Goal: Task Accomplishment & Management: Use online tool/utility

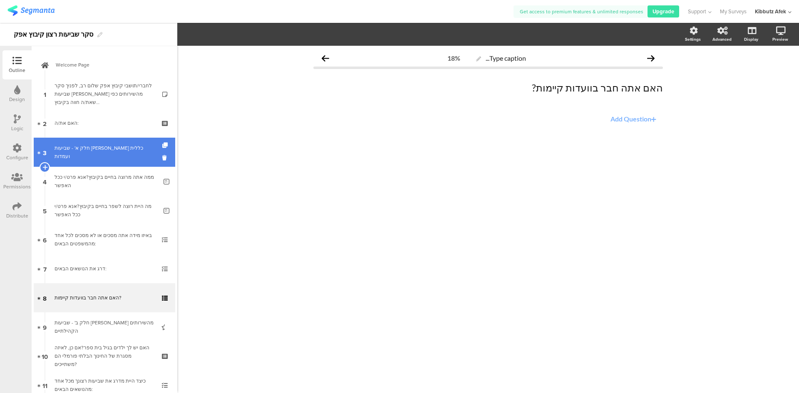
click at [97, 149] on div "חלק א' - שביעות רצון כללית ועמדות" at bounding box center [104, 152] width 99 height 17
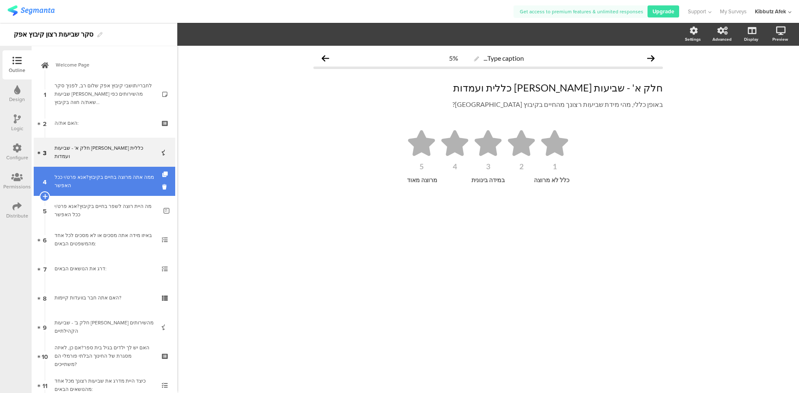
click at [99, 176] on div "ממה אתה מרוצה בחיים בקיבוץ?אנא פרט/י ככל האפשר" at bounding box center [106, 181] width 103 height 17
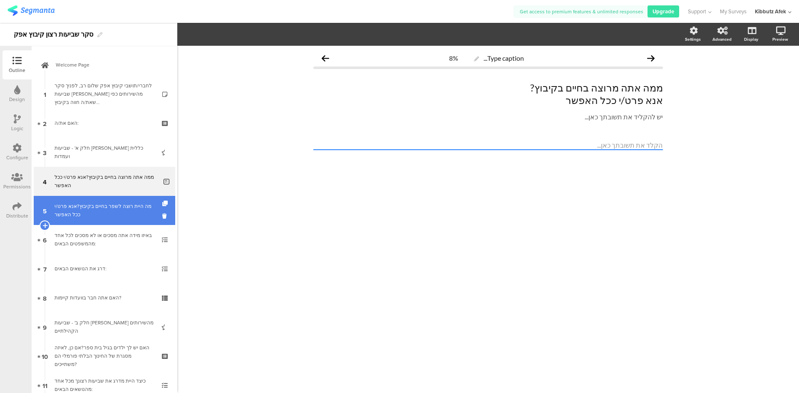
click at [102, 204] on div "מה היית רוצה לשפר בחיים בקיבוץ?אנא פרט/י ככל האפשר" at bounding box center [106, 210] width 103 height 17
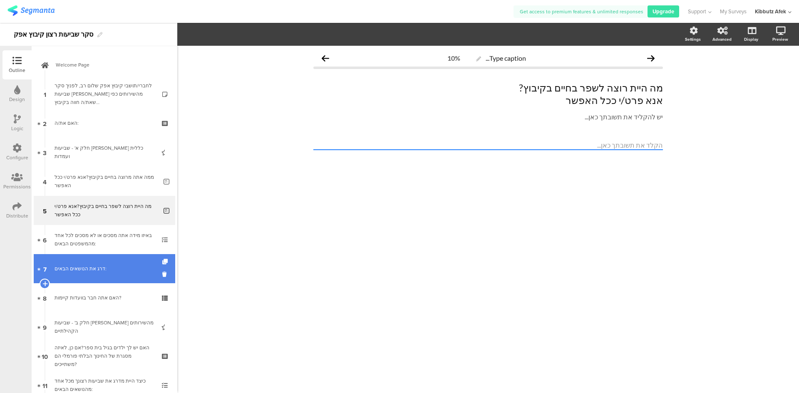
click at [72, 270] on div "דרג את הנושאים הבאים:" at bounding box center [104, 269] width 99 height 8
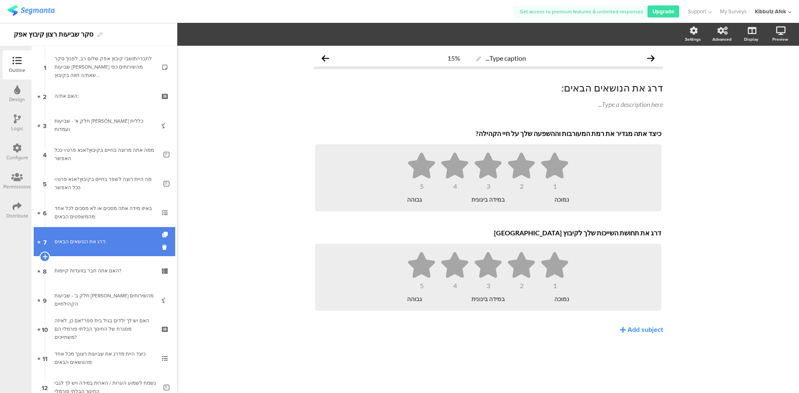
scroll to position [42, 0]
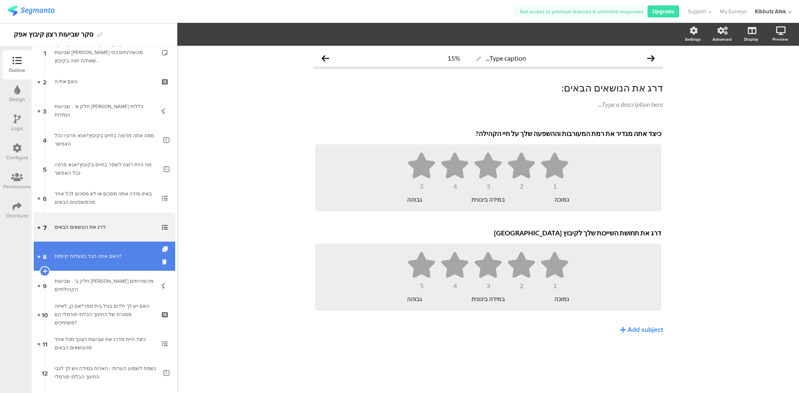
click at [81, 260] on div "האם אתה חבר בוועדות קיימות?" at bounding box center [104, 256] width 99 height 8
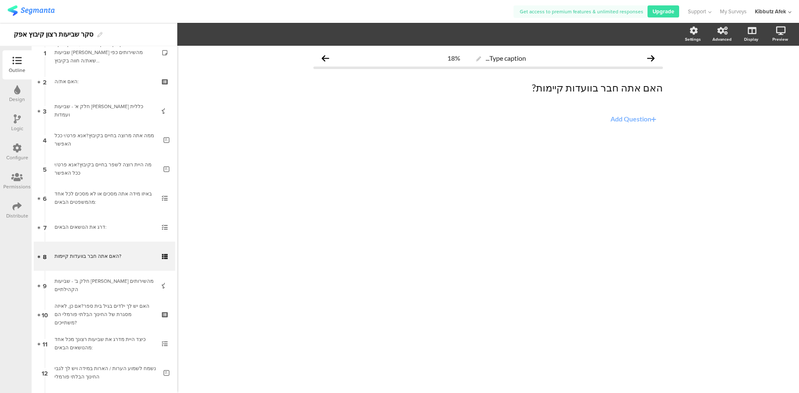
click at [653, 119] on icon at bounding box center [653, 119] width 5 height 7
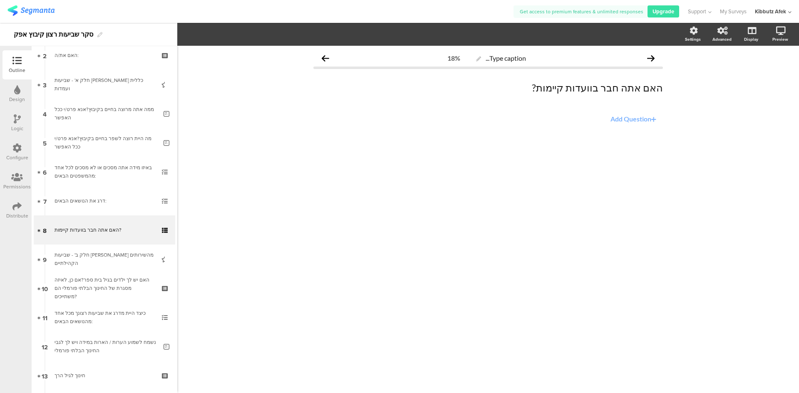
scroll to position [78, 0]
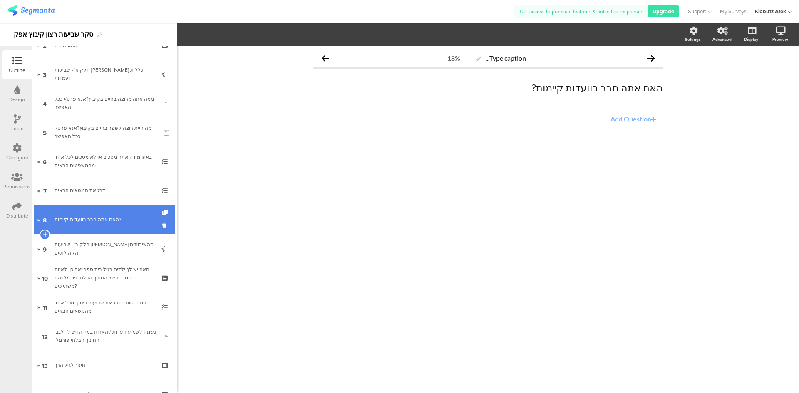
click at [92, 217] on div "האם אתה חבר בוועדות קיימות?" at bounding box center [104, 220] width 99 height 8
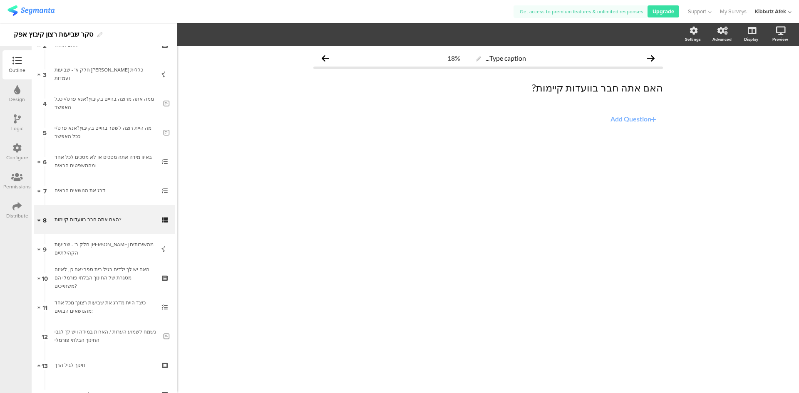
click at [653, 118] on icon at bounding box center [653, 119] width 5 height 7
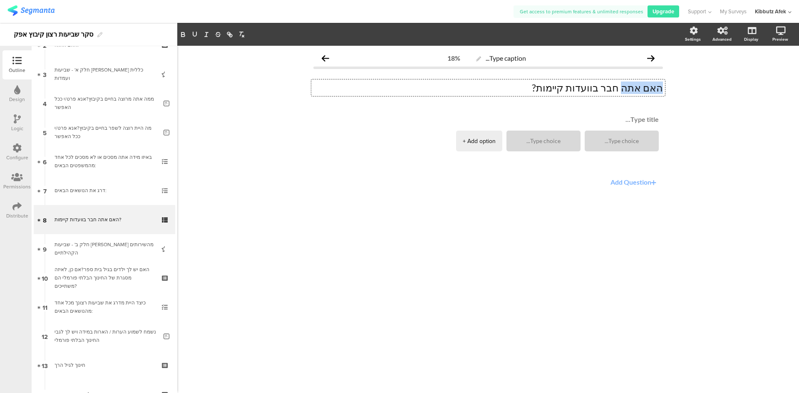
drag, startPoint x: 633, startPoint y: 87, endPoint x: 663, endPoint y: 87, distance: 30.0
click at [663, 87] on div "האם אתה חבר בוועדות קיימות? האם אתה חבר בוועדות קיימות? האם אתה חבר בוועדות קיי…" at bounding box center [488, 87] width 354 height 17
drag, startPoint x: 613, startPoint y: 87, endPoint x: 549, endPoint y: 89, distance: 64.5
click at [549, 89] on p "מספר הוועדות חבר בוועדות קיימות?" at bounding box center [488, 88] width 350 height 12
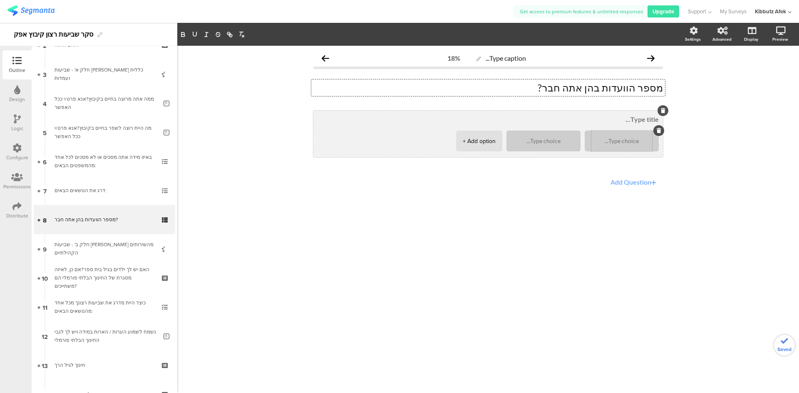
click at [612, 143] on textarea at bounding box center [621, 141] width 61 height 6
click at [552, 145] on div at bounding box center [543, 141] width 61 height 21
type textarea "0"
click at [552, 142] on textarea at bounding box center [543, 141] width 61 height 6
click at [469, 140] on div "+ Add option" at bounding box center [479, 141] width 33 height 21
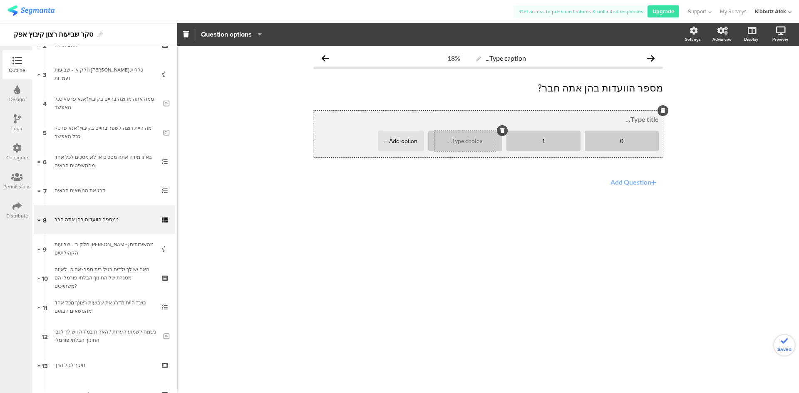
type textarea "1"
click at [481, 142] on textarea at bounding box center [465, 141] width 61 height 6
type textarea "יותר מ-1"
click at [622, 140] on textarea "0" at bounding box center [621, 141] width 61 height 6
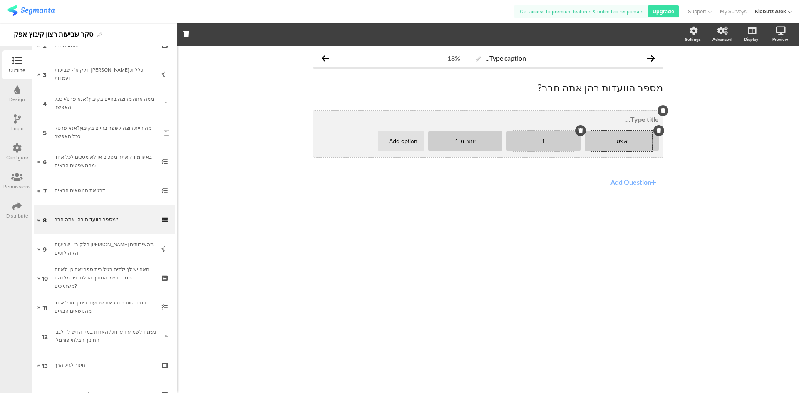
type textarea "אפס"
click at [546, 141] on textarea "1" at bounding box center [543, 141] width 61 height 6
type textarea "אחת"
click at [464, 141] on textarea "יותר מ-1" at bounding box center [465, 141] width 61 height 6
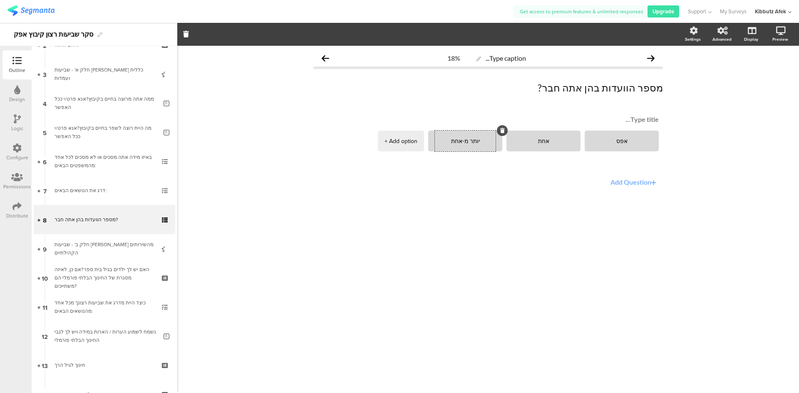
type textarea "יותר מ-אחת"
click at [506, 240] on div "Type caption... 18% מספר הוועדות בהן אתה חבר? מספר הוועדות בהן אתה חבר? אפס אחת" at bounding box center [488, 220] width 622 height 348
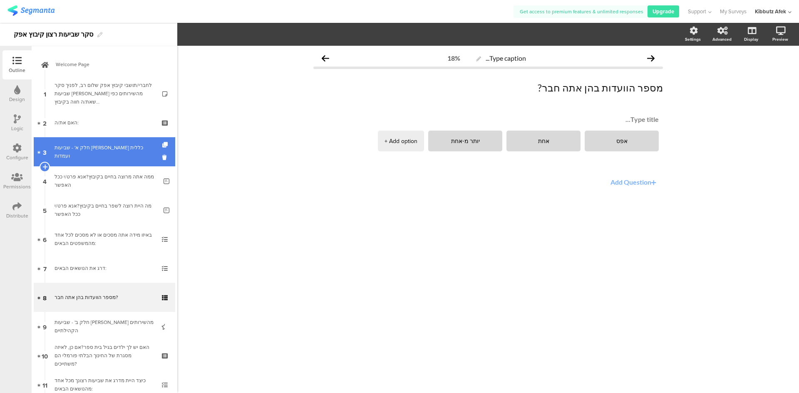
scroll to position [0, 0]
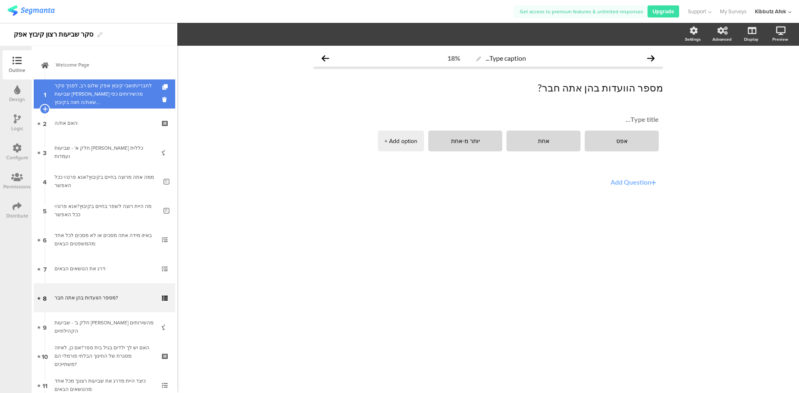
click at [89, 99] on div "לחברי/תושבי קיבוץ אפק שלום רב, לפניך סקר שביעות רצון מהשירותים כפי שאת/ה חווה ב…" at bounding box center [104, 94] width 99 height 25
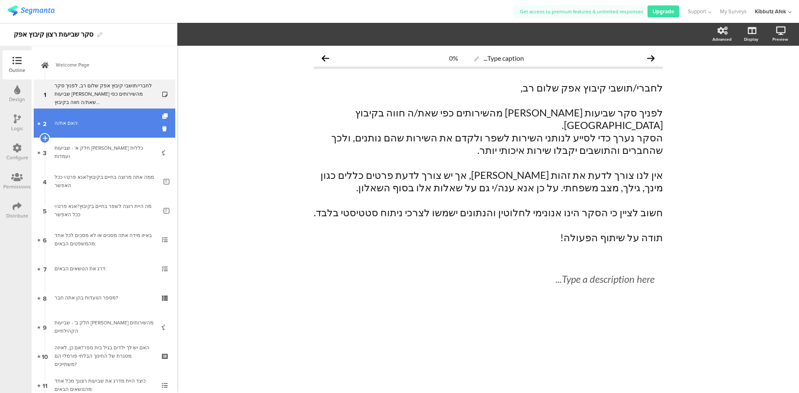
click at [89, 129] on link "2 האם את/ה:" at bounding box center [105, 123] width 142 height 29
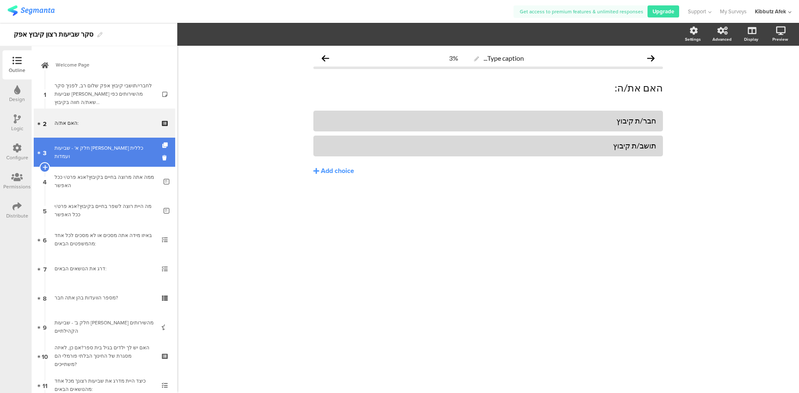
click at [93, 148] on link "3 חלק א' - שביעות רצון כללית ועמדות" at bounding box center [105, 152] width 142 height 29
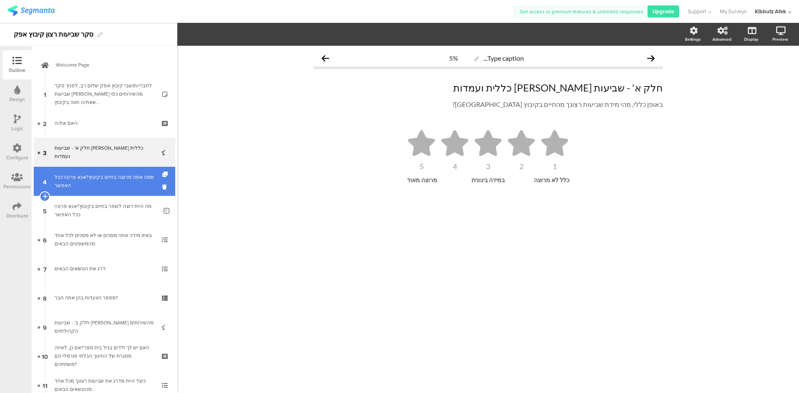
click at [97, 172] on link "4 ממה אתה מרוצה בחיים בקיבוץ?אנא פרט/י ככל האפשר" at bounding box center [105, 181] width 142 height 29
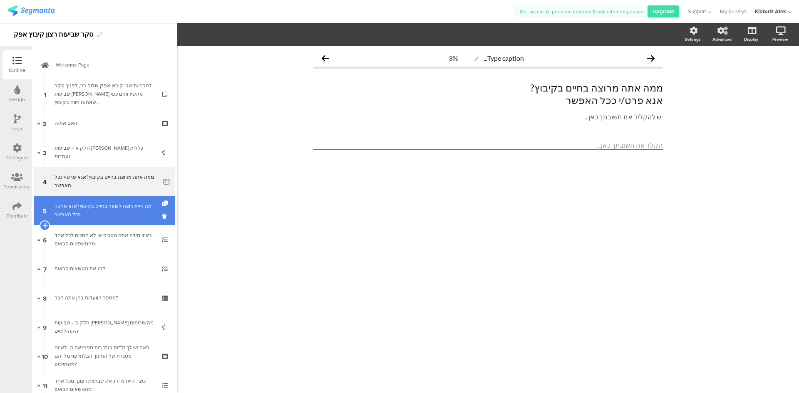
click at [97, 206] on div "מה היית רוצה לשפר בחיים בקיבוץ?אנא פרט/י ככל האפשר" at bounding box center [106, 210] width 103 height 17
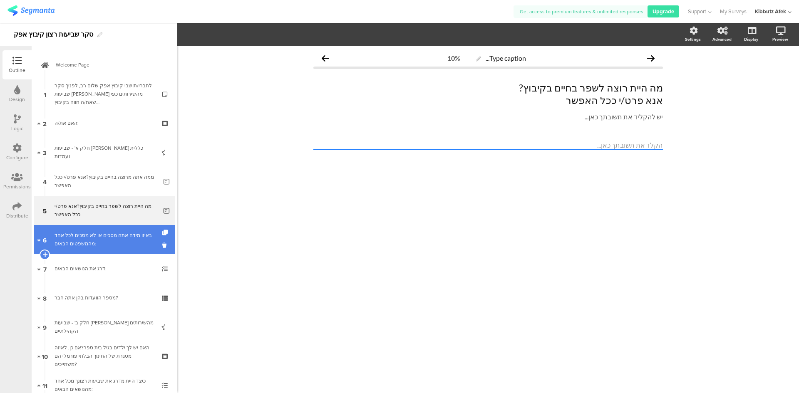
click at [99, 236] on div "באיזו מידה אתה מסכים או לא מסכים לכל אחד מהמשפטים הבאים:" at bounding box center [104, 239] width 99 height 17
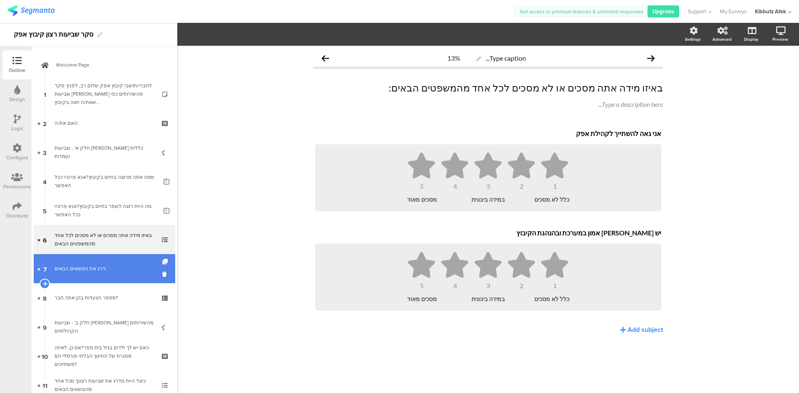
click at [94, 269] on div "דרג את הנושאים הבאים:" at bounding box center [104, 269] width 99 height 8
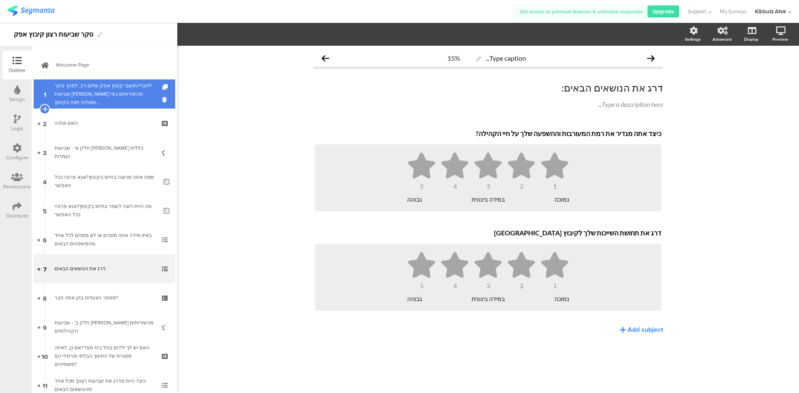
click at [105, 90] on div "לחברי/תושבי קיבוץ אפק שלום רב, לפניך סקר שביעות רצון מהשירותים כפי שאת/ה חווה ב…" at bounding box center [104, 94] width 99 height 25
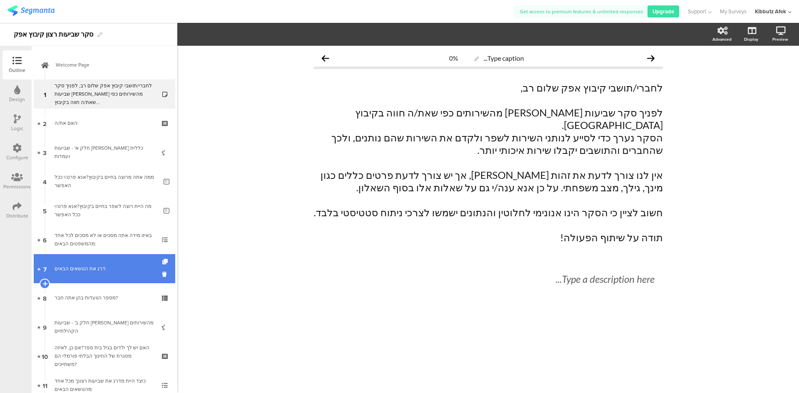
click at [79, 272] on div "דרג את הנושאים הבאים:" at bounding box center [104, 269] width 99 height 8
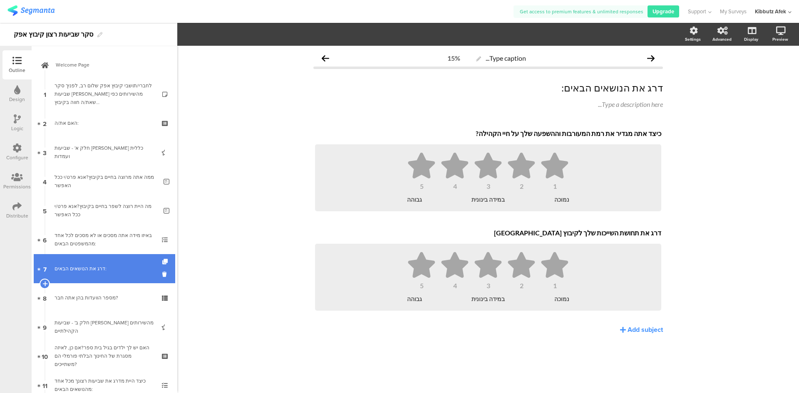
scroll to position [42, 0]
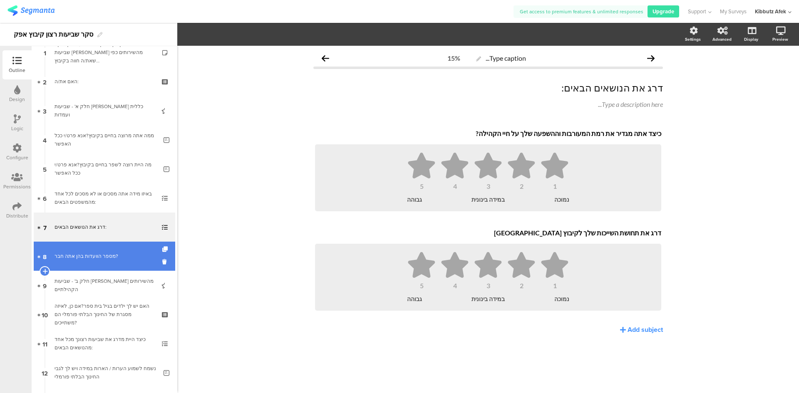
click at [85, 257] on div "מספר הוועדות בהן אתה חבר?" at bounding box center [104, 256] width 99 height 8
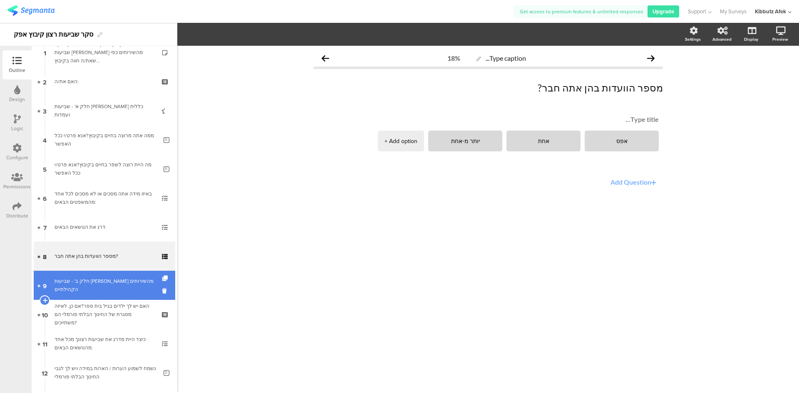
click at [101, 285] on div "חלק ב' - שביעות רצון מהשירותים הקהילתיים" at bounding box center [104, 285] width 99 height 17
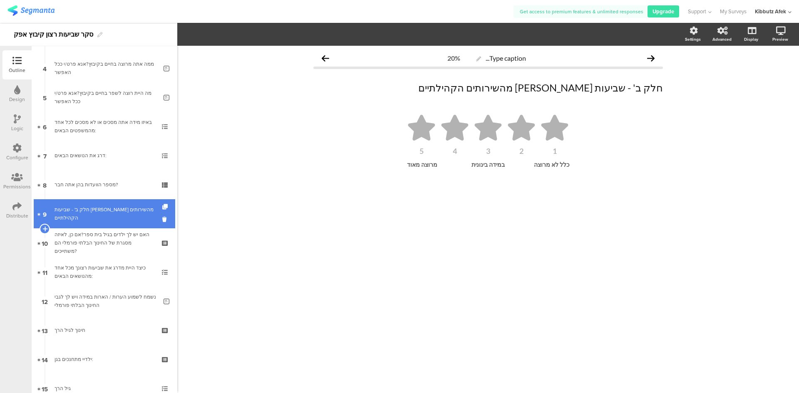
scroll to position [125, 0]
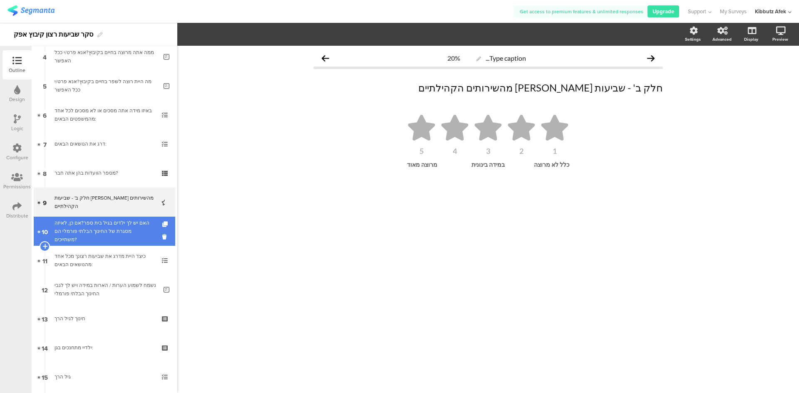
click at [95, 231] on div "האם יש לך ילדים בגיל בית ספר?אם כן, לאיזה מסגרת של החינוך הבלתי פורמלי הם משתיי…" at bounding box center [104, 231] width 99 height 25
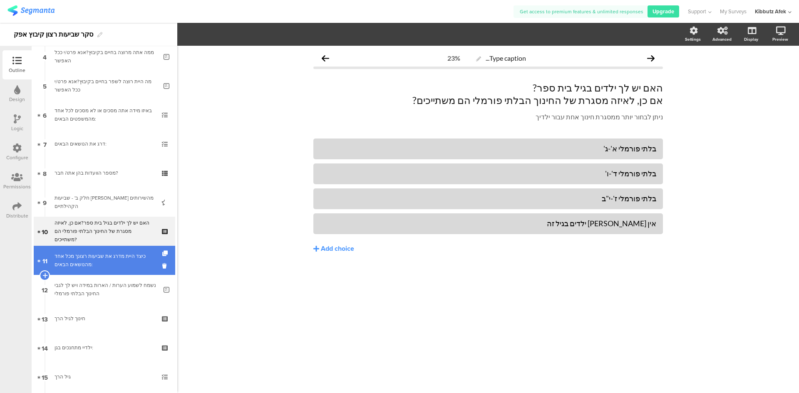
click at [87, 261] on div "כיצד היית מדרג את שביעות רצונך מכל אחד מהנושאים הבאים:" at bounding box center [104, 260] width 99 height 17
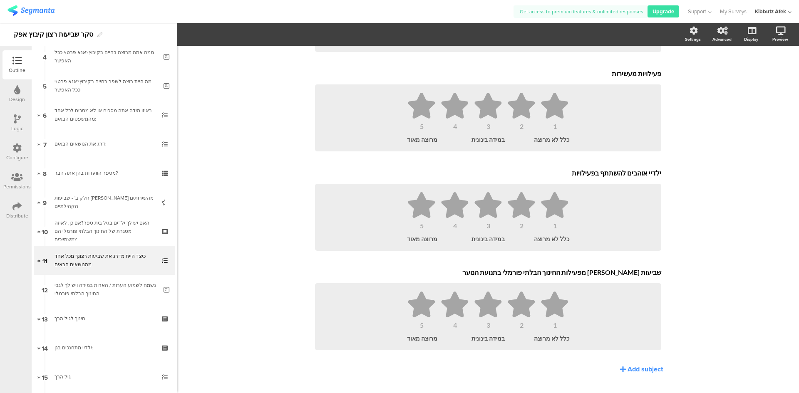
scroll to position [475, 0]
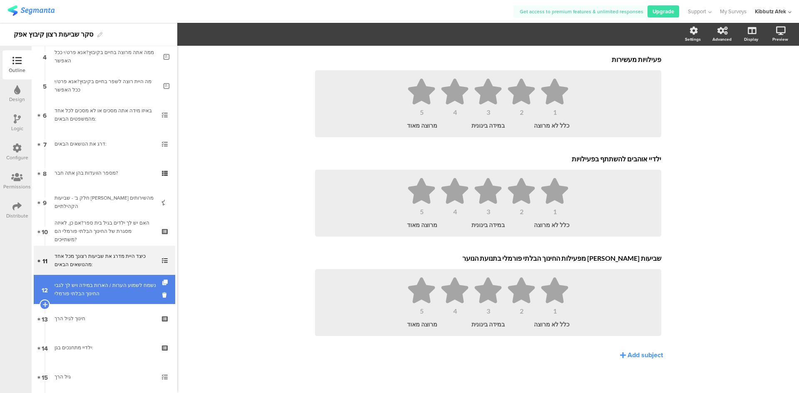
click at [98, 290] on div "נשמח לשמוע הערות / הארות במידה ויש לך לגבי החינוך הבלתי פורמלי" at bounding box center [106, 289] width 103 height 17
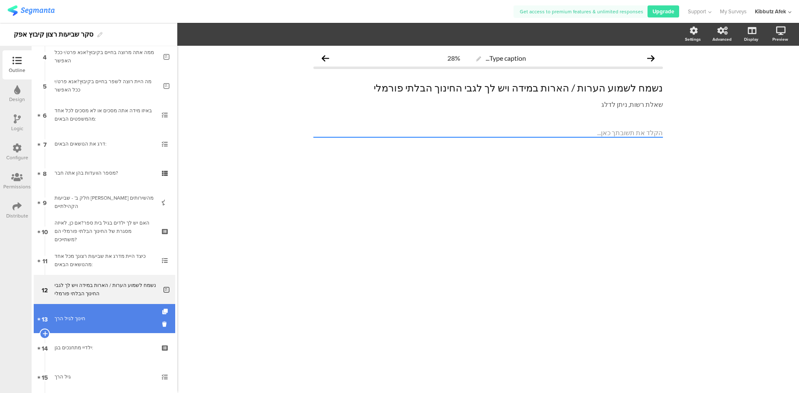
click at [74, 316] on div "חינוך לגיל הרך" at bounding box center [104, 319] width 99 height 8
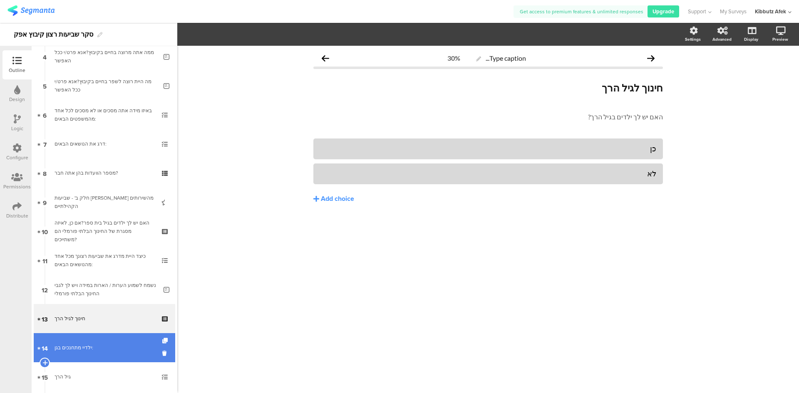
click at [78, 348] on div "ילדיי מתחנכים בגן:" at bounding box center [104, 348] width 99 height 8
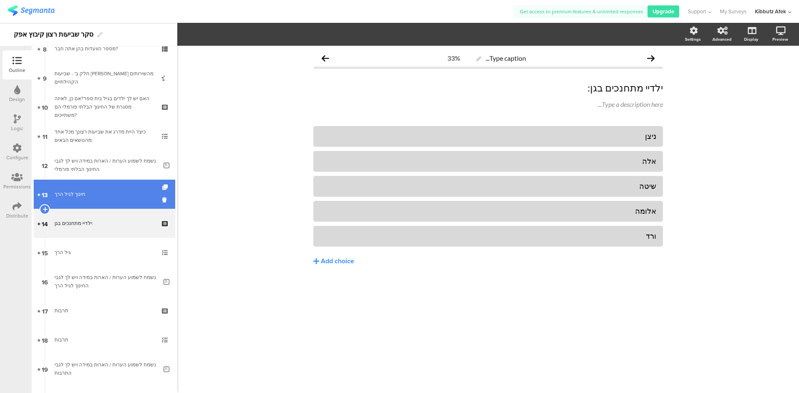
scroll to position [250, 0]
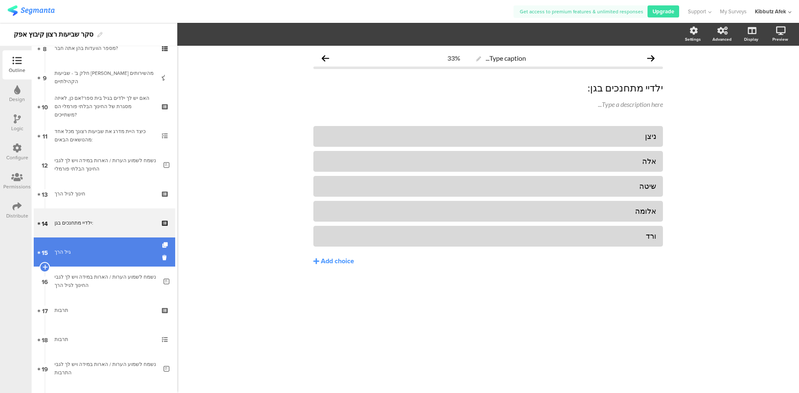
click at [72, 255] on div "גיל הרך" at bounding box center [104, 252] width 99 height 8
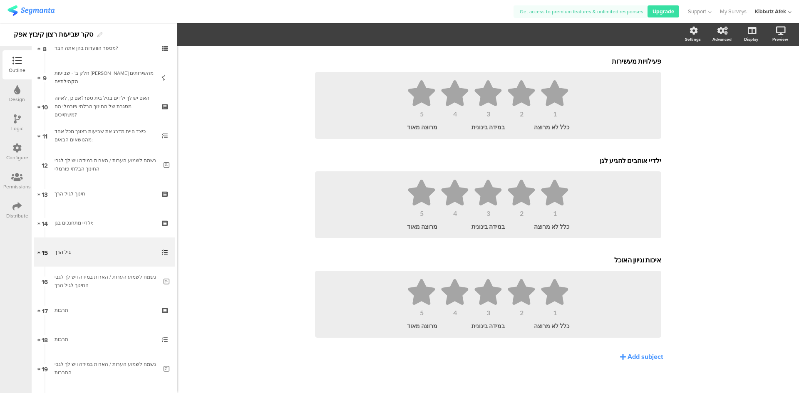
scroll to position [475, 0]
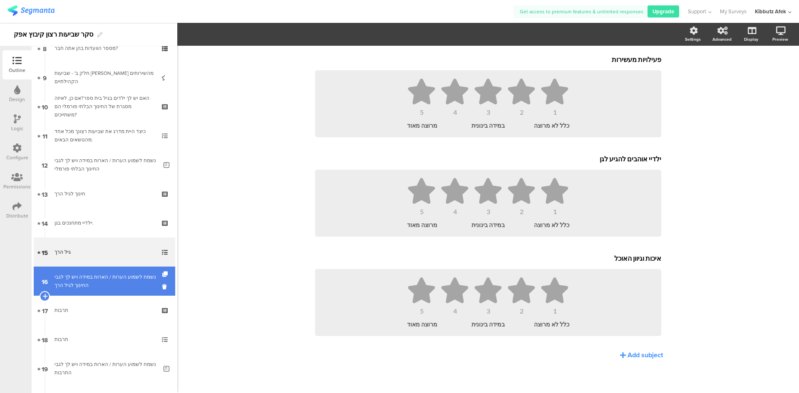
click at [88, 281] on div "נשמח לשמוע הערות / הארות במידה ויש לך לגבי החינוך לגיל הרך" at bounding box center [106, 281] width 103 height 17
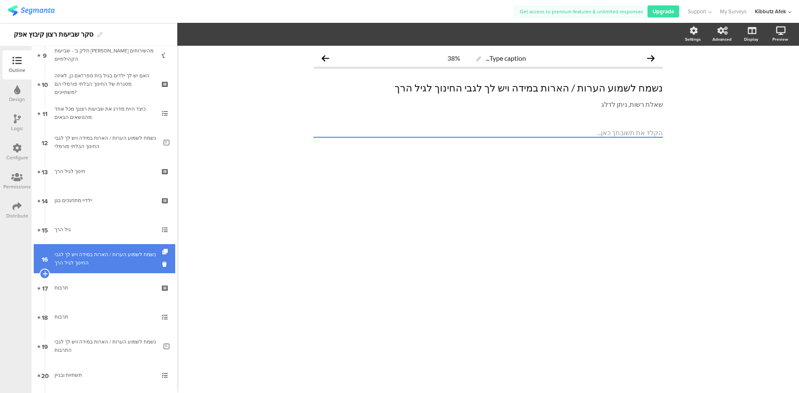
scroll to position [291, 0]
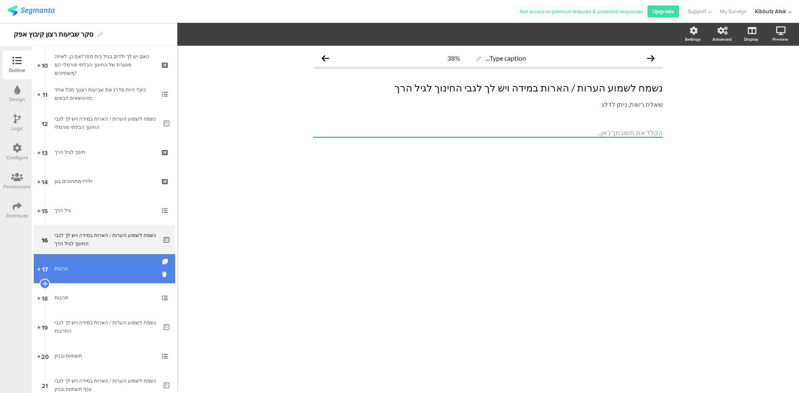
click at [64, 267] on div "תרבות" at bounding box center [104, 269] width 99 height 8
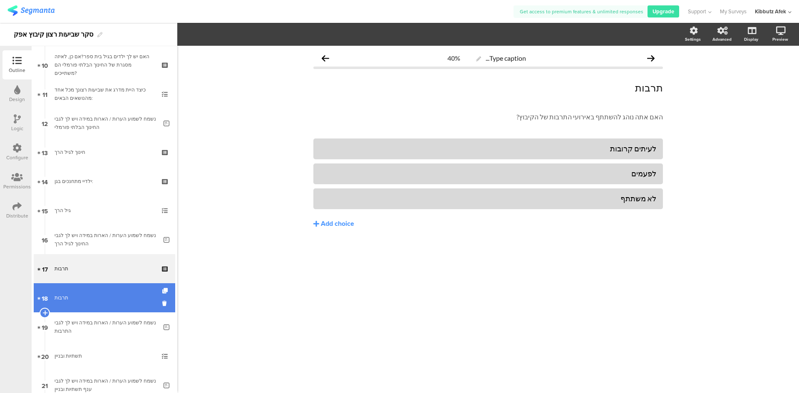
click at [69, 305] on link "18 תרבות" at bounding box center [105, 297] width 142 height 29
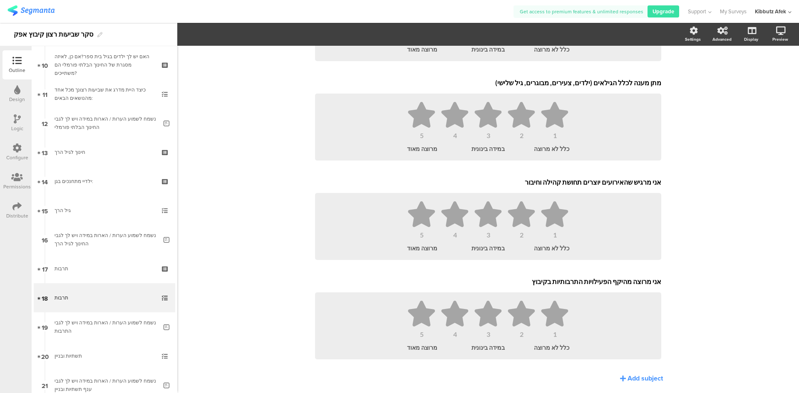
scroll to position [275, 0]
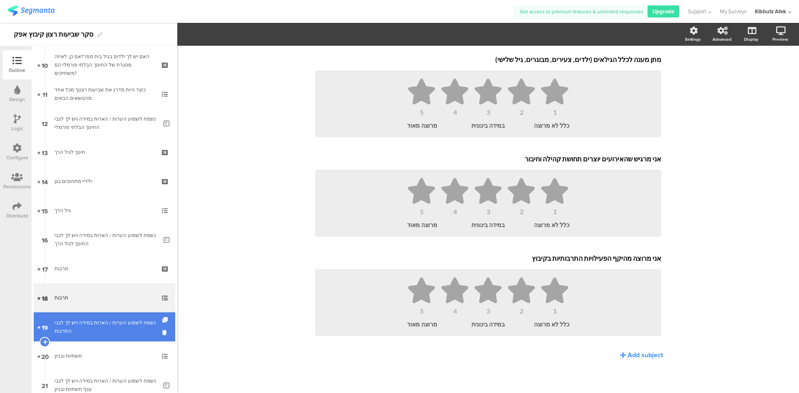
click at [92, 324] on div "נשמח לשמוע הערות / הארות במידה ויש לך לגבי התרבות" at bounding box center [106, 327] width 103 height 17
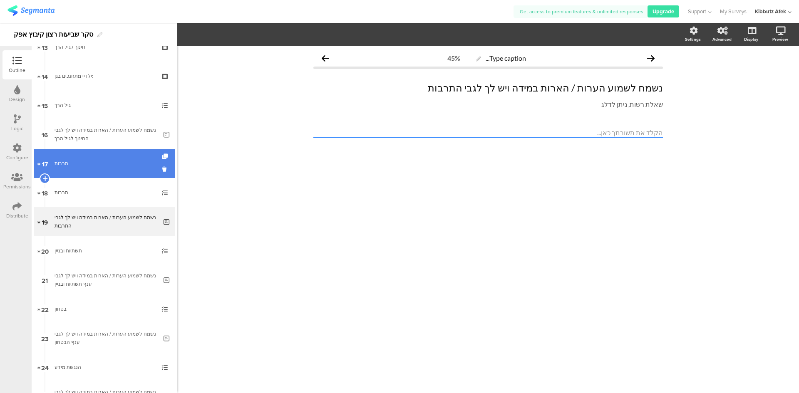
scroll to position [416, 0]
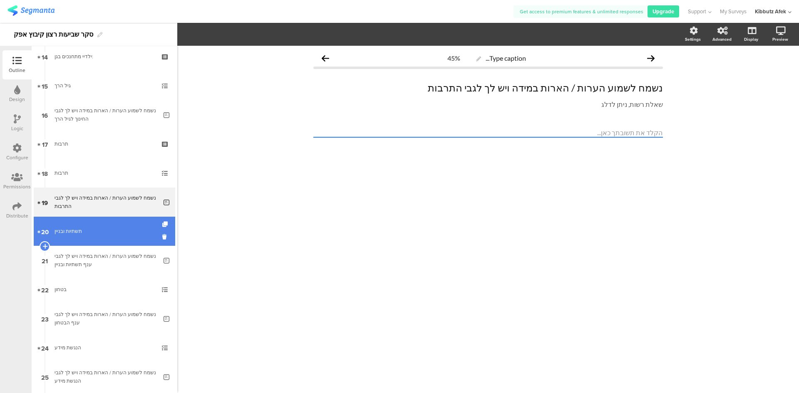
click at [75, 233] on div "תשתיות ובניין" at bounding box center [104, 231] width 99 height 8
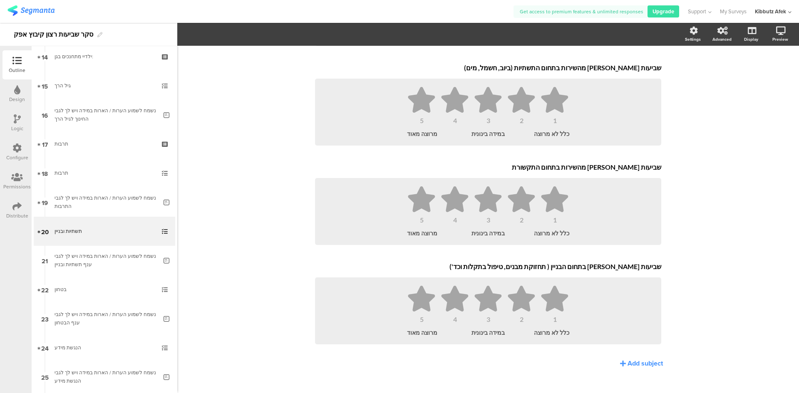
scroll to position [575, 0]
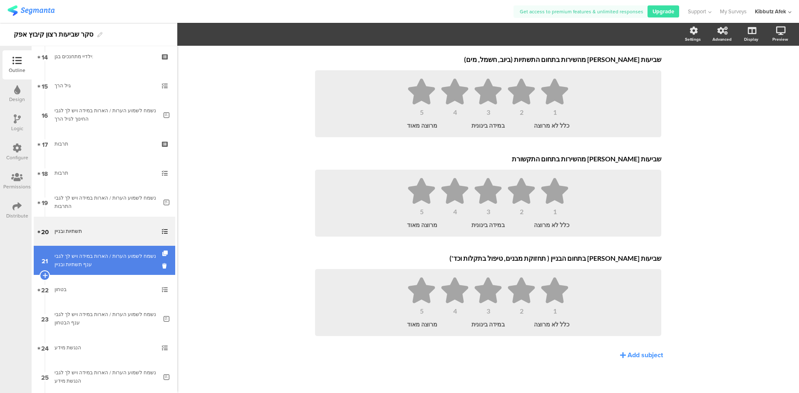
click at [100, 260] on div "נשמח לשמוע הערות / הארות במידה ויש לך לגבי ענף תשתיות ובניין" at bounding box center [106, 260] width 103 height 17
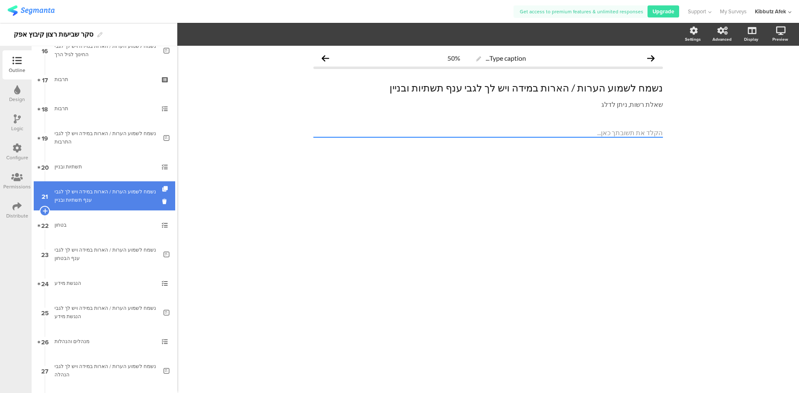
scroll to position [499, 0]
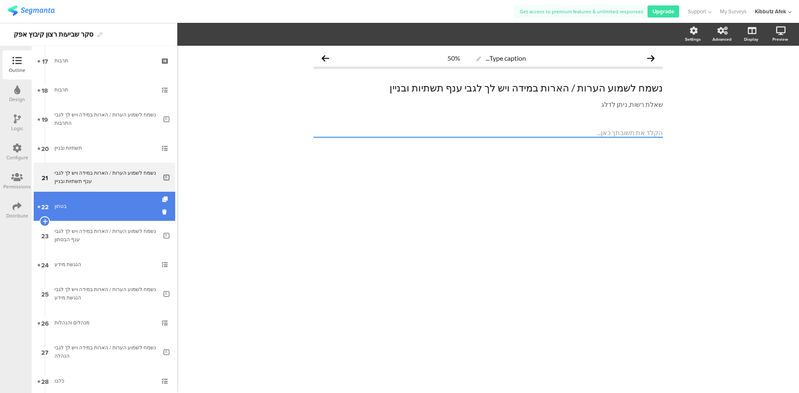
click at [77, 203] on div "בטחון" at bounding box center [104, 206] width 99 height 8
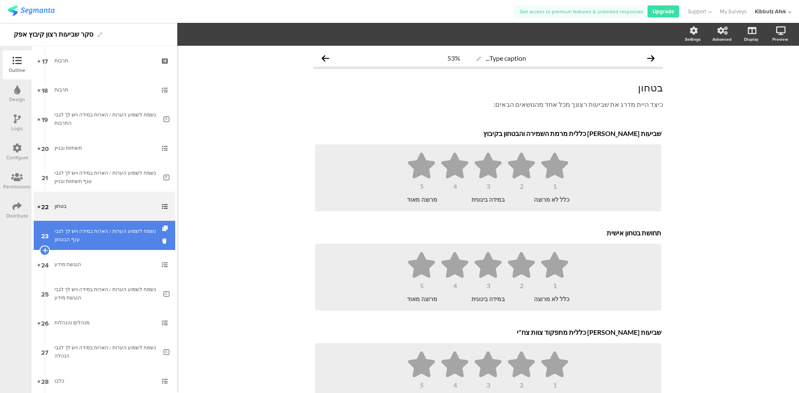
click at [78, 232] on div "נשמח לשמוע הערות / הארות במידה ויש לך לגבי ענף הבטחון" at bounding box center [106, 235] width 103 height 17
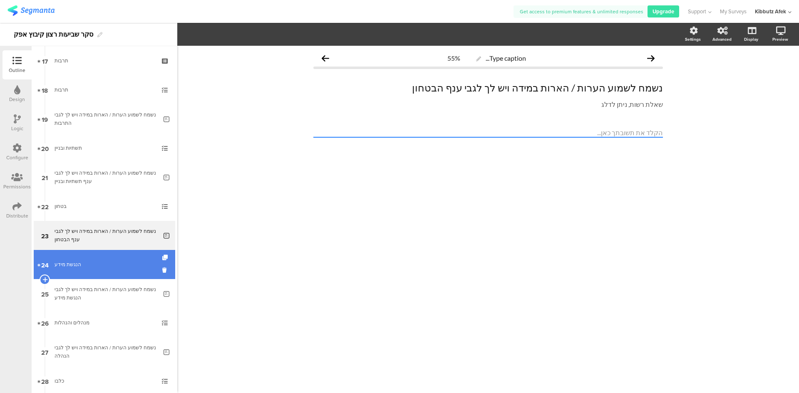
click at [73, 264] on div "הנגשת מידע" at bounding box center [104, 265] width 99 height 8
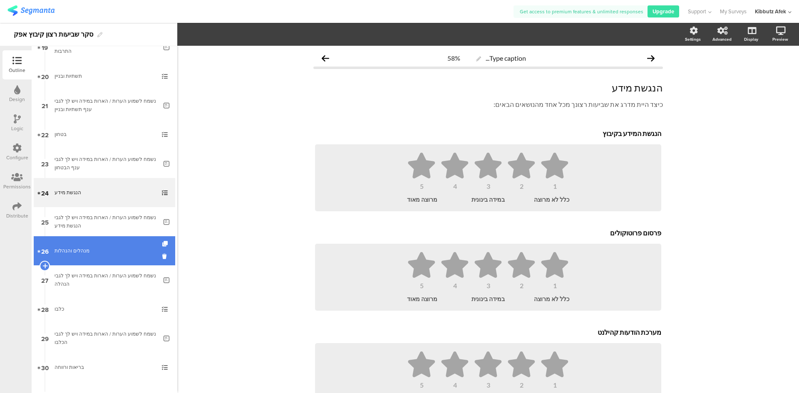
scroll to position [583, 0]
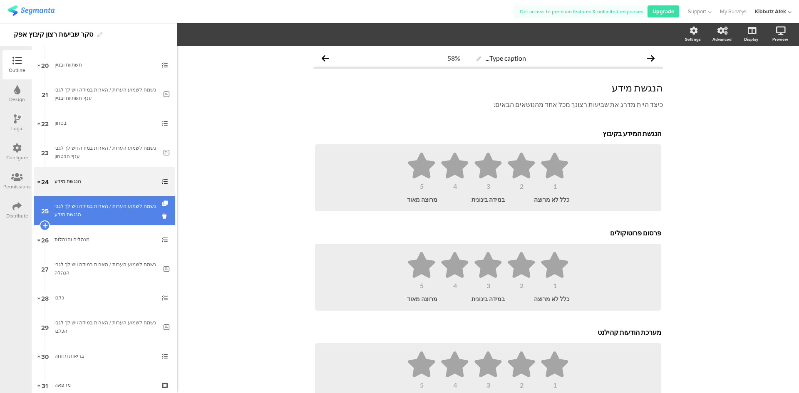
click at [86, 209] on div "נשמח לשמוע הערות / הארות במידה ויש לך לגבי הנגשת מידע" at bounding box center [106, 210] width 103 height 17
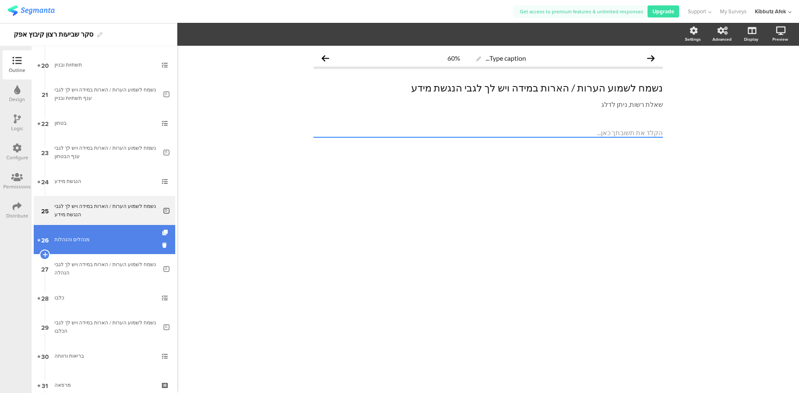
click at [77, 233] on link "26 מנהלים והנהלות" at bounding box center [105, 239] width 142 height 29
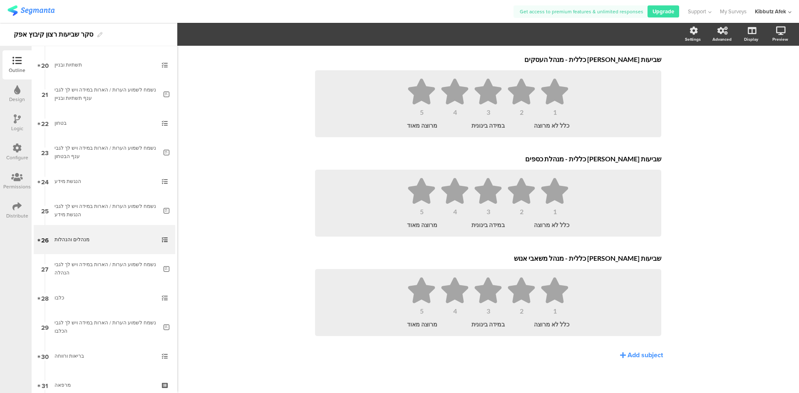
scroll to position [475, 0]
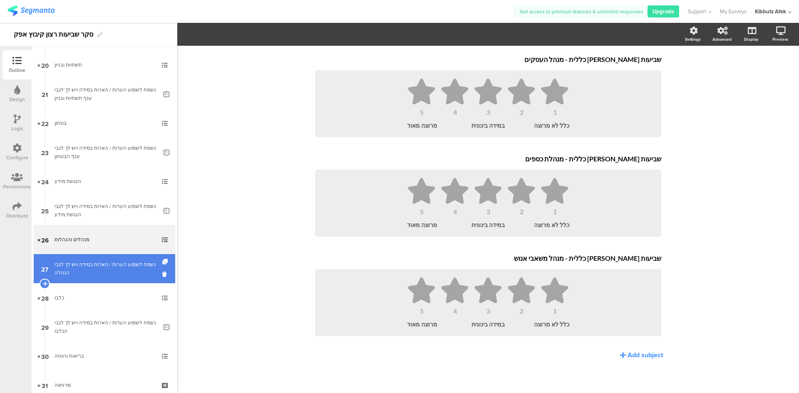
click at [89, 268] on div "נשמח לשמוע הערות / הארות במידה ויש לך לגבי הנהלה" at bounding box center [106, 269] width 103 height 17
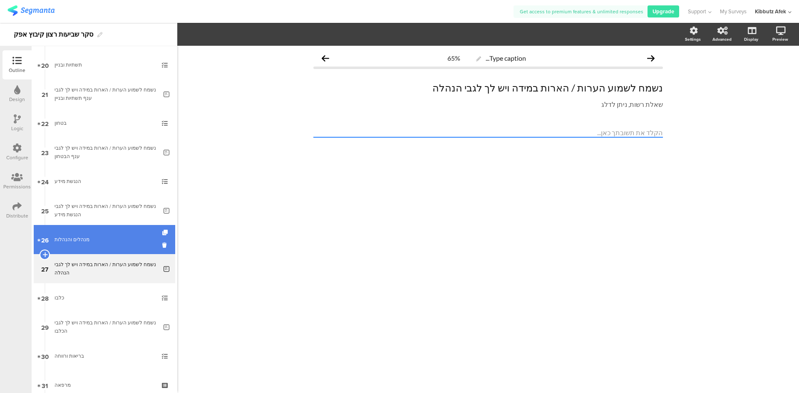
click at [81, 244] on link "26 מנהלים והנהלות" at bounding box center [105, 239] width 142 height 29
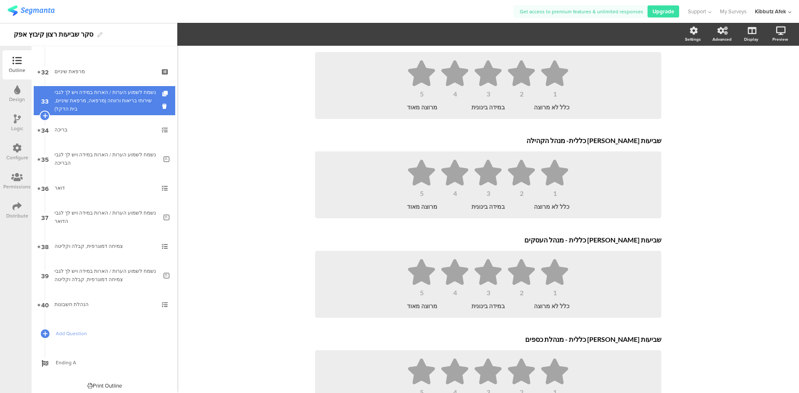
scroll to position [929, 0]
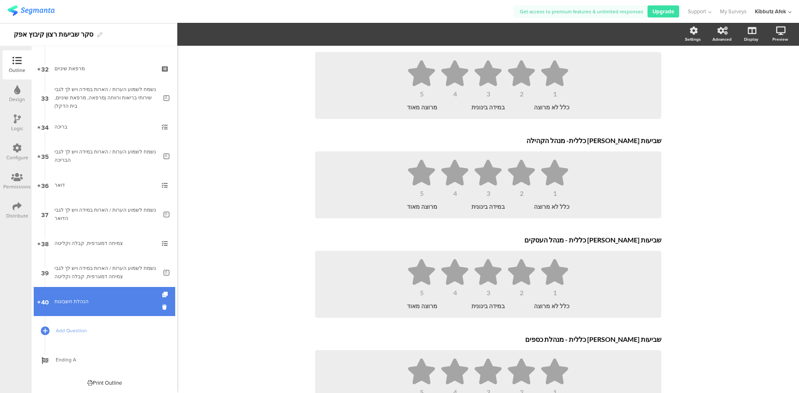
click at [69, 297] on link "40 הנהלת חשבונות" at bounding box center [105, 301] width 142 height 29
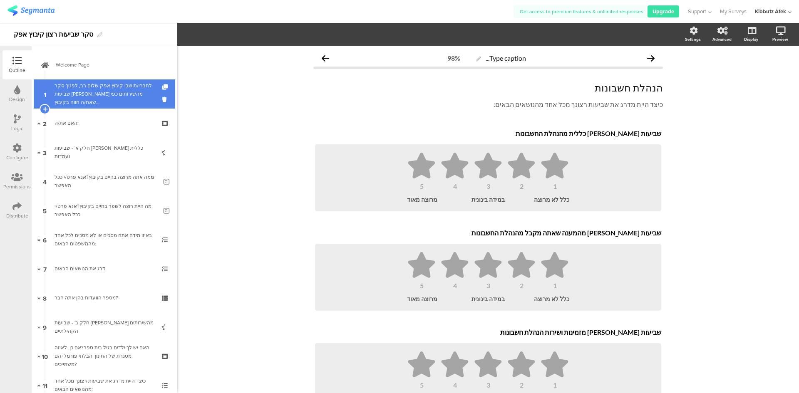
click at [93, 91] on div "לחברי/תושבי קיבוץ אפק שלום רב, לפניך סקר שביעות רצון מהשירותים כפי שאת/ה חווה ב…" at bounding box center [104, 94] width 99 height 25
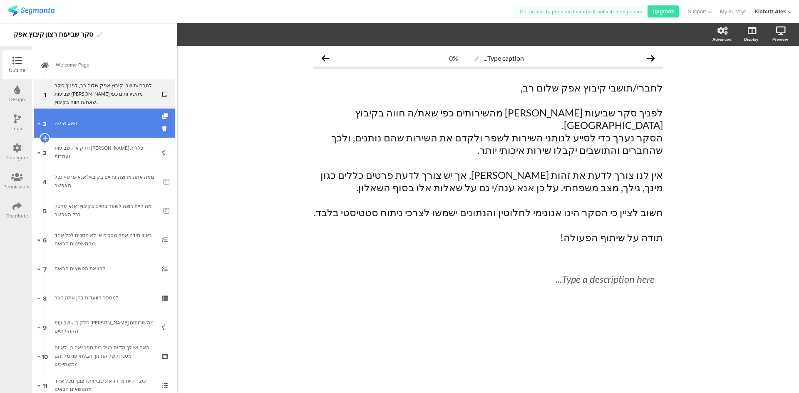
click at [70, 124] on div "האם את/ה:" at bounding box center [104, 123] width 99 height 8
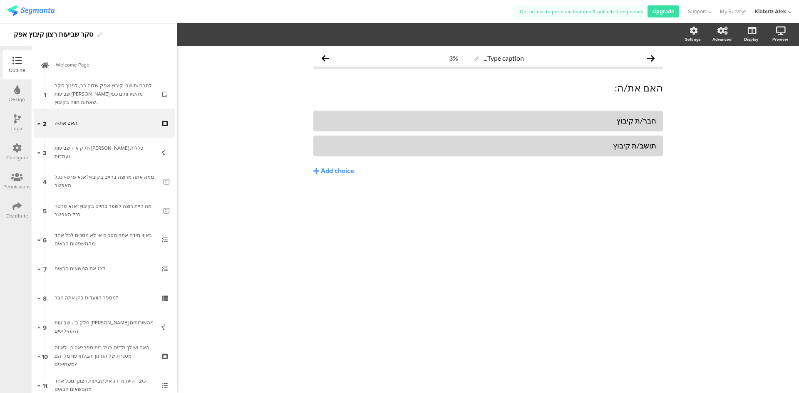
drag, startPoint x: 399, startPoint y: 180, endPoint x: 368, endPoint y: 220, distance: 50.8
click at [368, 220] on div "Type caption... 3% האם את/ה: האם את/ה: חבר/ת קיבוץ" at bounding box center [488, 220] width 622 height 348
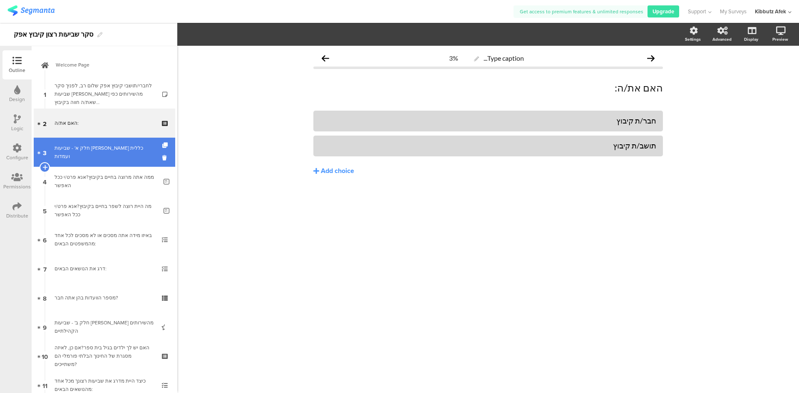
click at [109, 152] on div "חלק א' - שביעות רצון כללית ועמדות" at bounding box center [104, 152] width 99 height 17
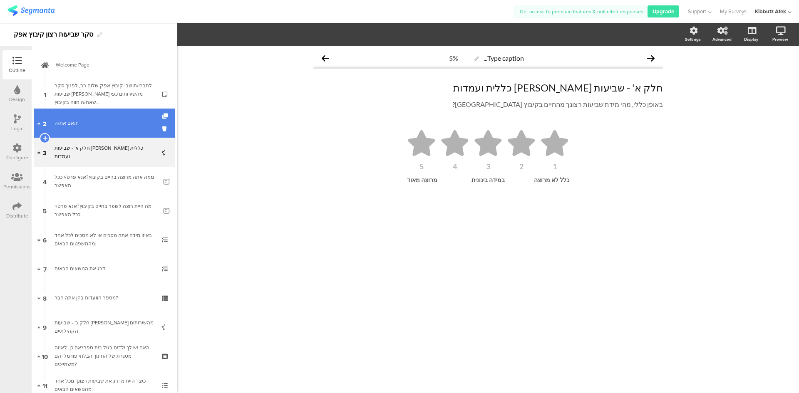
click at [97, 129] on link "2 האם את/ה:" at bounding box center [105, 123] width 142 height 29
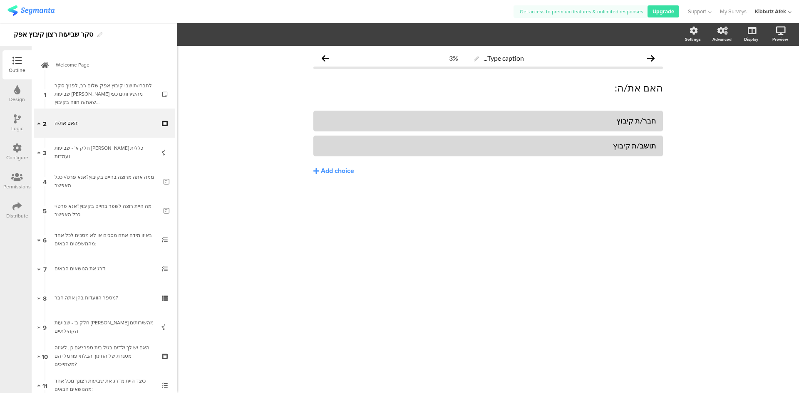
drag, startPoint x: 339, startPoint y: 227, endPoint x: 322, endPoint y: 199, distance: 32.7
click at [322, 199] on div "חבר/ת קיבוץ תושב/ת קיבוץ Add choice" at bounding box center [488, 161] width 350 height 100
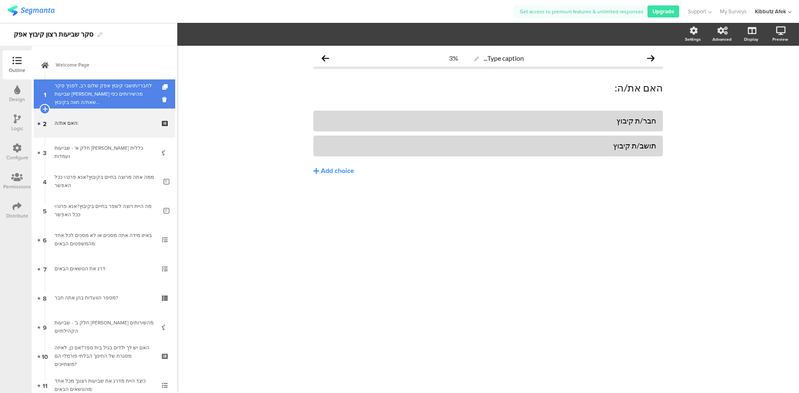
click at [121, 83] on div "לחברי/תושבי קיבוץ אפק שלום רב, לפניך סקר שביעות רצון מהשירותים כפי שאת/ה חווה ב…" at bounding box center [104, 94] width 99 height 25
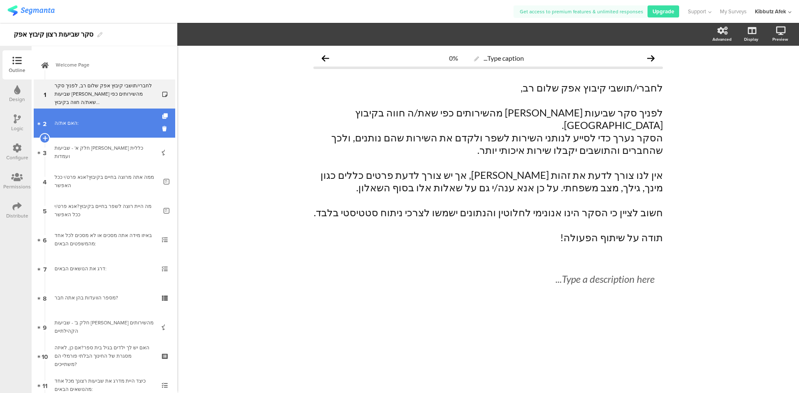
click at [82, 119] on link "2 האם את/ה:" at bounding box center [105, 123] width 142 height 29
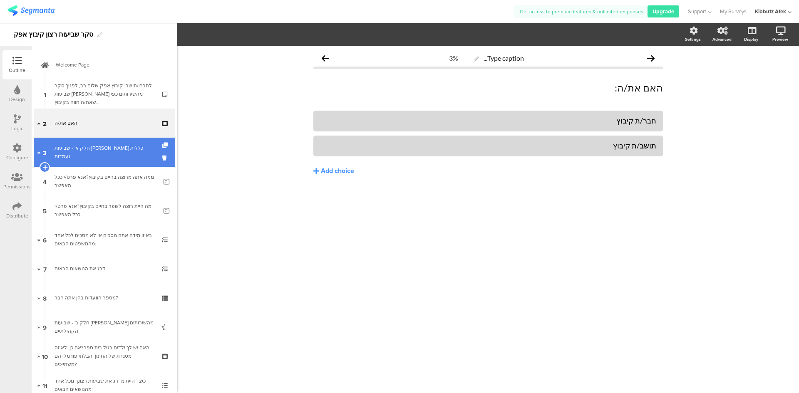
click at [75, 156] on link "3 חלק א' - שביעות רצון כללית ועמדות" at bounding box center [105, 152] width 142 height 29
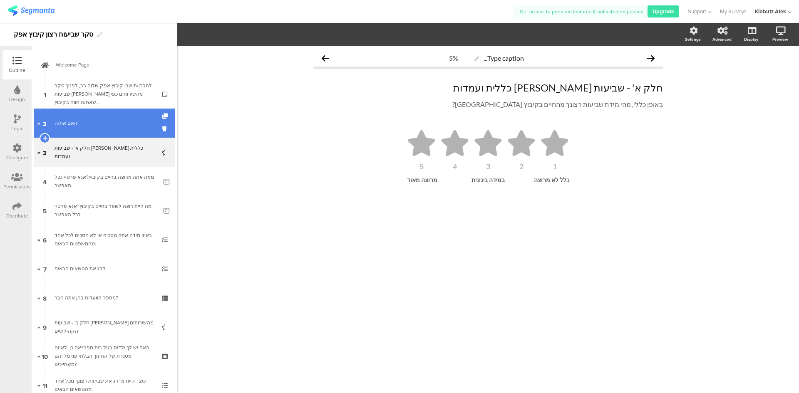
click at [75, 127] on link "2 האם את/ה:" at bounding box center [105, 123] width 142 height 29
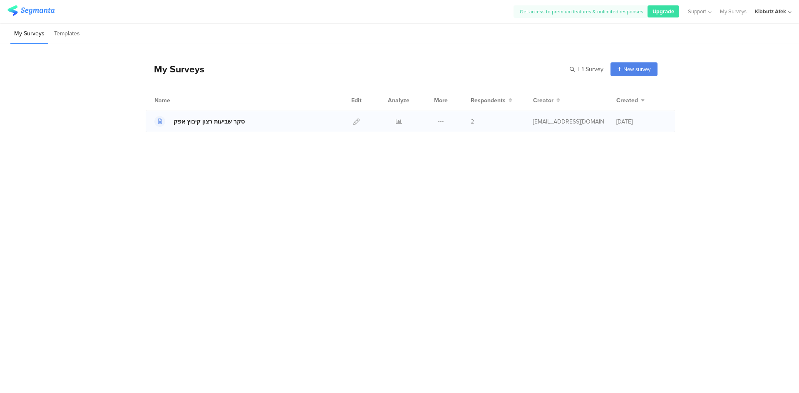
click at [209, 122] on div "סקר שביעות רצון קיבוץ אפק" at bounding box center [209, 121] width 71 height 9
click at [355, 120] on icon at bounding box center [356, 122] width 6 height 6
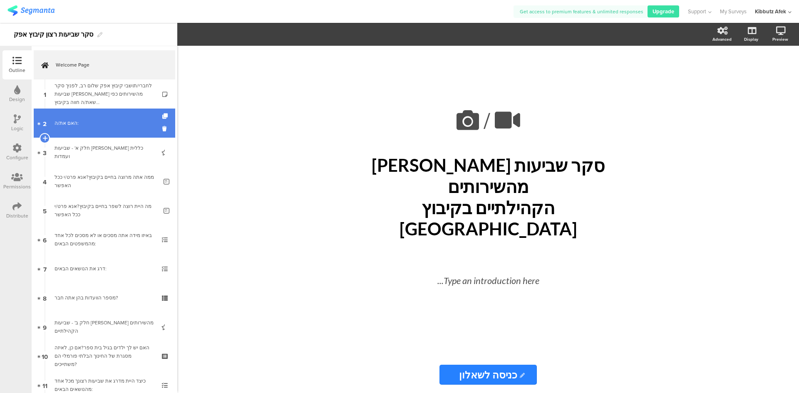
click at [72, 126] on div "האם את/ה:" at bounding box center [104, 123] width 99 height 8
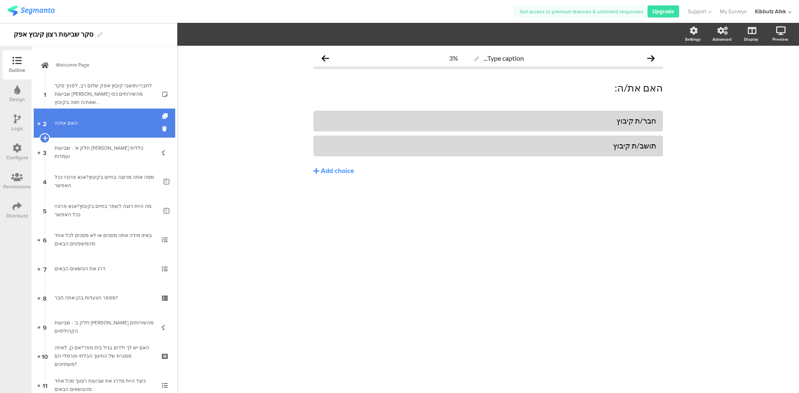
drag, startPoint x: 83, startPoint y: 125, endPoint x: 72, endPoint y: 126, distance: 11.7
click at [72, 126] on div "האם את/ה:" at bounding box center [104, 123] width 99 height 8
click at [45, 138] on icon at bounding box center [44, 137] width 5 height 7
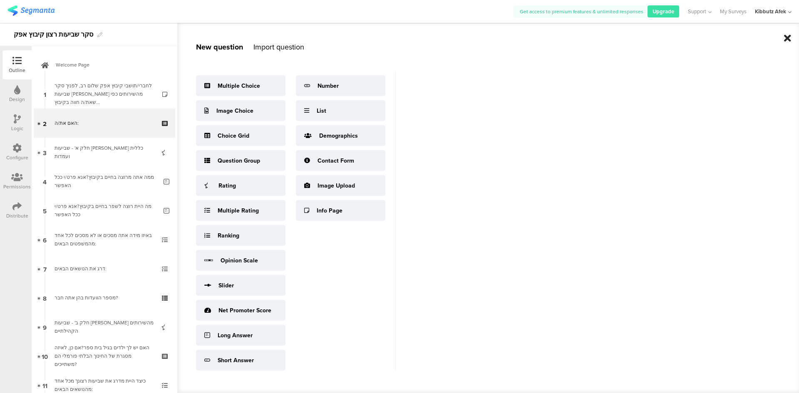
click at [787, 37] on icon at bounding box center [787, 38] width 7 height 10
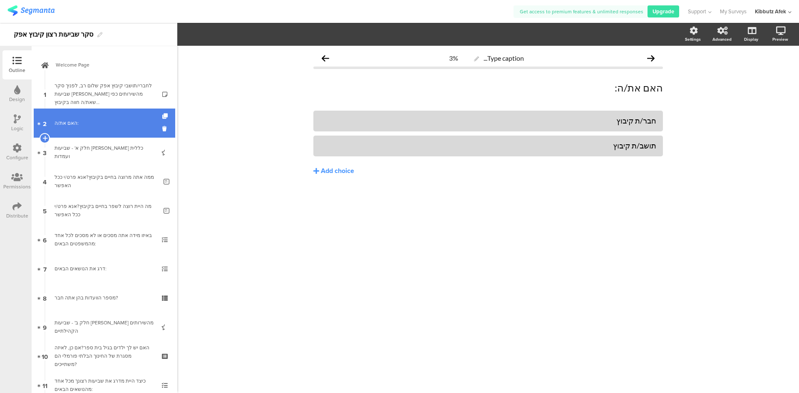
click at [109, 120] on div "האם את/ה:" at bounding box center [104, 123] width 99 height 8
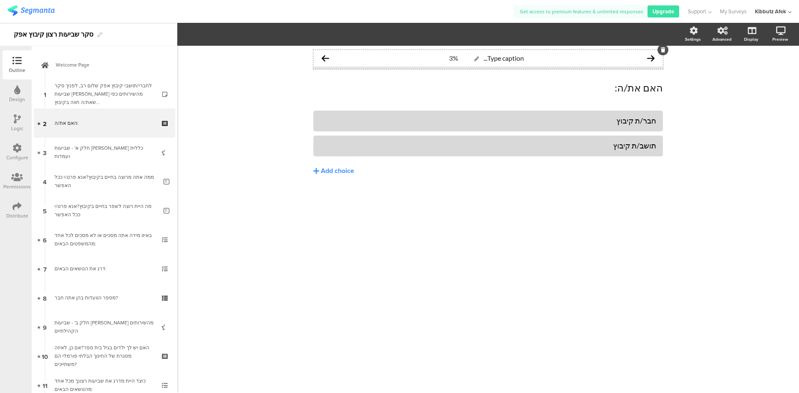
click at [477, 59] on icon at bounding box center [476, 59] width 5 height 5
click at [212, 35] on icon "button" at bounding box center [209, 34] width 8 height 7
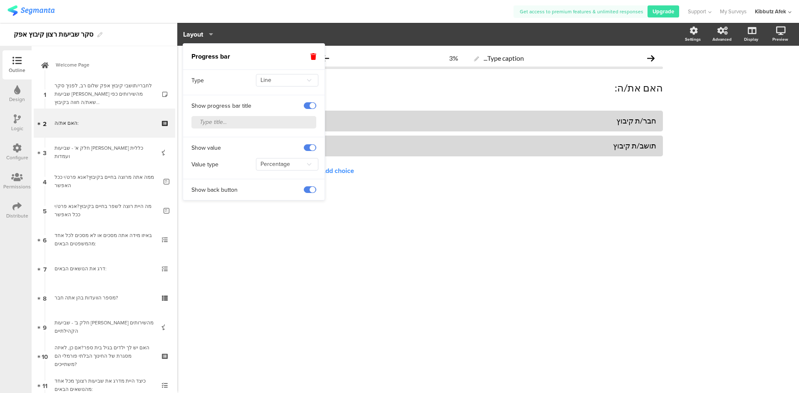
click at [212, 35] on icon "button" at bounding box center [209, 34] width 8 height 7
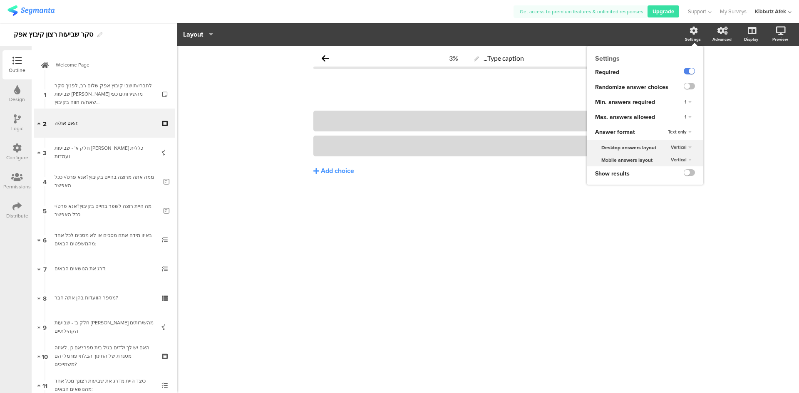
click at [691, 38] on div "Settings" at bounding box center [693, 39] width 16 height 6
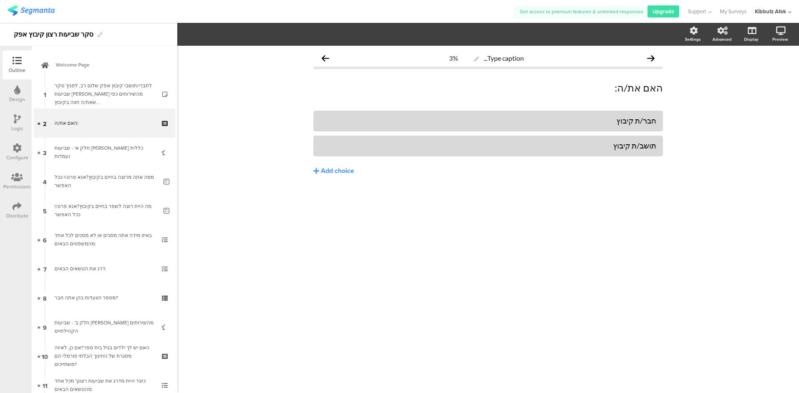
click at [273, 355] on div "Type caption... 3% האם את/ה: האם את/ה: חבר/ת קיבוץ" at bounding box center [488, 220] width 622 height 348
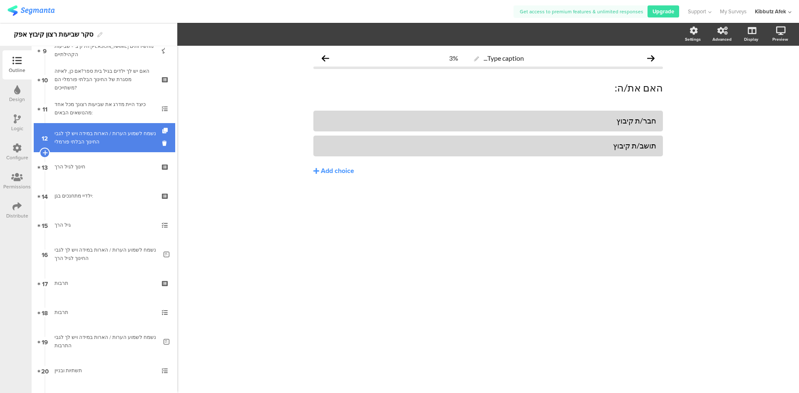
scroll to position [291, 0]
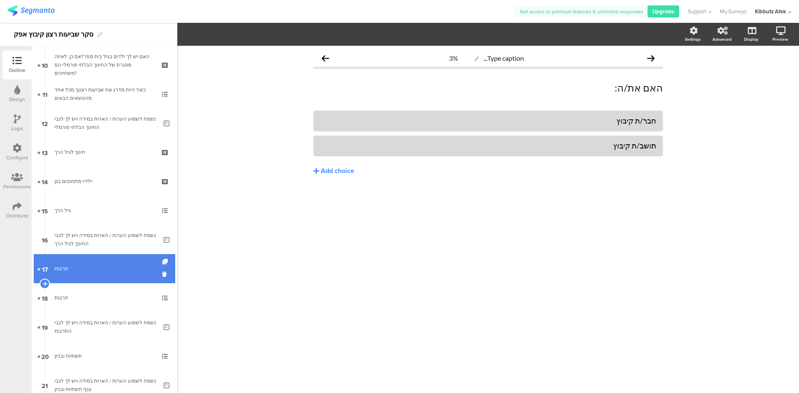
click at [64, 267] on div "תרבות" at bounding box center [104, 269] width 99 height 8
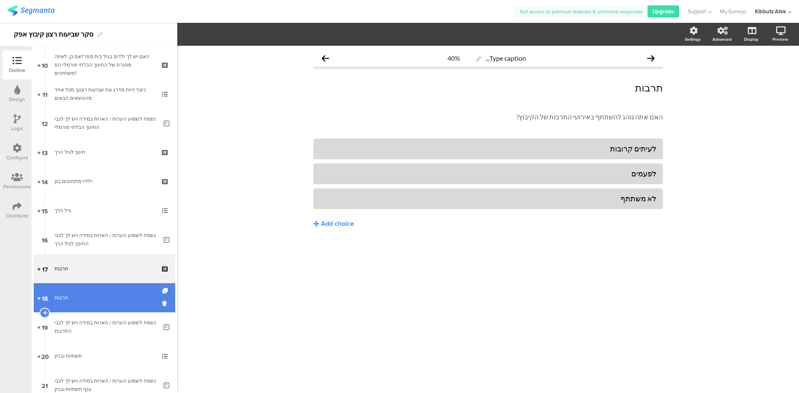
click at [73, 294] on div "תרבות" at bounding box center [104, 298] width 99 height 8
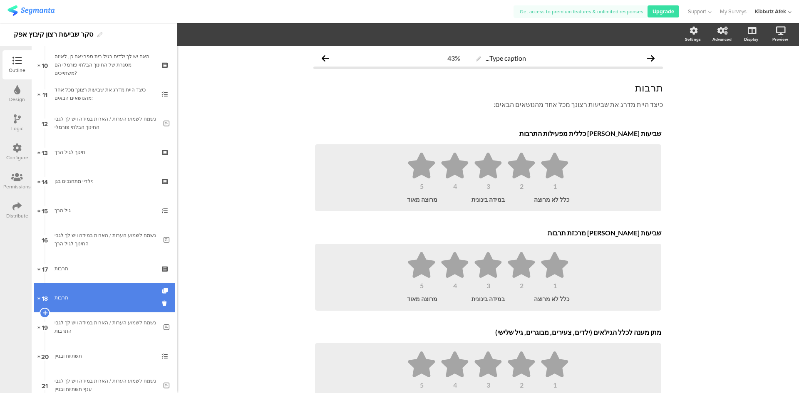
scroll to position [333, 0]
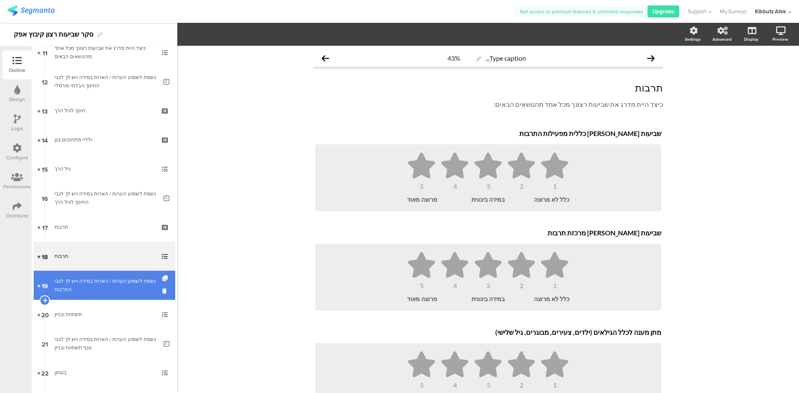
click at [79, 281] on div "נשמח לשמוע הערות / הארות במידה ויש לך לגבי התרבות" at bounding box center [106, 285] width 103 height 17
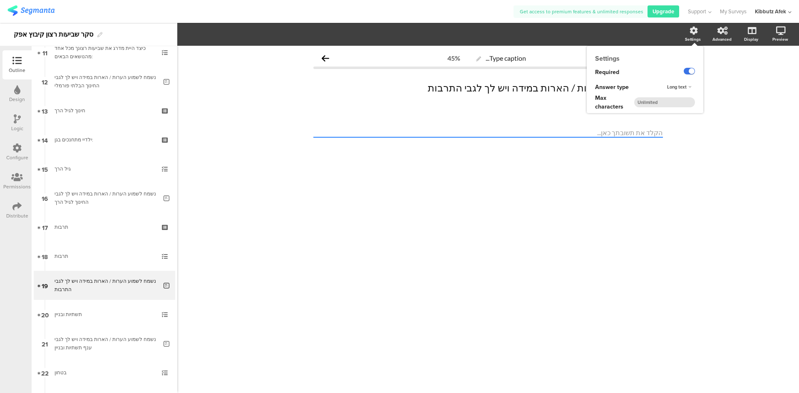
click at [686, 71] on label at bounding box center [689, 71] width 11 height 7
click at [0, 0] on input "checkbox" at bounding box center [0, 0] width 0 height 0
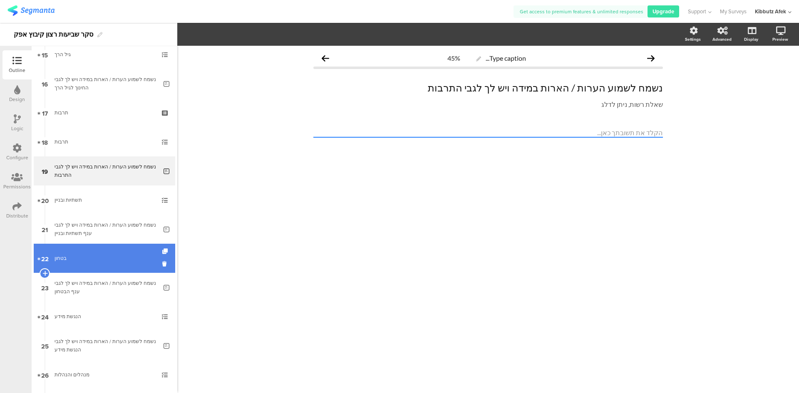
scroll to position [458, 0]
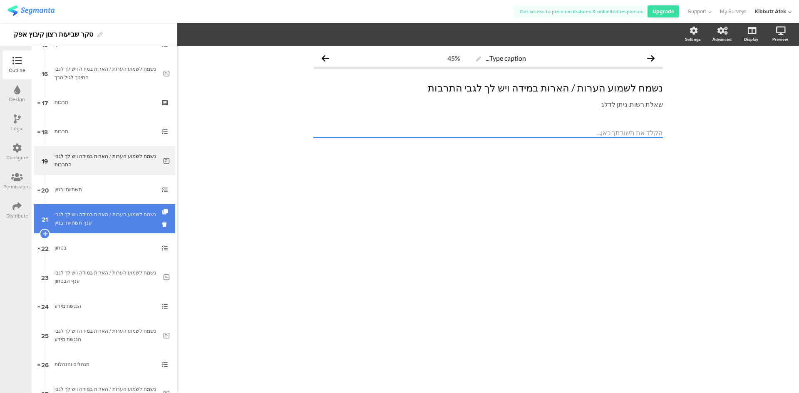
click at [92, 224] on div "נשמח לשמוע הערות / הארות במידה ויש לך לגבי ענף תשתיות ובניין" at bounding box center [106, 219] width 103 height 17
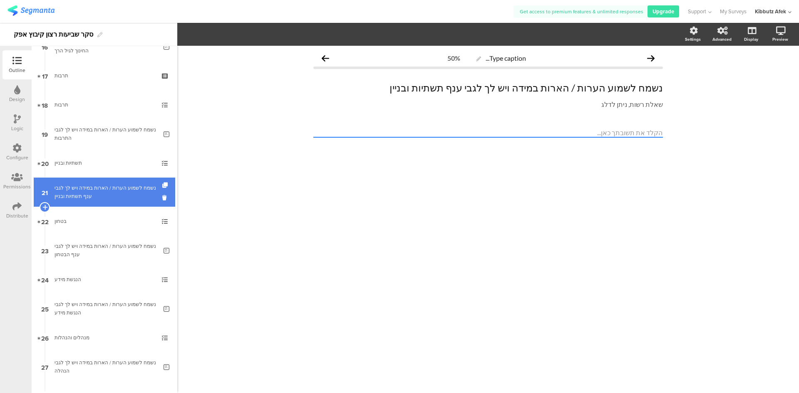
scroll to position [499, 0]
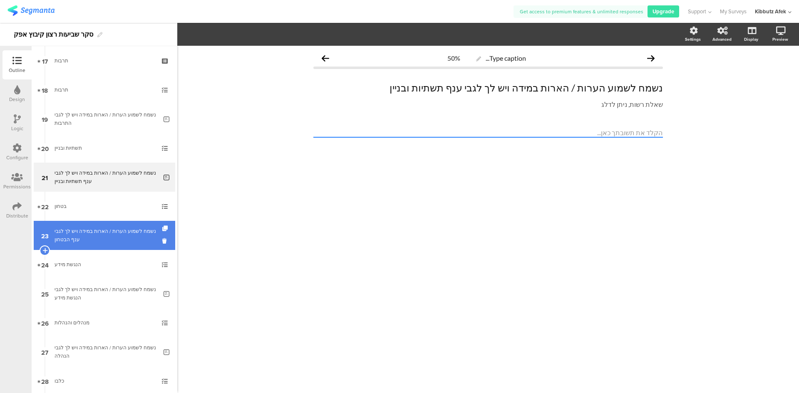
click at [92, 233] on div "נשמח לשמוע הערות / הארות במידה ויש לך לגבי ענף הבטחון" at bounding box center [106, 235] width 103 height 17
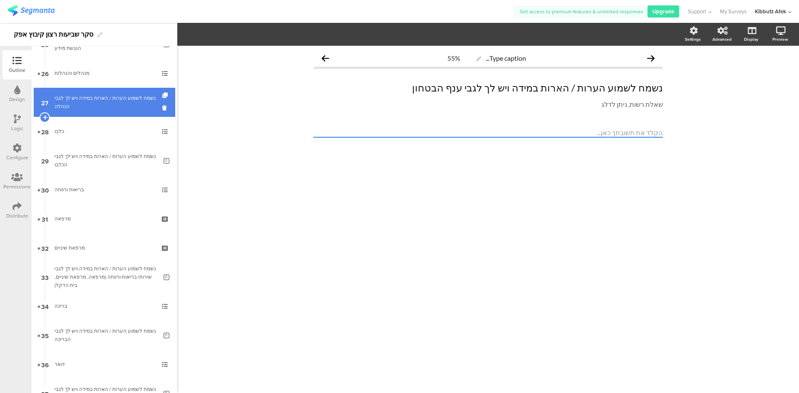
scroll to position [791, 0]
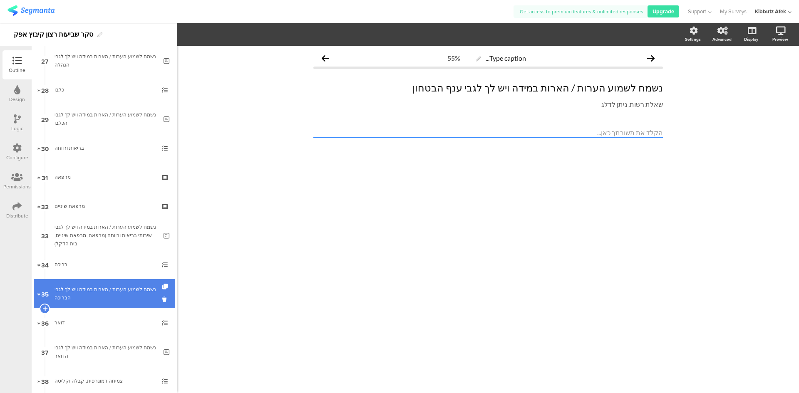
click at [95, 292] on div "נשמח לשמוע הערות / הארות במידה ויש לך לגבי הבריכה" at bounding box center [106, 294] width 103 height 17
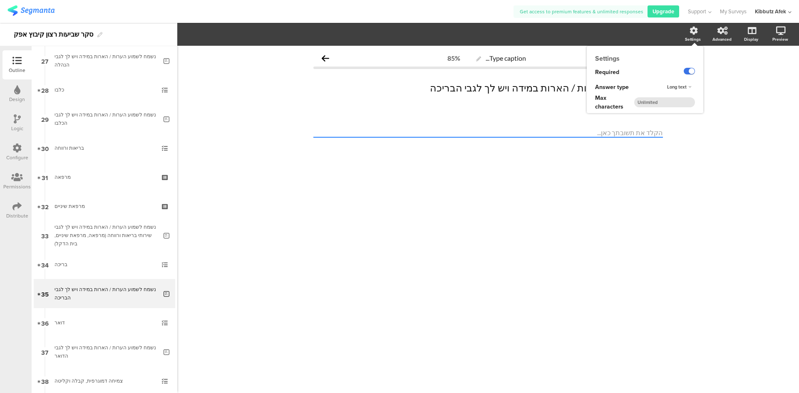
click at [686, 70] on label at bounding box center [689, 71] width 11 height 7
click at [0, 0] on input "checkbox" at bounding box center [0, 0] width 0 height 0
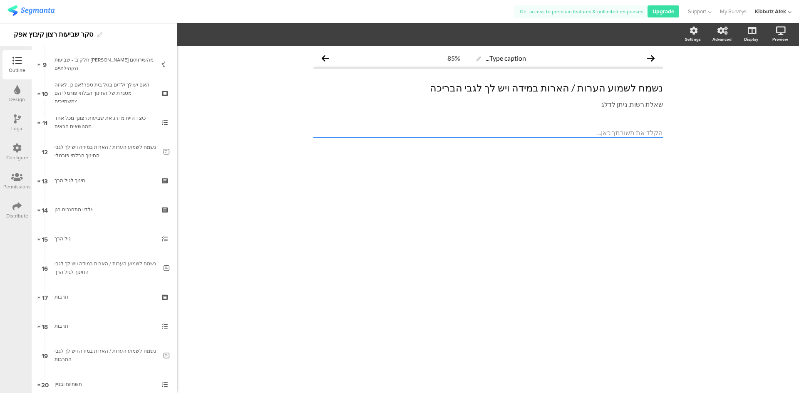
scroll to position [263, 0]
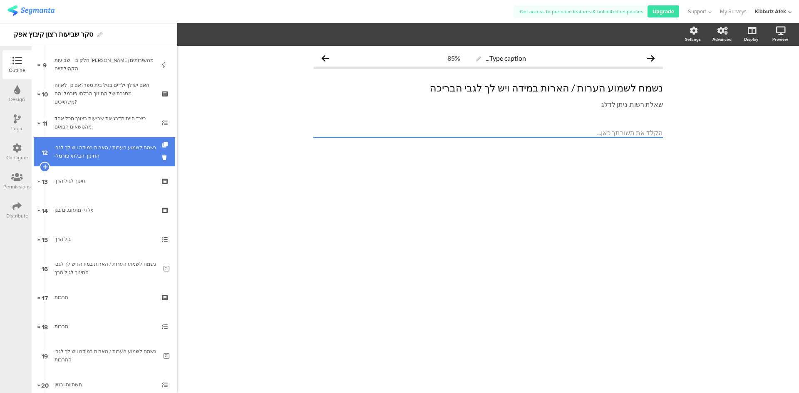
click at [97, 156] on div "נשמח לשמוע הערות / הארות במידה ויש לך לגבי החינוך הבלתי פורמלי" at bounding box center [106, 152] width 103 height 17
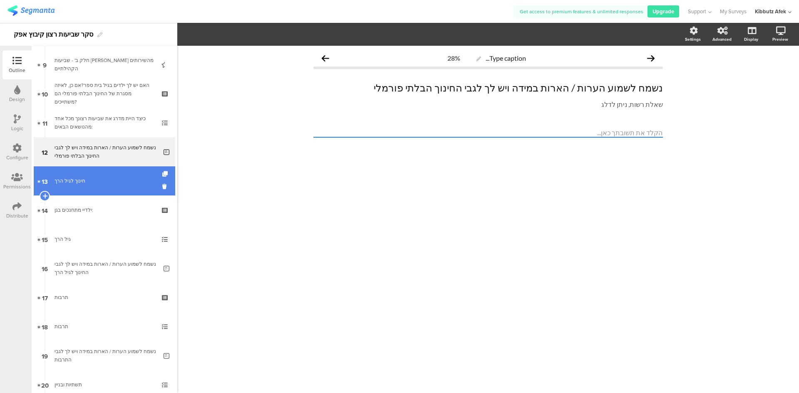
click at [91, 183] on div "חינוך לגיל הרך" at bounding box center [104, 181] width 99 height 8
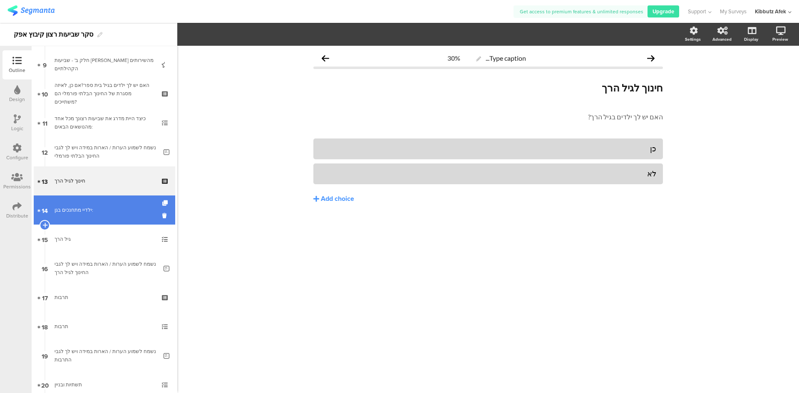
click at [82, 209] on div "ילדיי מתחנכים בגן:" at bounding box center [104, 210] width 99 height 8
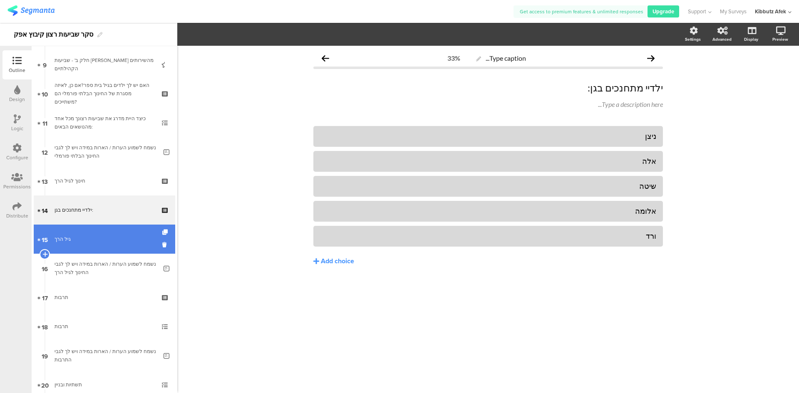
click at [70, 235] on link "15 גיל הרך" at bounding box center [105, 239] width 142 height 29
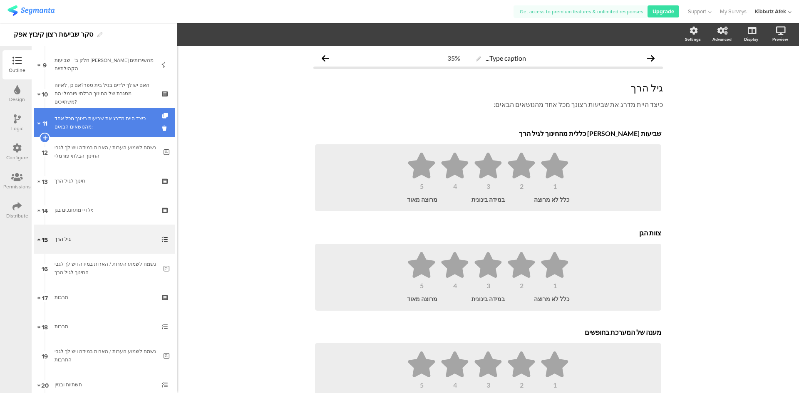
click at [98, 130] on div "כיצד היית מדרג את שביעות רצונך מכל אחד מהנושאים הבאים:" at bounding box center [104, 122] width 99 height 17
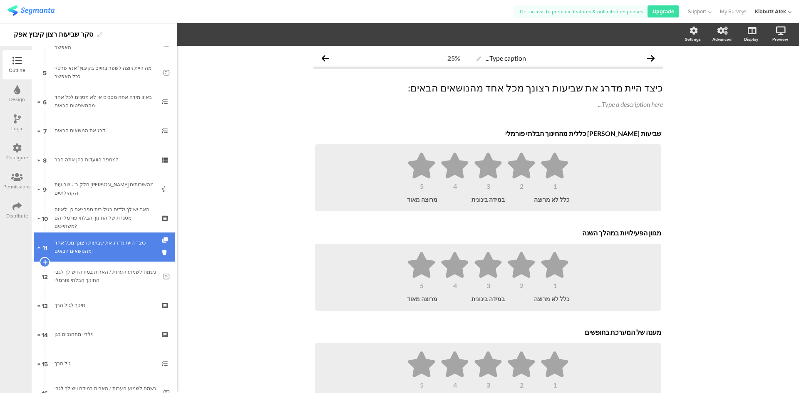
scroll to position [138, 0]
click at [98, 130] on div "דרג את הנושאים הבאים:" at bounding box center [104, 131] width 99 height 8
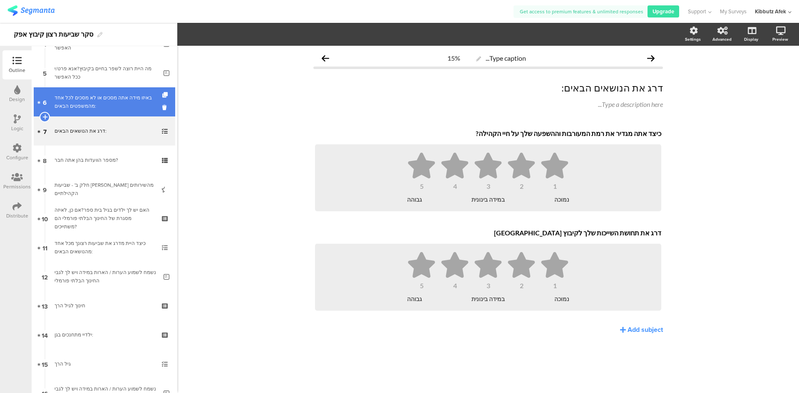
click at [98, 104] on div "באיזו מידה אתה מסכים או לא מסכים לכל אחד מהמשפטים הבאים:" at bounding box center [104, 102] width 99 height 17
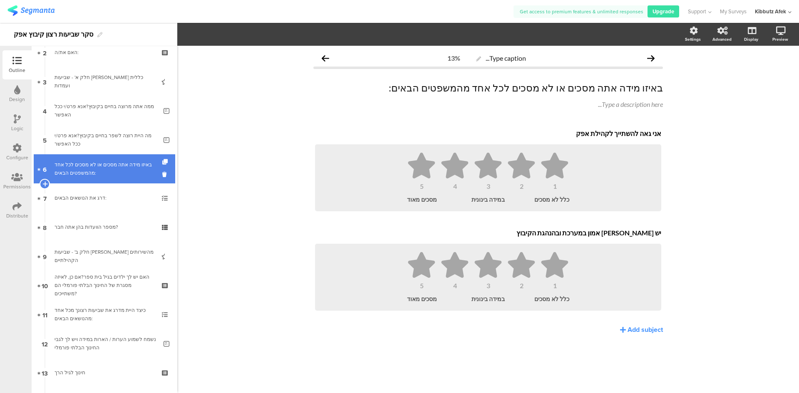
scroll to position [13, 0]
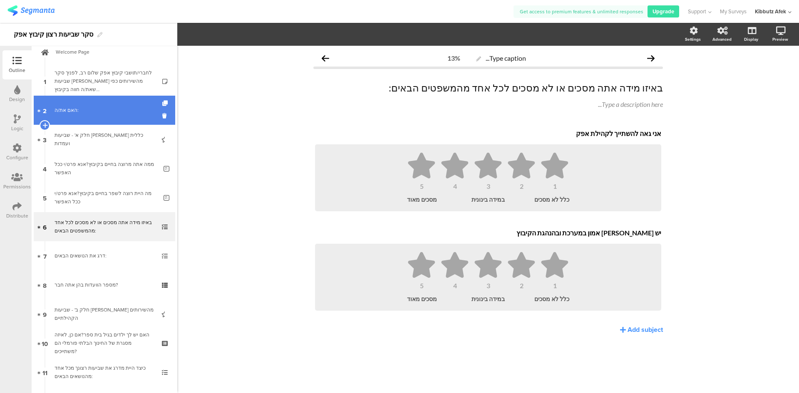
click at [75, 114] on div "האם את/ה:" at bounding box center [104, 110] width 99 height 8
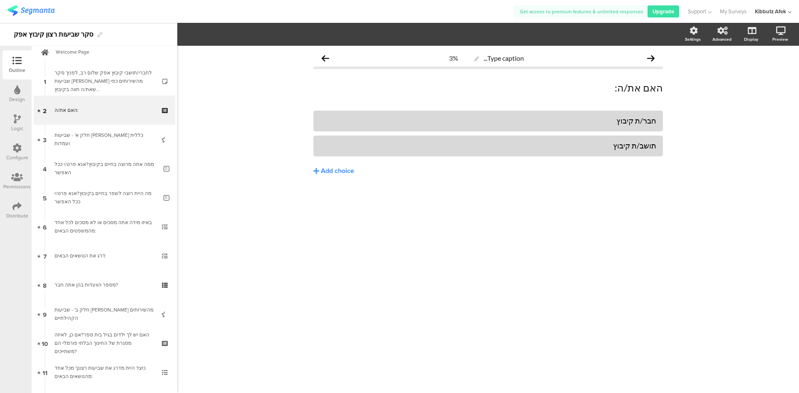
click at [19, 57] on icon at bounding box center [16, 60] width 9 height 9
click at [18, 63] on icon at bounding box center [16, 60] width 9 height 9
click at [12, 57] on icon at bounding box center [16, 60] width 9 height 9
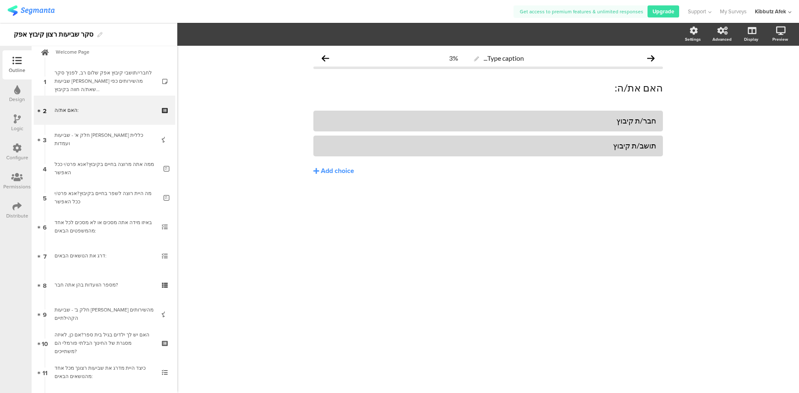
click at [16, 60] on icon at bounding box center [16, 60] width 9 height 9
click at [17, 94] on icon at bounding box center [17, 89] width 6 height 9
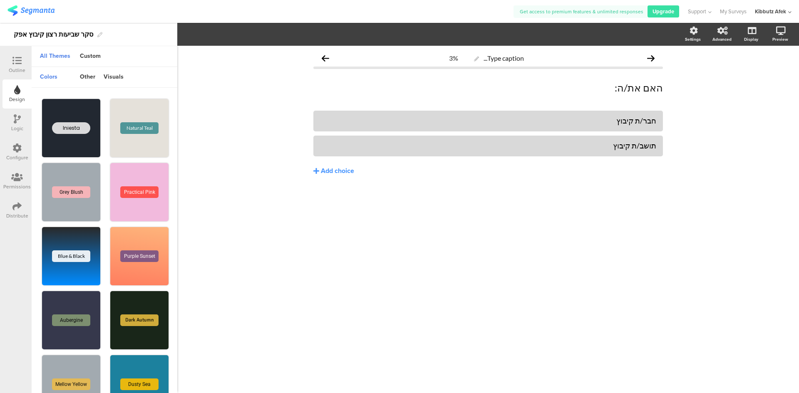
click at [17, 122] on icon at bounding box center [17, 118] width 7 height 9
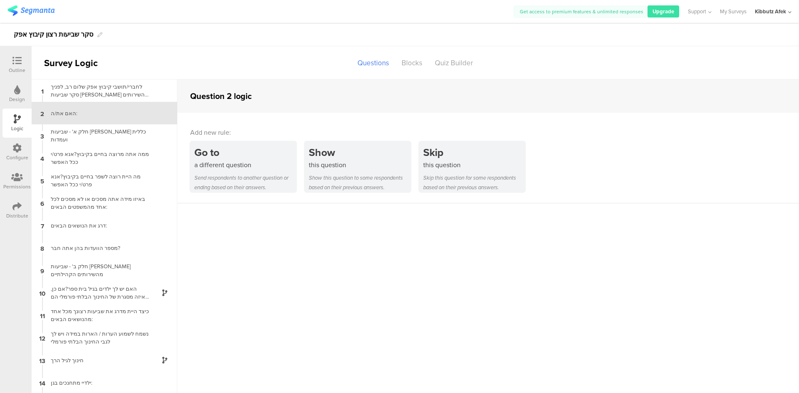
click at [17, 154] on div "Configure" at bounding box center [17, 157] width 22 height 7
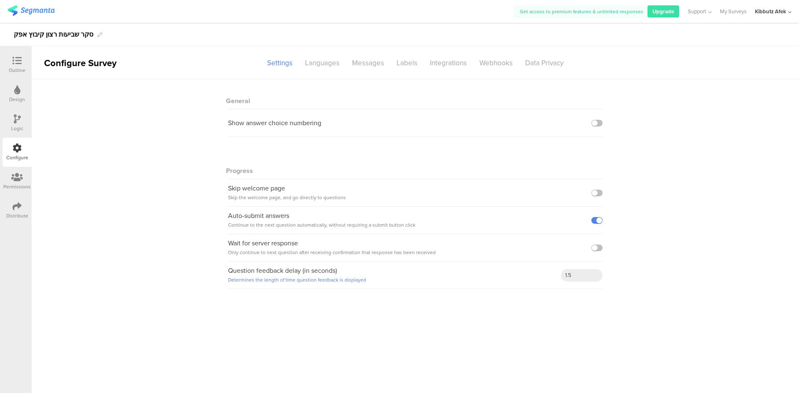
click at [15, 181] on icon at bounding box center [17, 177] width 12 height 9
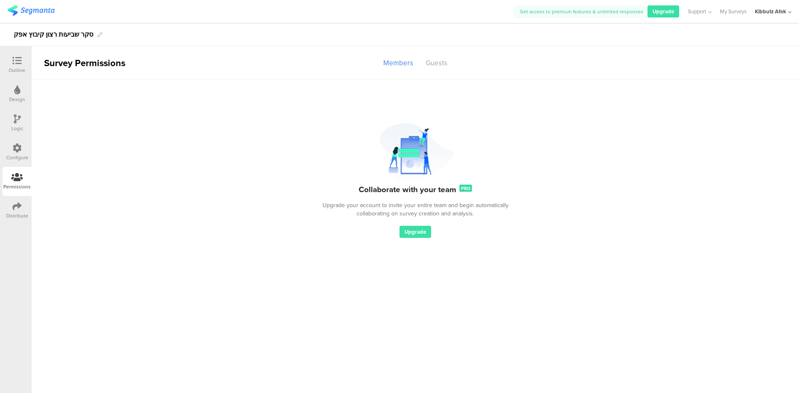
click at [15, 209] on icon at bounding box center [16, 206] width 9 height 9
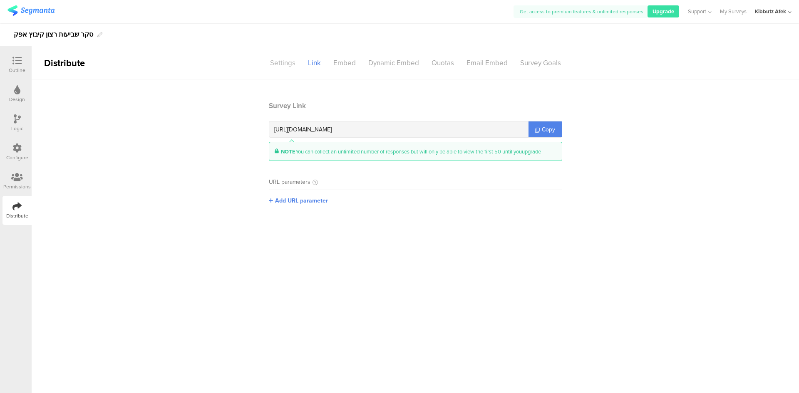
click at [283, 62] on div "Settings" at bounding box center [283, 63] width 38 height 15
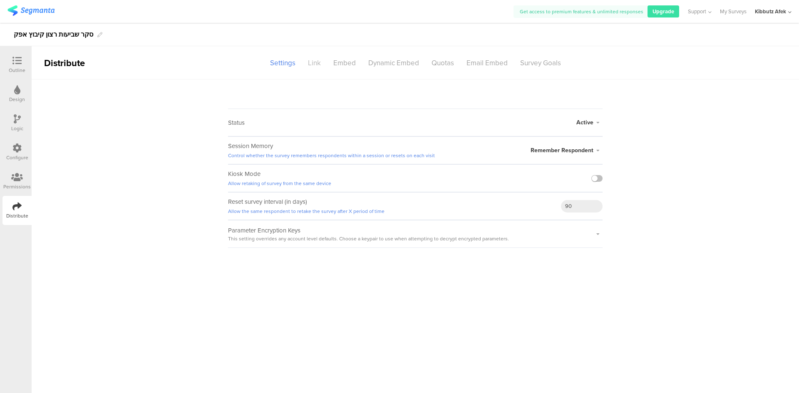
click at [312, 63] on div "Link" at bounding box center [314, 63] width 25 height 15
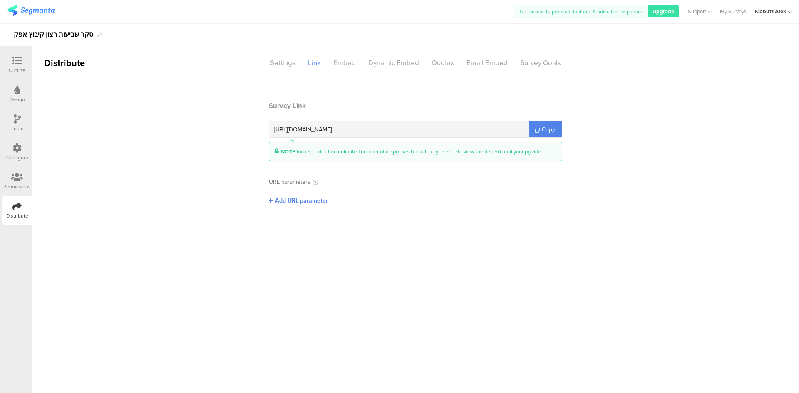
click at [343, 62] on div "Embed" at bounding box center [344, 63] width 35 height 15
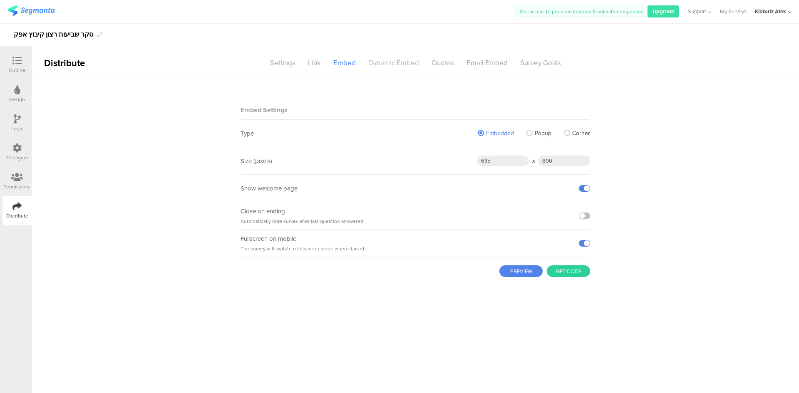
click at [394, 64] on div "Dynamic Embed" at bounding box center [393, 63] width 63 height 15
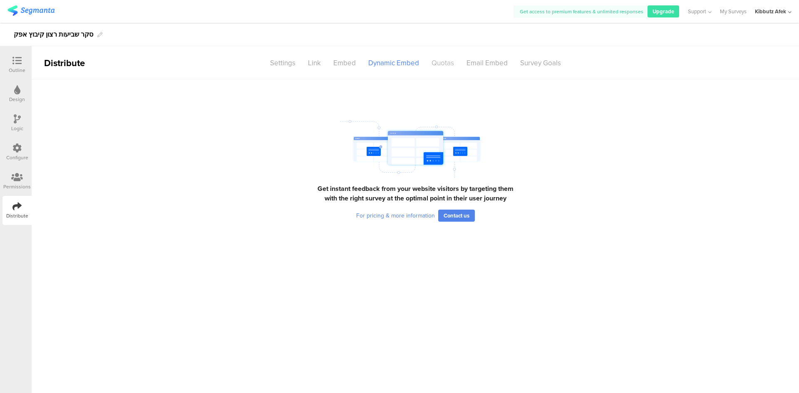
click at [440, 63] on div "Quotas" at bounding box center [442, 63] width 35 height 15
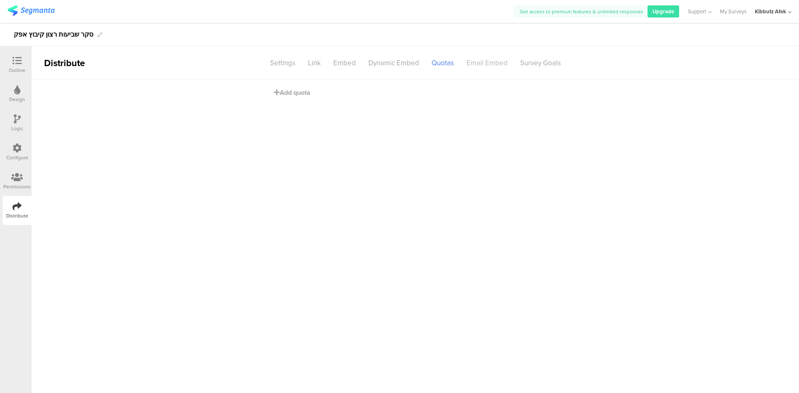
click at [495, 63] on div "Email Embed" at bounding box center [487, 63] width 54 height 15
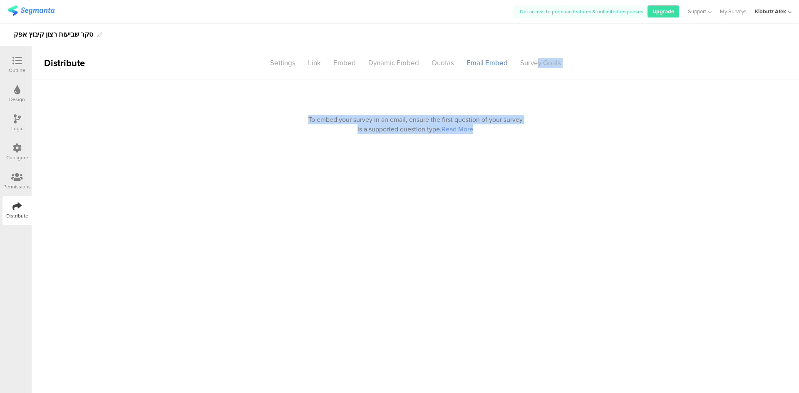
drag, startPoint x: 537, startPoint y: 63, endPoint x: 523, endPoint y: 169, distance: 106.7
click at [523, 169] on section "Distribute Settings Link Embed Dynamic Embed Quotas Email Embed Survey Goals To…" at bounding box center [416, 219] width 768 height 347
click at [465, 165] on section "To embed your survey in an email, ensure the first question of your survey is a…" at bounding box center [416, 236] width 768 height 314
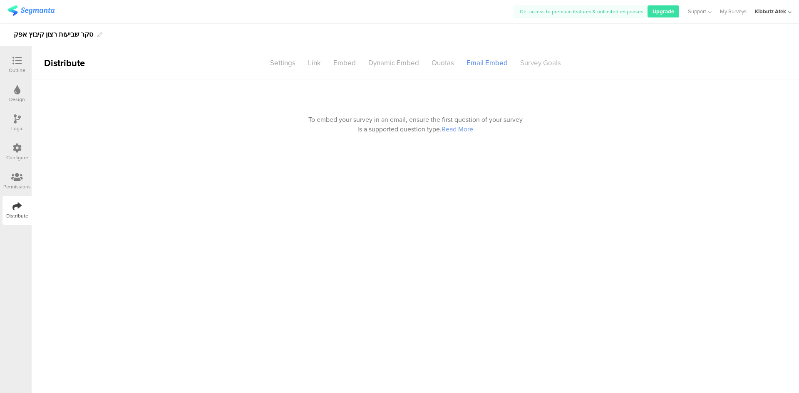
click at [531, 62] on div "Survey Goals" at bounding box center [540, 63] width 53 height 15
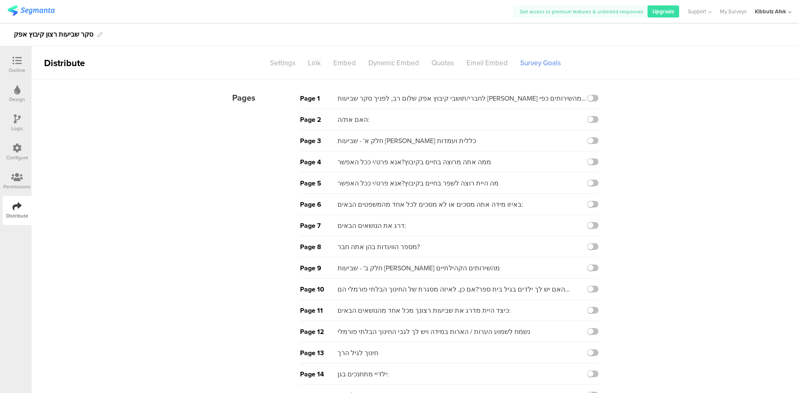
click at [18, 91] on icon at bounding box center [17, 89] width 6 height 9
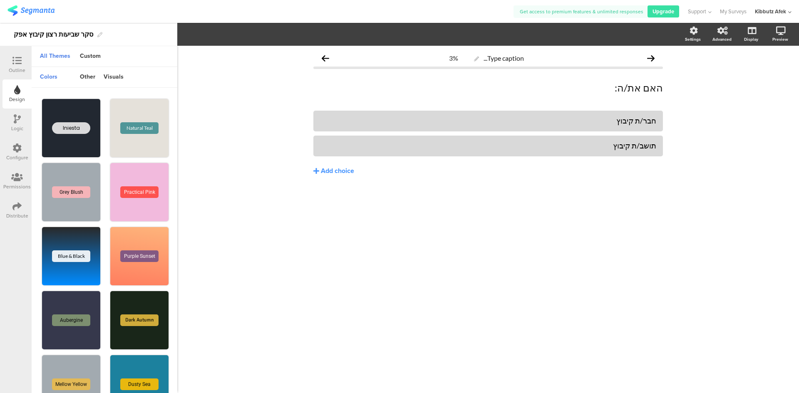
click at [15, 58] on icon at bounding box center [16, 60] width 9 height 9
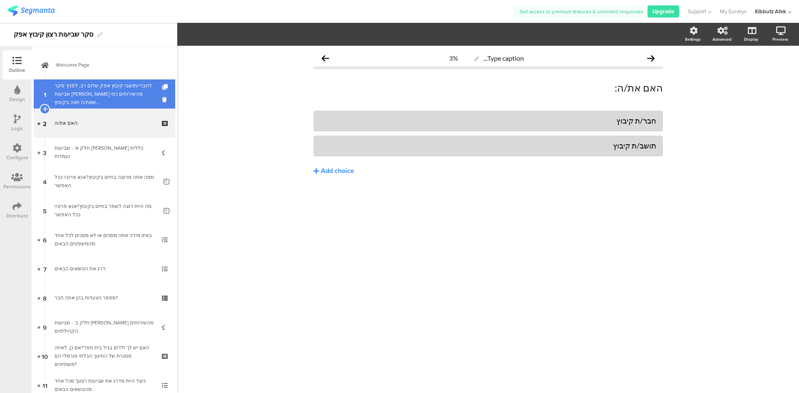
click at [135, 95] on div "לחברי/תושבי קיבוץ אפק שלום רב, לפניך סקר שביעות רצון מהשירותים כפי שאת/ה חווה ב…" at bounding box center [104, 94] width 99 height 25
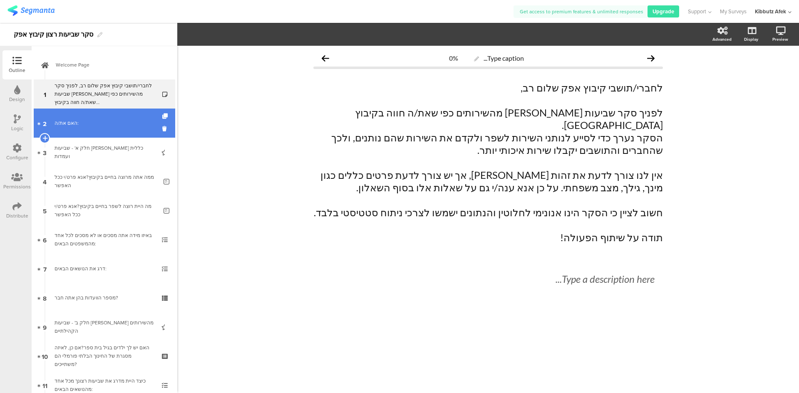
click at [101, 123] on div "האם את/ה:" at bounding box center [104, 123] width 99 height 8
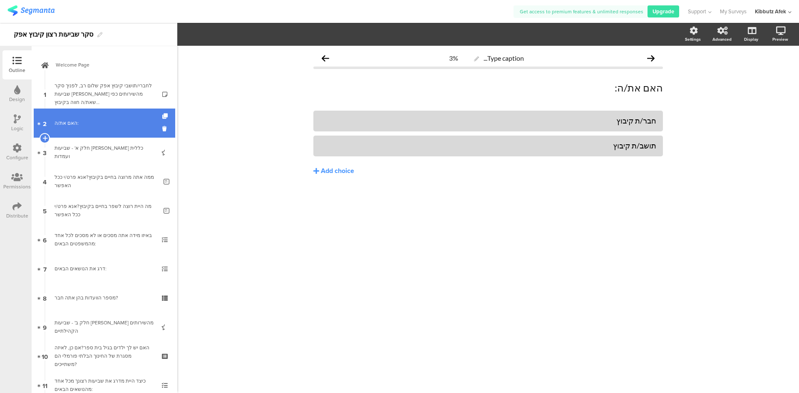
click at [80, 127] on link "2 האם את/ה:" at bounding box center [105, 123] width 142 height 29
click at [162, 118] on icon at bounding box center [165, 116] width 7 height 5
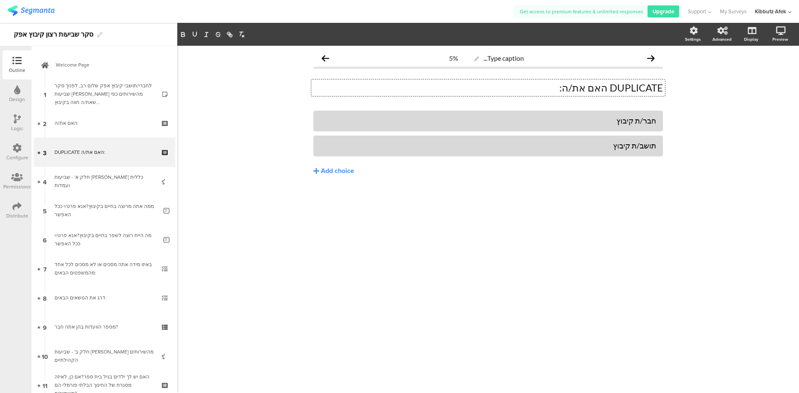
click at [620, 89] on div "DUPLICATE האם את/ה: DUPLICATE האם את/ה: DUPLICATE האם את/ה:" at bounding box center [488, 87] width 354 height 17
click at [620, 89] on p "DUPLICATE האם את/ה:" at bounding box center [488, 88] width 350 height 12
click at [636, 120] on div "חבר/ת קיבוץ" at bounding box center [488, 121] width 336 height 10
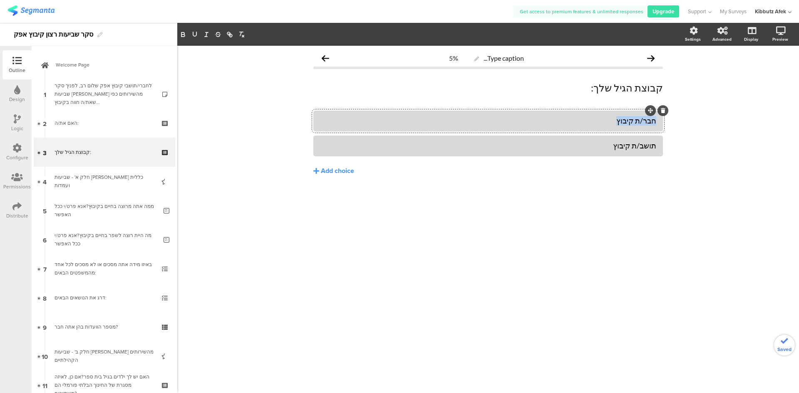
click at [636, 120] on div "חבר/ת קיבוץ" at bounding box center [488, 121] width 336 height 10
click at [649, 147] on div "תושב/ת קיבוץ" at bounding box center [488, 146] width 336 height 10
click at [343, 171] on div "Add choice" at bounding box center [337, 171] width 33 height 9
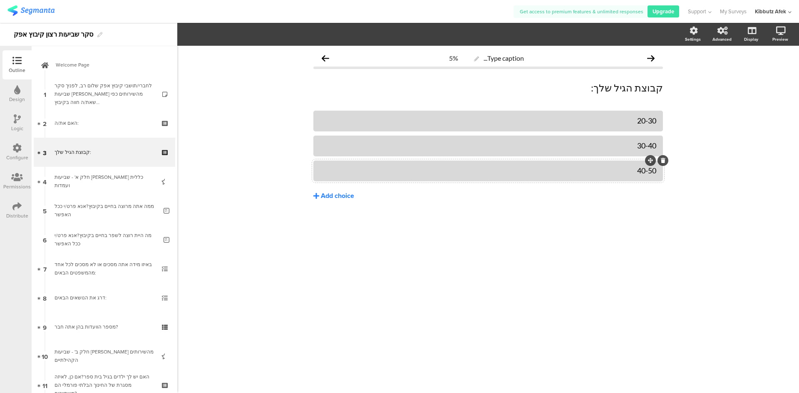
click at [340, 195] on div "Add choice" at bounding box center [337, 196] width 33 height 9
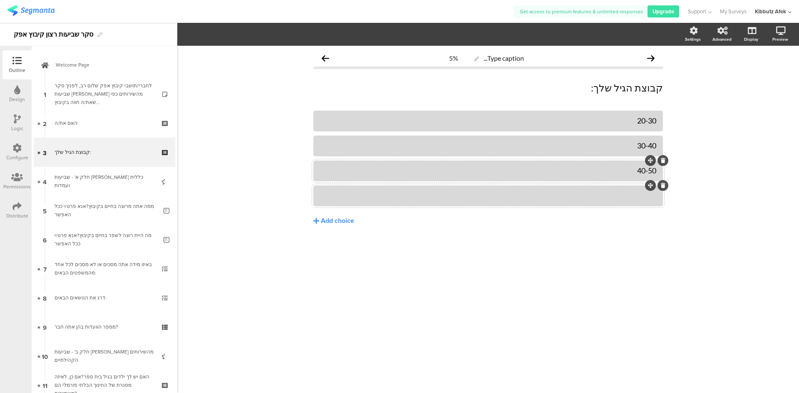
click at [543, 199] on div at bounding box center [488, 196] width 336 height 10
click at [341, 221] on div "Add choice" at bounding box center [337, 221] width 33 height 9
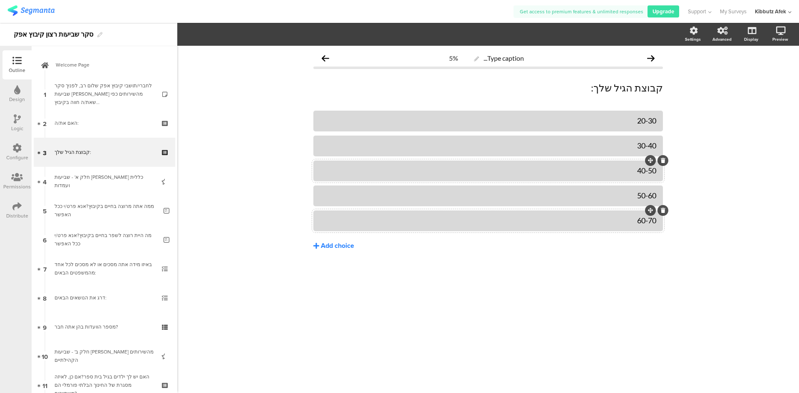
click at [345, 247] on div "Add choice" at bounding box center [337, 246] width 33 height 9
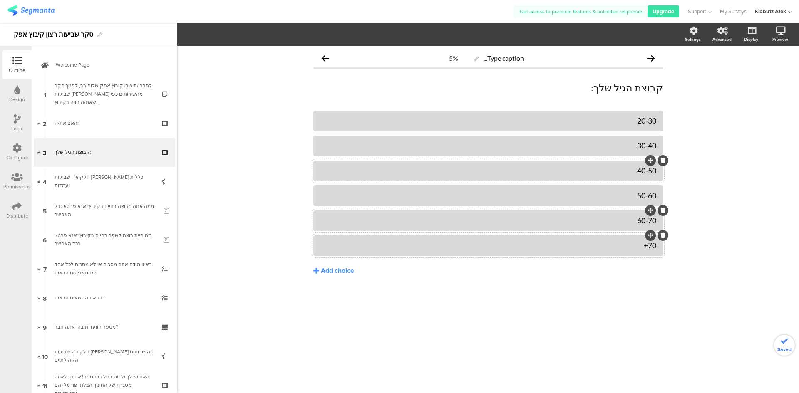
click at [582, 325] on div "Type caption... 5% קבוצת הגיל שלך: קבוצת הגיל שלך: 20-30 30-40" at bounding box center [488, 220] width 622 height 348
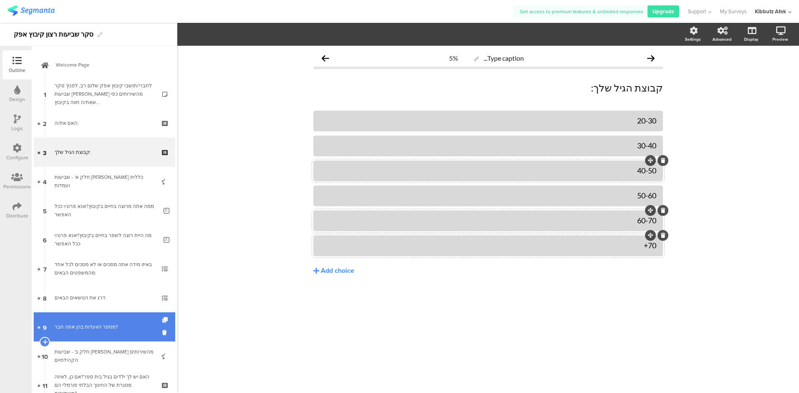
click at [109, 330] on div "מספר הוועדות בהן אתה חבר?" at bounding box center [104, 327] width 99 height 8
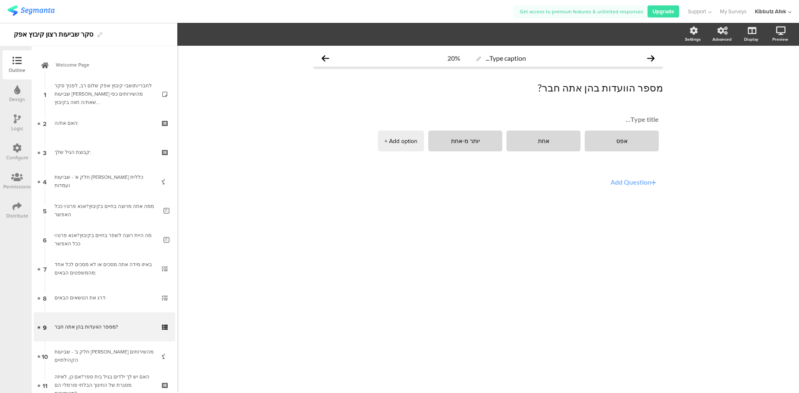
click at [631, 185] on button "Add Question" at bounding box center [634, 182] width 57 height 16
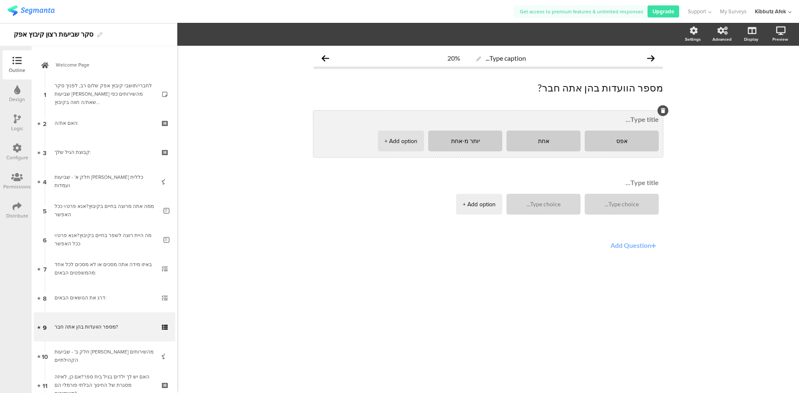
click at [638, 119] on textarea at bounding box center [488, 119] width 341 height 8
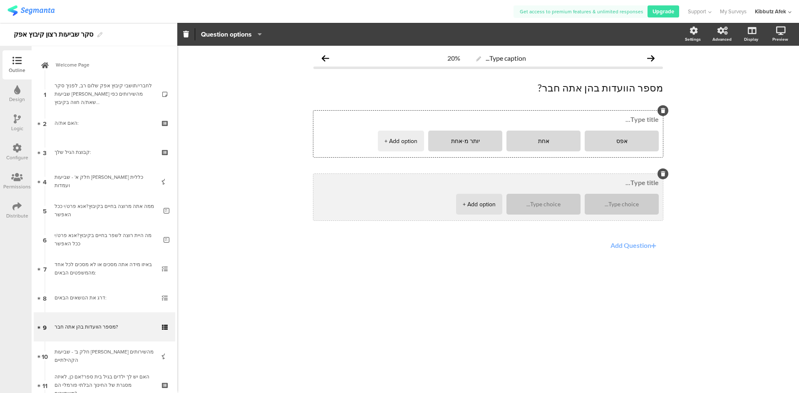
click at [640, 181] on textarea at bounding box center [488, 183] width 341 height 8
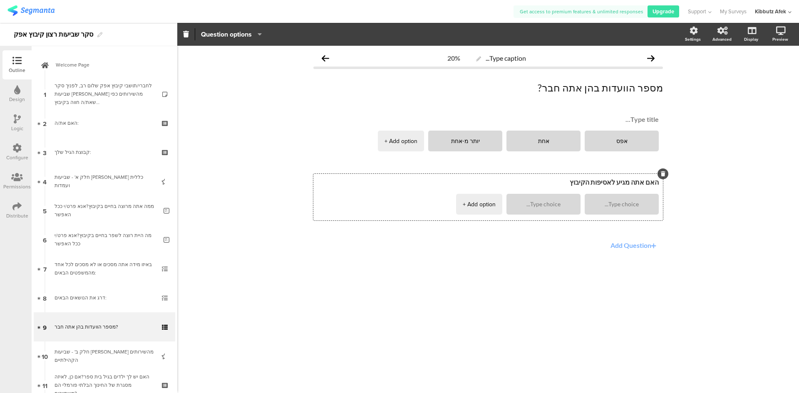
drag, startPoint x: 584, startPoint y: 182, endPoint x: 663, endPoint y: 181, distance: 79.9
click at [663, 181] on div "Type caption... 20% מספר הוועדות בהן אתה חבר? מספר הוועדות בהן אתה חבר? אפס אחת" at bounding box center [488, 166] width 366 height 241
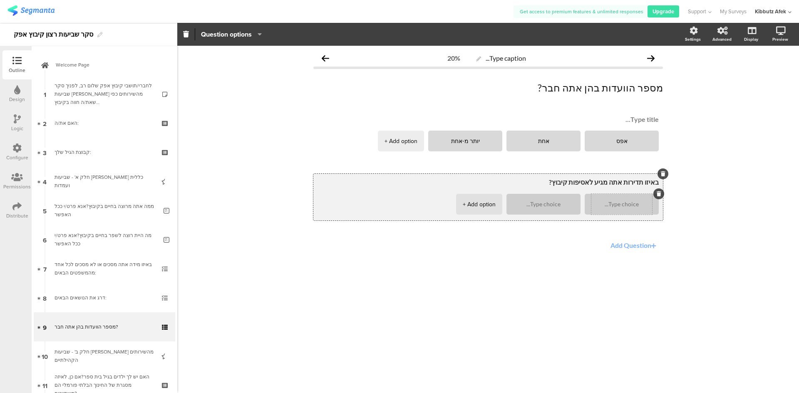
type textarea "באיזו תדירות אתה מגיע לאסיפות קיבוץ?"
click at [618, 203] on textarea at bounding box center [621, 204] width 61 height 6
type textarea "אף פעם"
click at [561, 206] on textarea at bounding box center [543, 204] width 61 height 6
click at [488, 204] on div "+ Add option" at bounding box center [479, 204] width 33 height 21
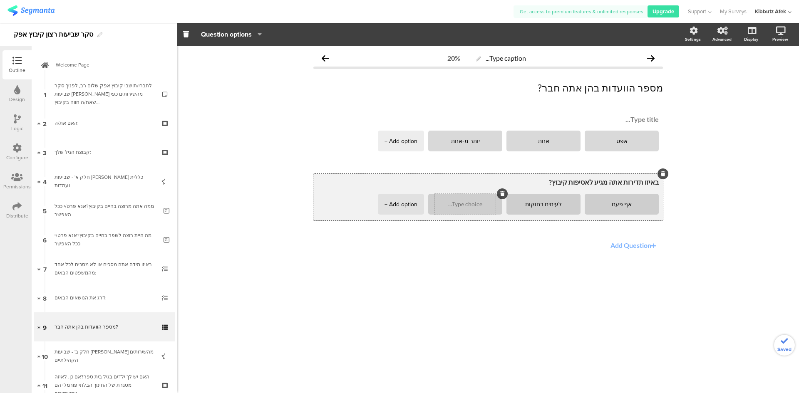
type textarea "לעיתים רחוקות"
click at [472, 203] on textarea at bounding box center [465, 204] width 61 height 6
click at [410, 204] on div "+ Add option" at bounding box center [401, 204] width 33 height 21
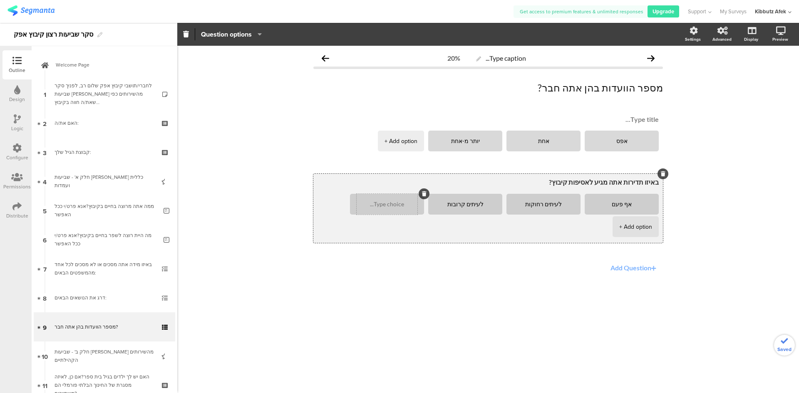
type textarea "לעיתים קרובות"
click at [397, 206] on textarea at bounding box center [387, 204] width 61 height 6
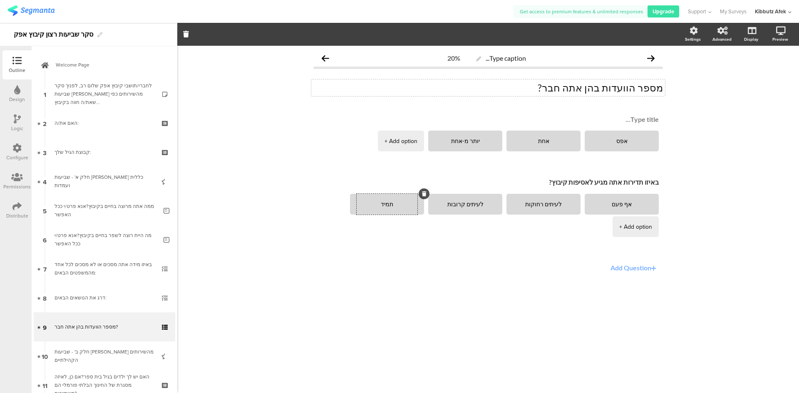
type textarea "תמיד"
click at [604, 90] on div "מספר הוועדות בהן אתה חבר? מספר הוועדות בהן אתה חבר?" at bounding box center [488, 87] width 354 height 17
click at [604, 90] on p "מספר הוועדות בהן אתה חבר?" at bounding box center [488, 88] width 350 height 12
drag, startPoint x: 565, startPoint y: 87, endPoint x: 664, endPoint y: 87, distance: 99.1
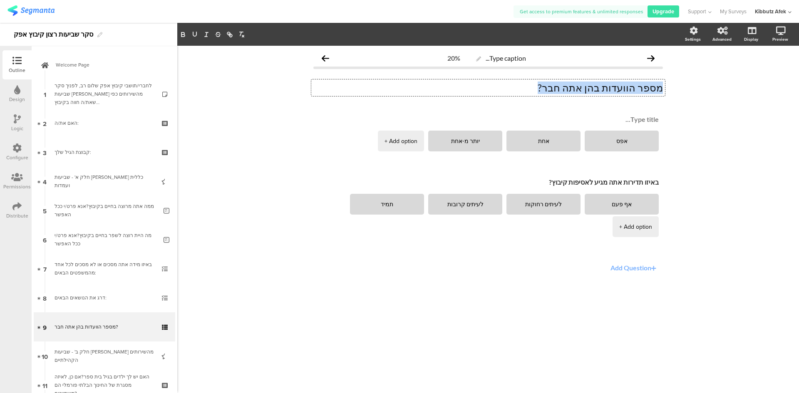
click at [664, 87] on div "מספר הוועדות בהן אתה חבר? מספר הוועדות בהן אתה חבר? מספר הוועדות בהן אתה חבר?" at bounding box center [488, 87] width 354 height 17
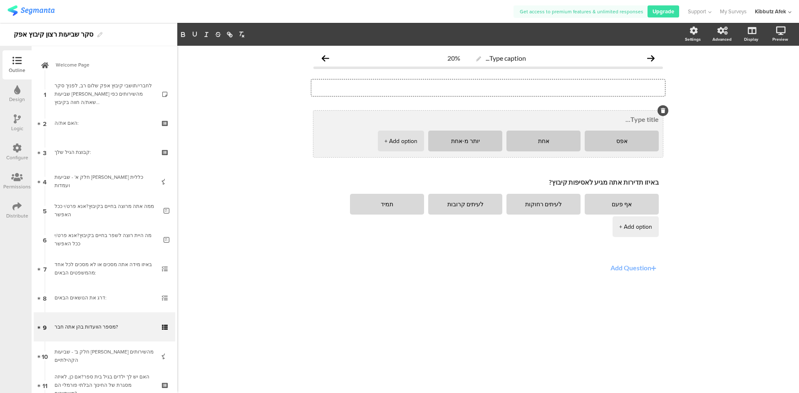
click at [645, 120] on textarea at bounding box center [488, 119] width 341 height 8
paste textarea "מספר הוועדות בהן אתה חבר?"
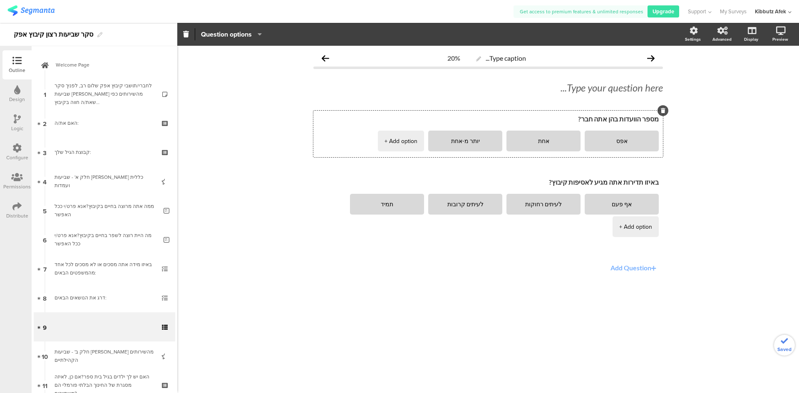
type textarea "מספר הוועדות בהן אתה חבר?"
click at [705, 208] on div "Type caption... 20% Type your question here... מספר הוועדות בהן אתה חבר? אפס אחת" at bounding box center [488, 220] width 622 height 348
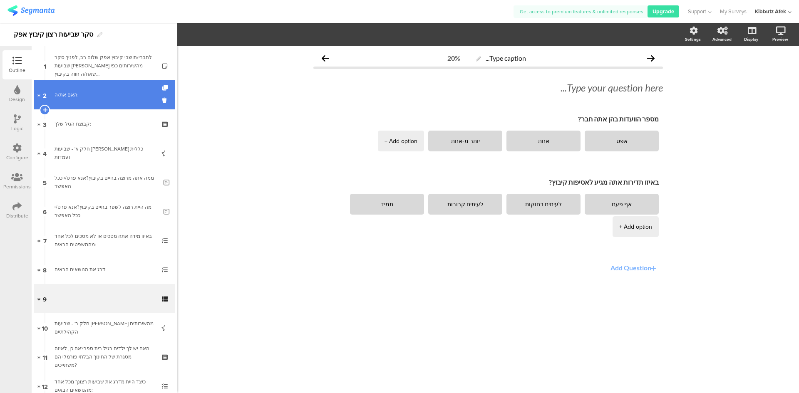
scroll to position [42, 0]
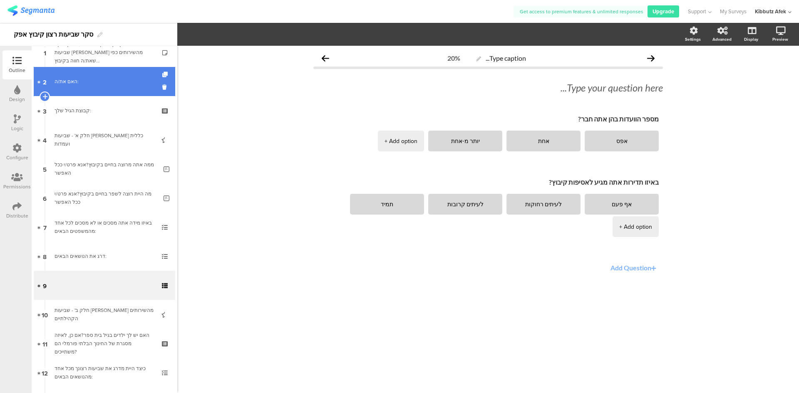
click at [71, 85] on div "האם את/ה:" at bounding box center [104, 81] width 99 height 8
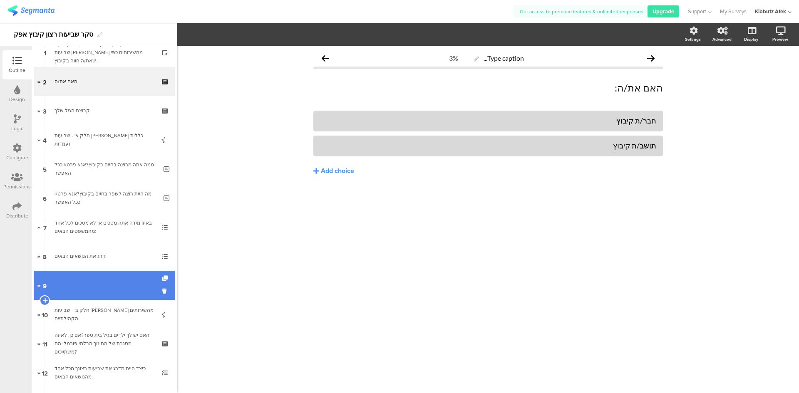
click at [77, 281] on link "9" at bounding box center [105, 285] width 142 height 29
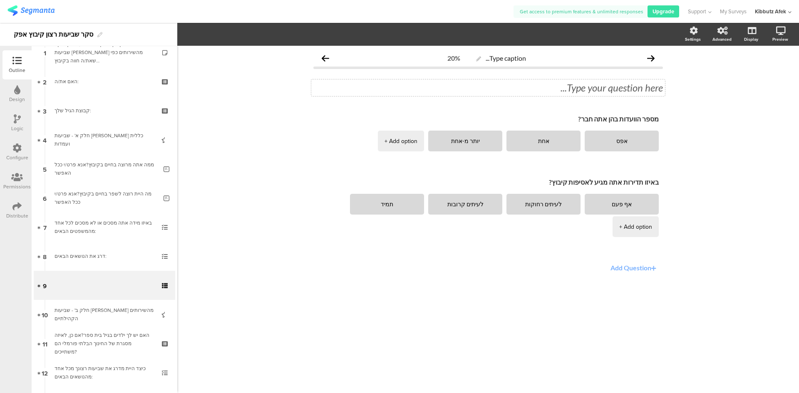
click at [646, 82] on div "Type your question here..." at bounding box center [488, 87] width 354 height 17
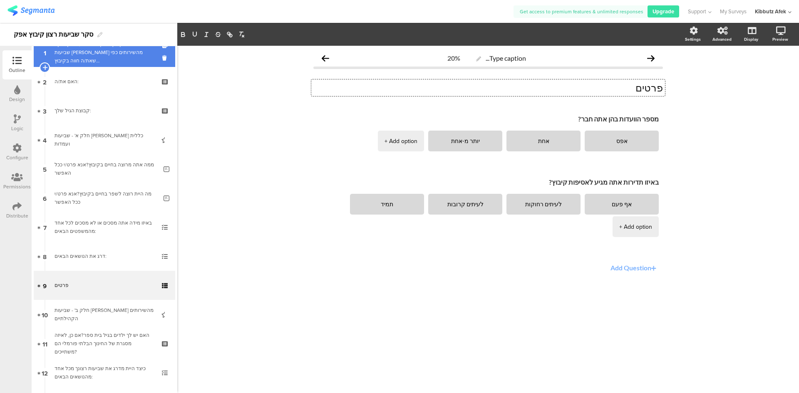
click at [128, 59] on div "לחברי/תושבי קיבוץ אפק שלום רב, לפניך סקר שביעות רצון מהשירותים כפי שאת/ה חווה ב…" at bounding box center [104, 52] width 99 height 25
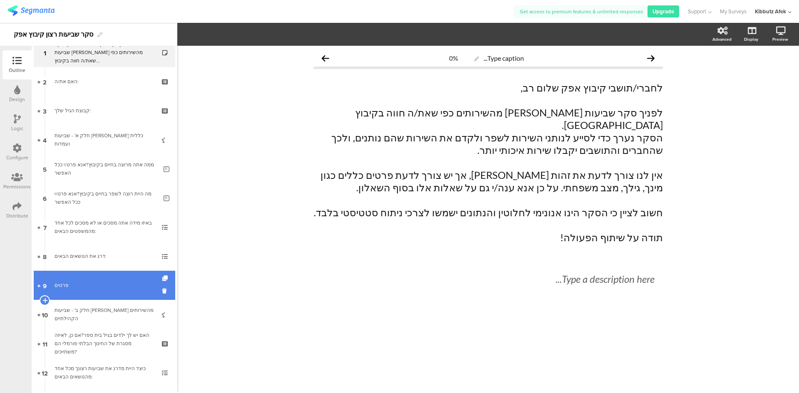
click at [89, 277] on link "9 פרטים" at bounding box center [105, 285] width 142 height 29
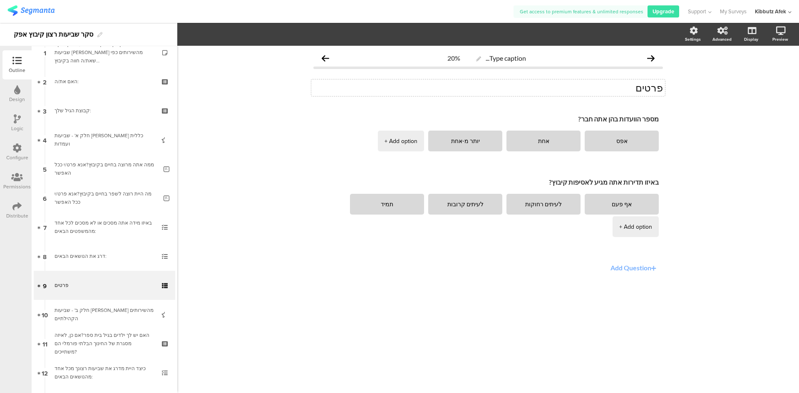
click at [615, 89] on div "פרטים פרטים" at bounding box center [488, 87] width 354 height 17
click at [541, 347] on div "Type caption... 20% פרטים כלליים פרטים כלליים פרטים כלליים מספר הוועדות בהן אתה…" at bounding box center [488, 220] width 622 height 348
click at [632, 268] on button "Add Question" at bounding box center [634, 268] width 57 height 16
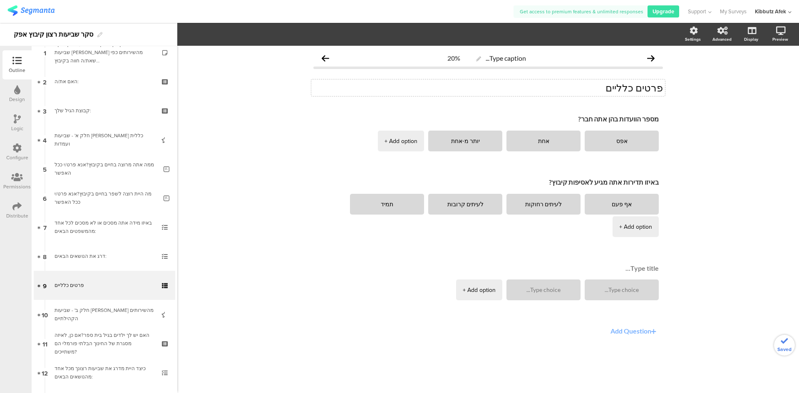
click at [632, 268] on textarea at bounding box center [488, 268] width 341 height 8
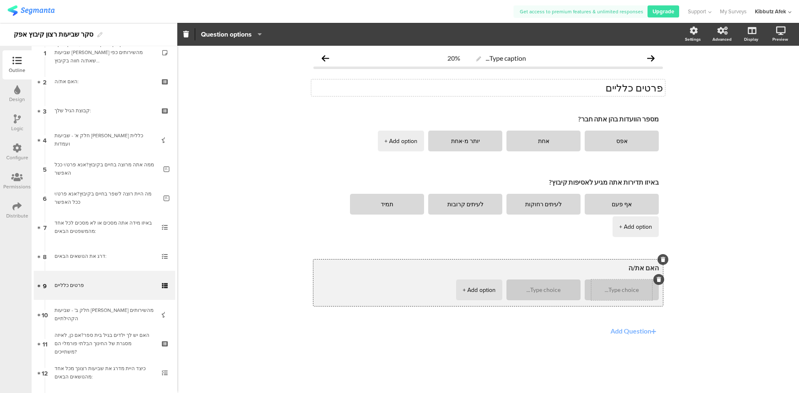
type textarea "האם את/ה"
click at [623, 291] on textarea at bounding box center [621, 290] width 61 height 6
type textarea "חבר קיבוץ"
click at [556, 291] on textarea at bounding box center [543, 290] width 61 height 6
type textarea "תושב"
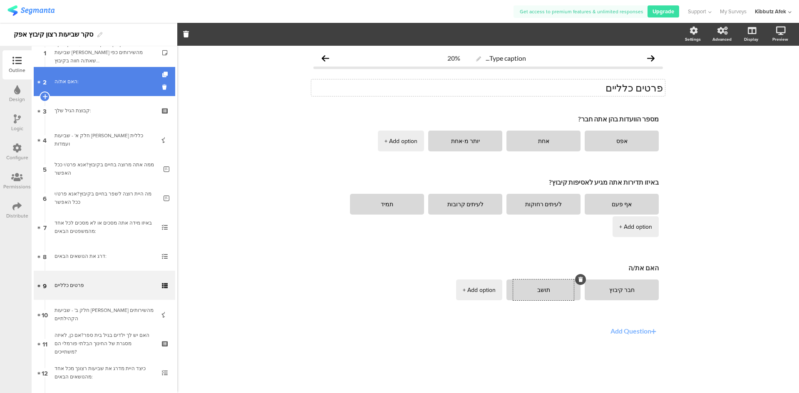
click at [60, 77] on div "האם את/ה:" at bounding box center [104, 81] width 99 height 8
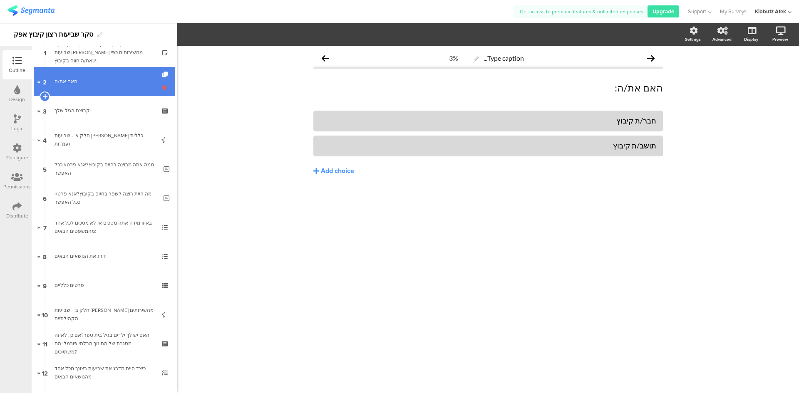
click at [162, 87] on icon at bounding box center [165, 87] width 7 height 8
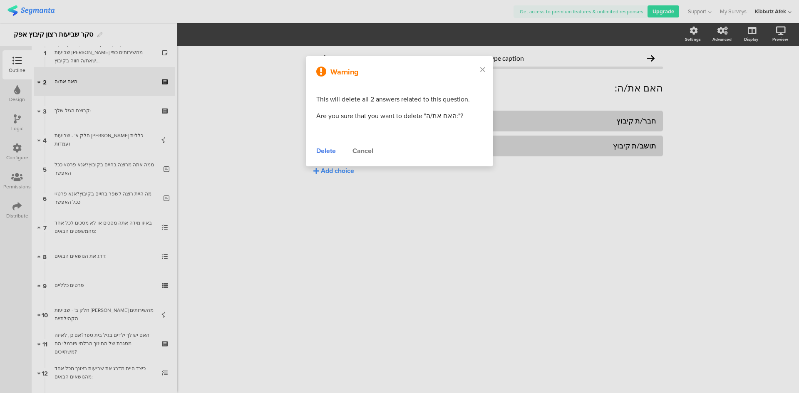
click at [325, 149] on div "Delete" at bounding box center [326, 151] width 20 height 10
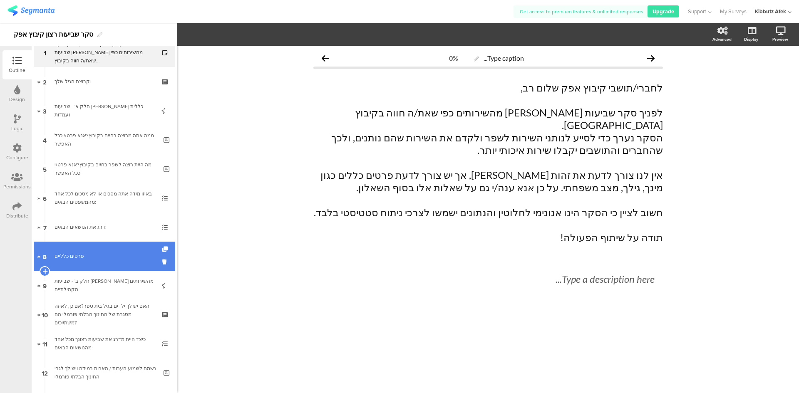
click at [80, 257] on div "פרטים כלליים" at bounding box center [104, 256] width 99 height 8
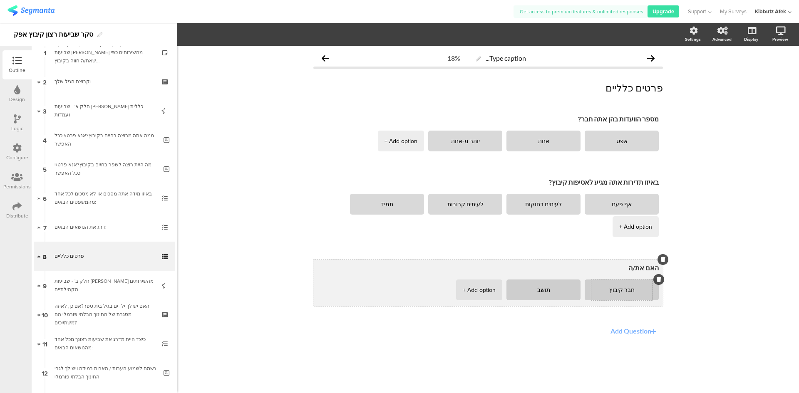
click at [626, 289] on textarea "חבר קיבוץ" at bounding box center [621, 290] width 61 height 6
type textarea "חבר/ת קיבוץ"
click at [541, 291] on textarea "תושב" at bounding box center [543, 290] width 61 height 6
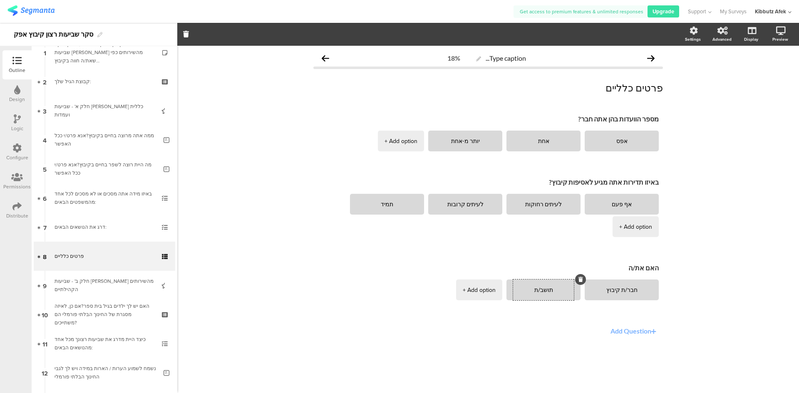
type textarea "תושב/ת"
click at [522, 361] on div "מספר הוועדות בהן אתה חבר? אפס אחת יותר מ-אחת + Add option באיזו תדירות אתה מגיע…" at bounding box center [488, 240] width 350 height 258
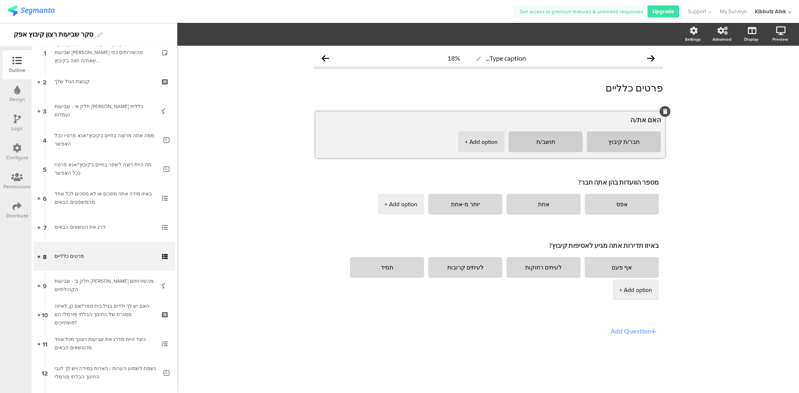
drag, startPoint x: 561, startPoint y: 277, endPoint x: 564, endPoint y: 129, distance: 148.2
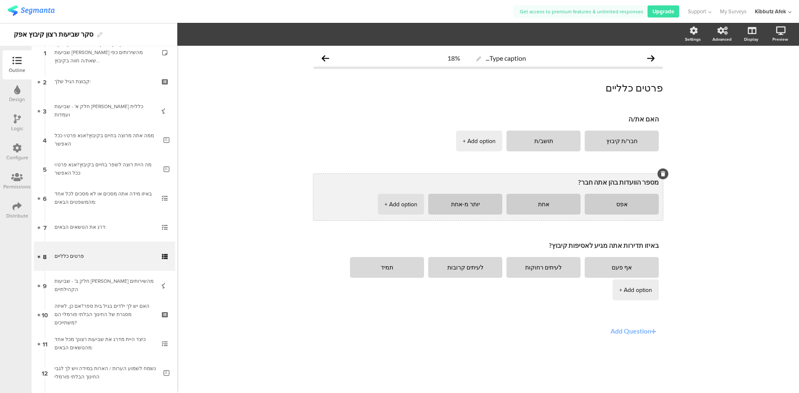
click at [606, 183] on textarea "מספר הוועדות בהן אתה חבר?" at bounding box center [488, 182] width 341 height 8
click at [591, 182] on textarea "מספר הוועדות בהן את/ה חבר?" at bounding box center [488, 182] width 341 height 8
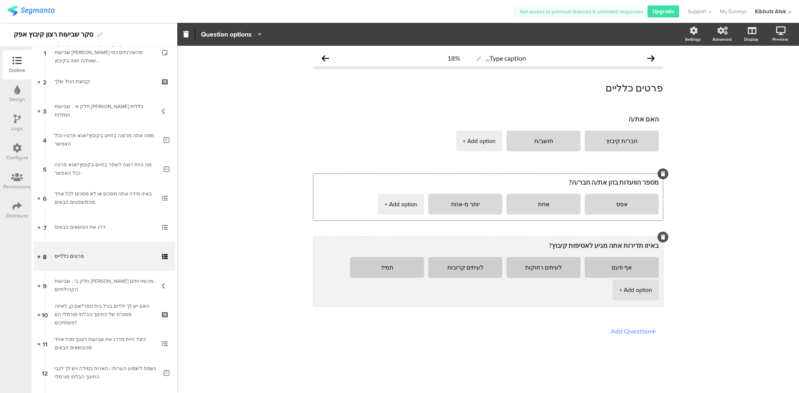
type textarea "מספר הוועדות בהן את/ה חבר/ה?"
click at [619, 245] on textarea "באיזו תדירות אתה מגיע לאסיפות קיבוץ?" at bounding box center [488, 245] width 341 height 8
click at [601, 246] on textarea "באיזו תדירות את/ה מגיע לאסיפות קיבוץ?" at bounding box center [488, 245] width 341 height 8
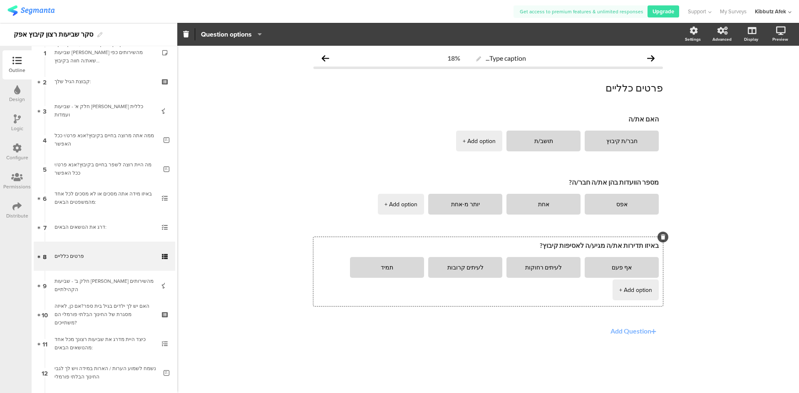
type textarea "באיזו תדירות את/ה מגיע/ה לאסיפות קיבוץ?"
click at [731, 215] on div "Type caption... 18% פרטים כלליים פרטים כלליים האם את/ה חבר/ת קיבוץ תושב/ת" at bounding box center [488, 220] width 622 height 348
click at [643, 333] on button "Add Question" at bounding box center [634, 331] width 57 height 16
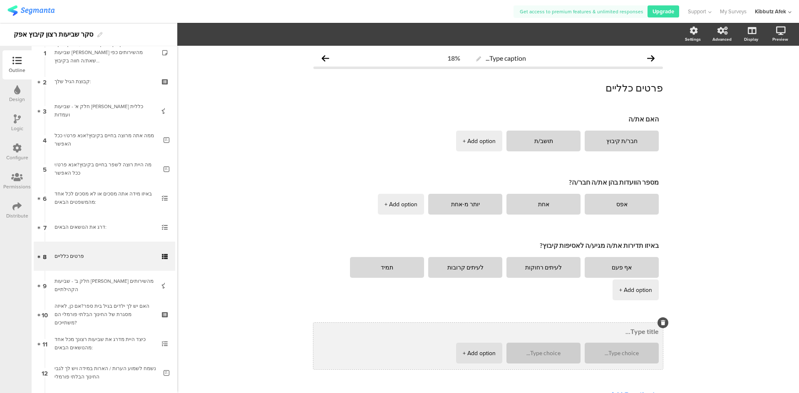
click at [642, 333] on textarea at bounding box center [488, 332] width 341 height 8
type textarea "לאיזו קבוצת גיל הנך משתייכ/ת?"
click at [629, 352] on textarea at bounding box center [621, 353] width 61 height 6
type textarea "20-30"
click at [551, 356] on textarea at bounding box center [543, 353] width 61 height 6
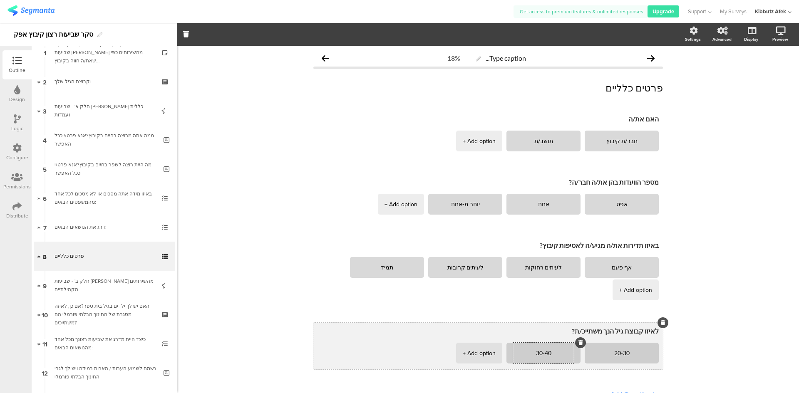
click at [487, 353] on div "+ Add option" at bounding box center [479, 353] width 33 height 21
type textarea "30-40"
click at [482, 353] on textarea at bounding box center [465, 353] width 61 height 6
click at [396, 355] on div "+ Add option" at bounding box center [401, 353] width 33 height 21
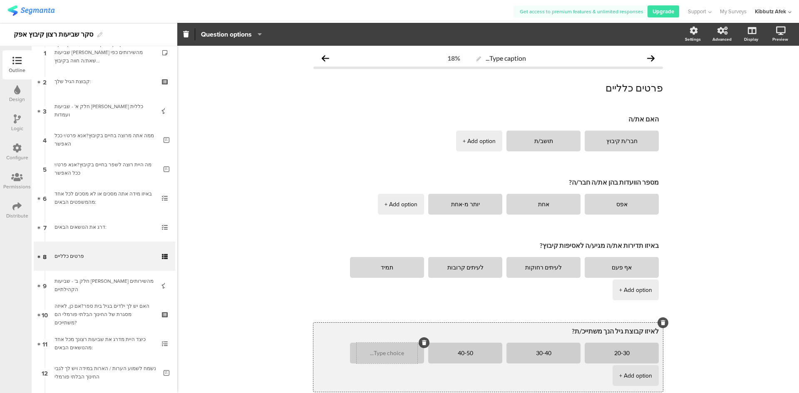
type textarea "40-50"
click at [391, 353] on textarea at bounding box center [387, 353] width 61 height 6
click at [633, 378] on div "+ Add option" at bounding box center [635, 375] width 33 height 21
type textarea "50-60"
click at [633, 378] on textarea at bounding box center [621, 376] width 61 height 6
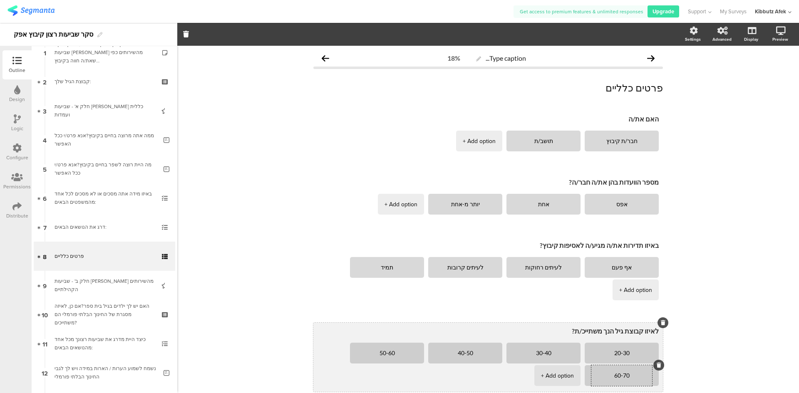
click at [559, 373] on div "+ Add option" at bounding box center [557, 375] width 33 height 21
type textarea "60-70"
click at [554, 374] on textarea at bounding box center [543, 376] width 61 height 6
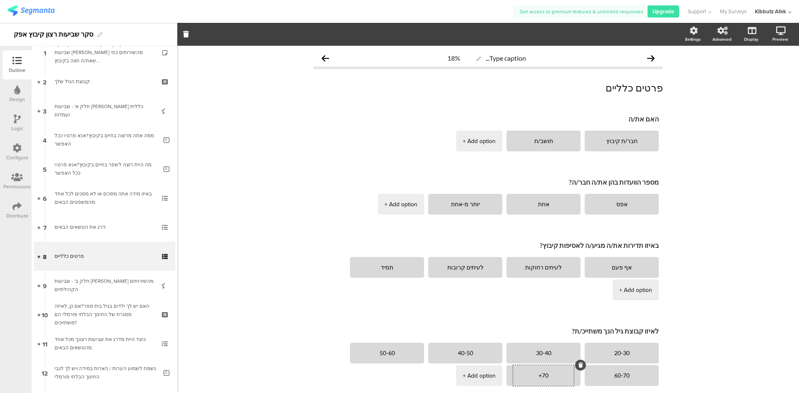
type textarea "70+"
click at [706, 314] on div "Type caption... 18% פרטים כלליים פרטים כלליים האם את/ה חבר/ת קיבוץ תושב/ת" at bounding box center [488, 252] width 622 height 412
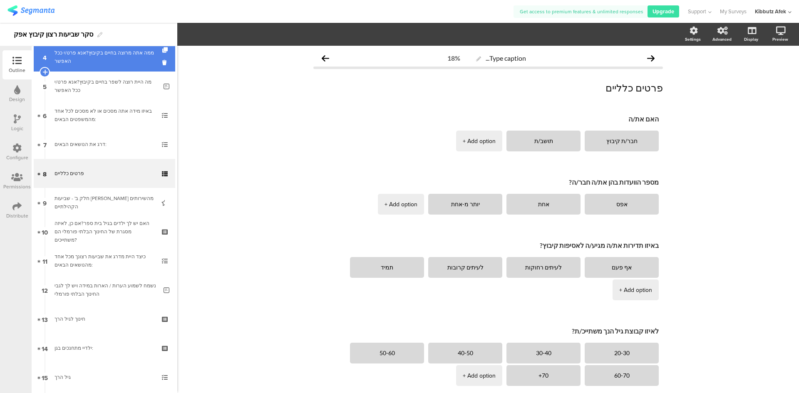
scroll to position [125, 0]
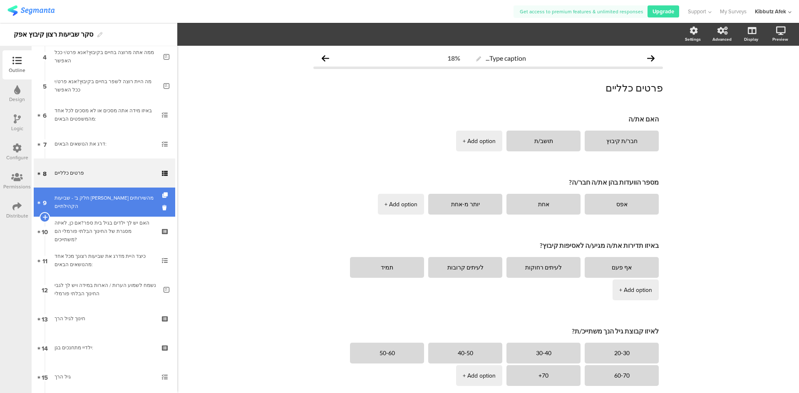
click at [121, 207] on link "9 חלק ב' - שביעות רצון מהשירותים הקהילתיים" at bounding box center [105, 202] width 142 height 29
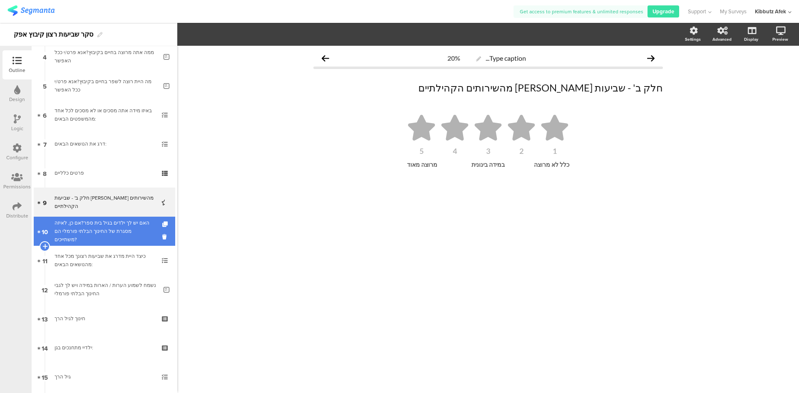
click at [123, 230] on div "האם יש לך ילדים בגיל בית ספר?אם כן, לאיזה מסגרת של החינוך הבלתי פורמלי הם משתיי…" at bounding box center [104, 231] width 99 height 25
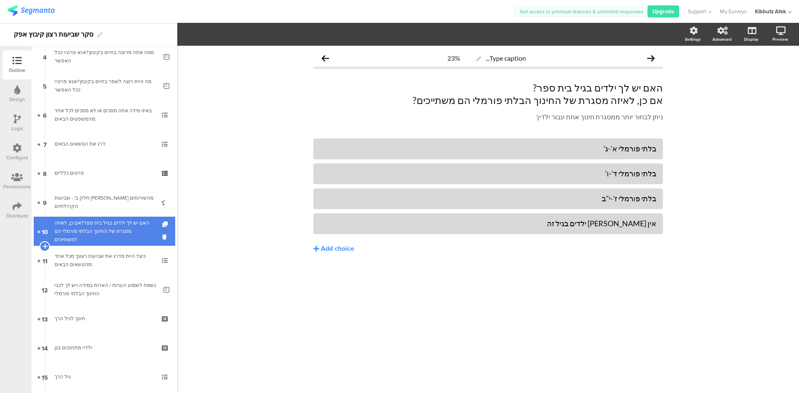
click at [109, 229] on div "האם יש לך ילדים בגיל בית ספר?אם כן, לאיזה מסגרת של החינוך הבלתי פורמלי הם משתיי…" at bounding box center [104, 231] width 99 height 25
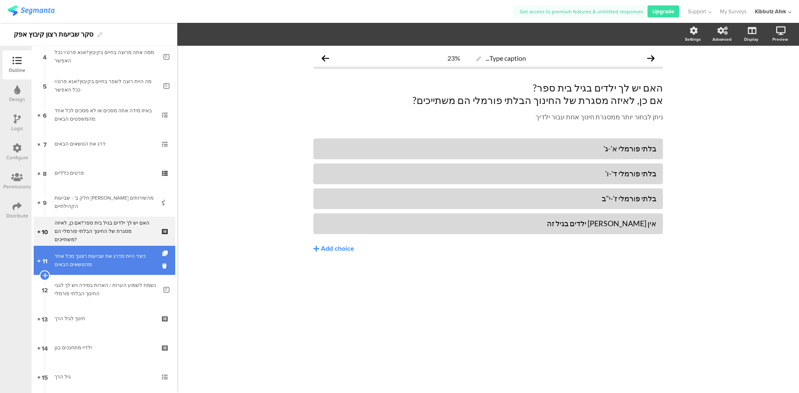
click at [114, 253] on div "כיצד היית מדרג את שביעות רצונך מכל אחד מהנושאים הבאים:" at bounding box center [104, 260] width 99 height 17
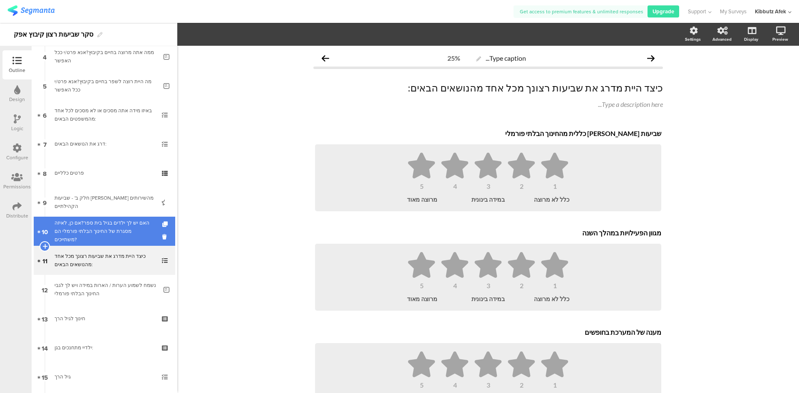
click at [120, 235] on div "האם יש לך ילדים בגיל בית ספר?אם כן, לאיזה מסגרת של החינוך הבלתי פורמלי הם משתיי…" at bounding box center [104, 231] width 99 height 25
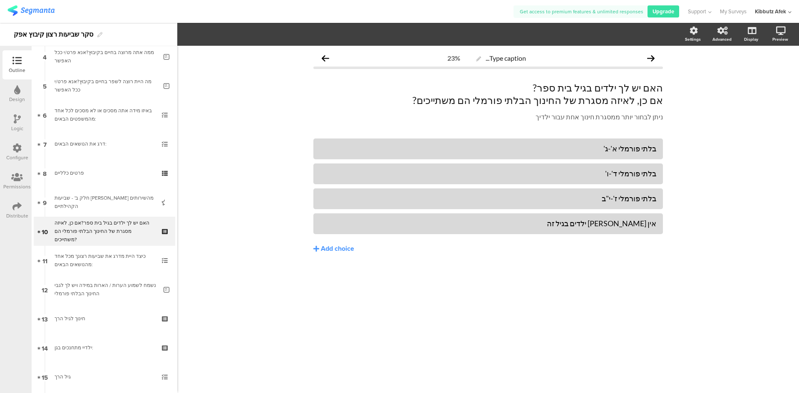
click at [18, 123] on icon at bounding box center [17, 118] width 7 height 9
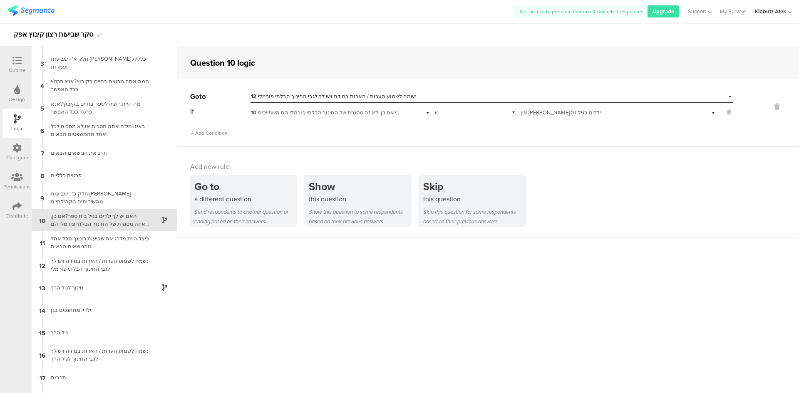
scroll to position [40, 0]
click at [59, 65] on div "חלק א' - שביעות רצון כללית ועמדות" at bounding box center [98, 63] width 104 height 16
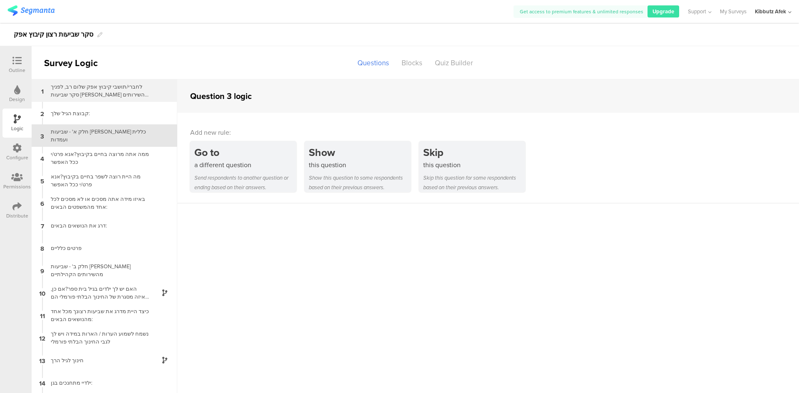
click at [94, 89] on div "לחברי/תושבי קיבוץ אפק שלום רב, לפניך סקר שביעות רצון מהשירותים כפי שאת/ה חווה ב…" at bounding box center [98, 91] width 104 height 16
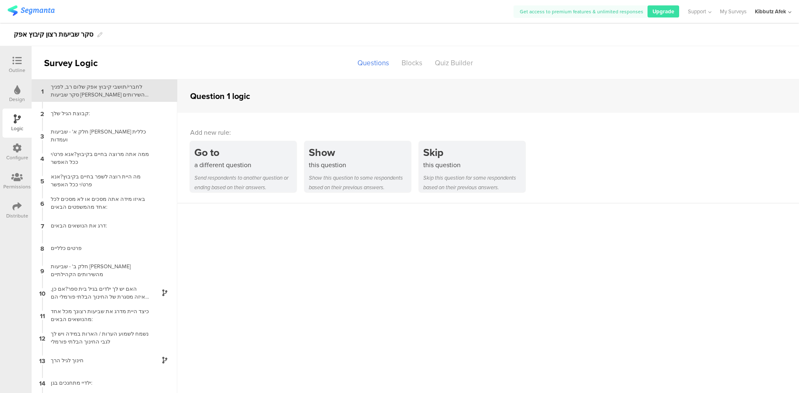
click at [18, 60] on icon at bounding box center [16, 60] width 9 height 9
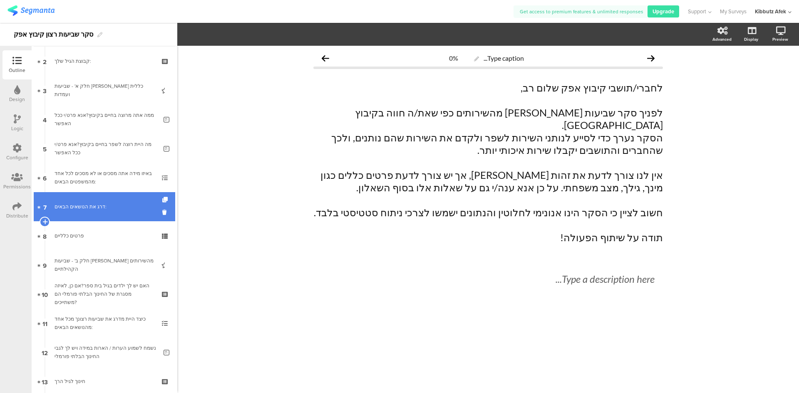
scroll to position [83, 0]
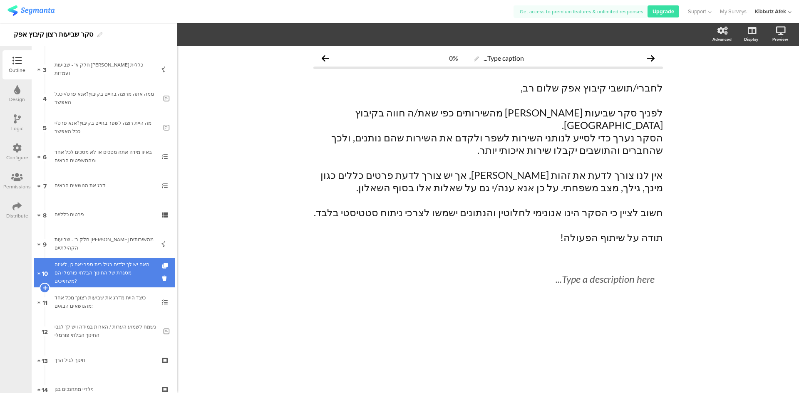
click at [89, 272] on div "האם יש לך ילדים בגיל בית ספר?אם כן, לאיזה מסגרת של החינוך הבלתי פורמלי הם משתיי…" at bounding box center [104, 273] width 99 height 25
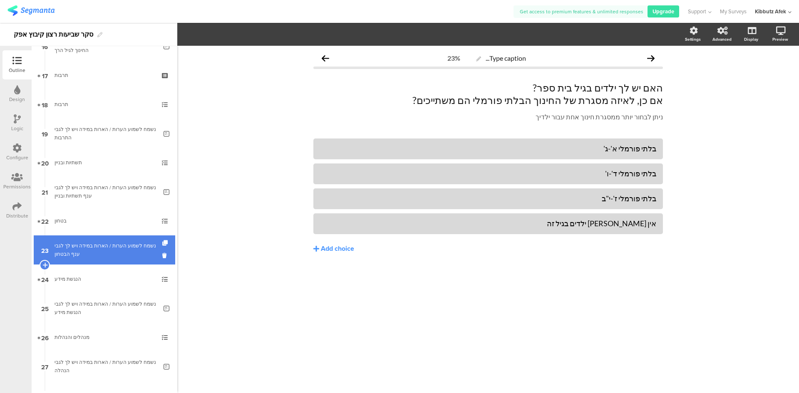
scroll to position [499, 0]
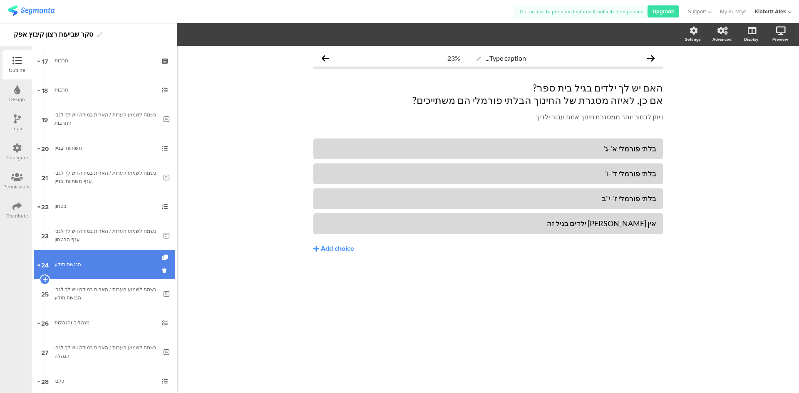
click at [76, 267] on div "הנגשת מידע" at bounding box center [104, 265] width 99 height 8
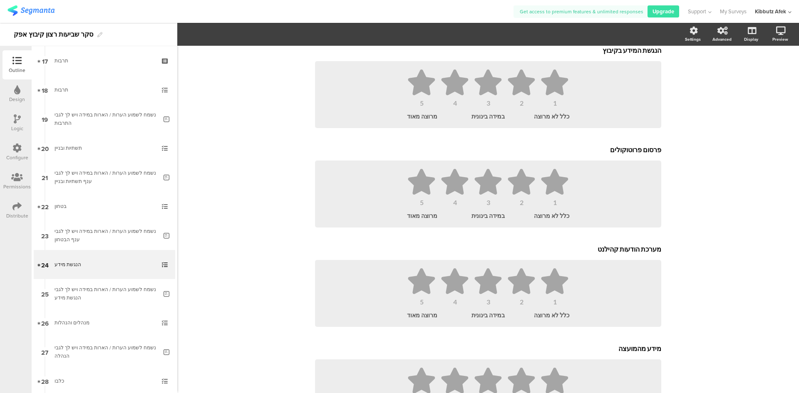
scroll to position [125, 0]
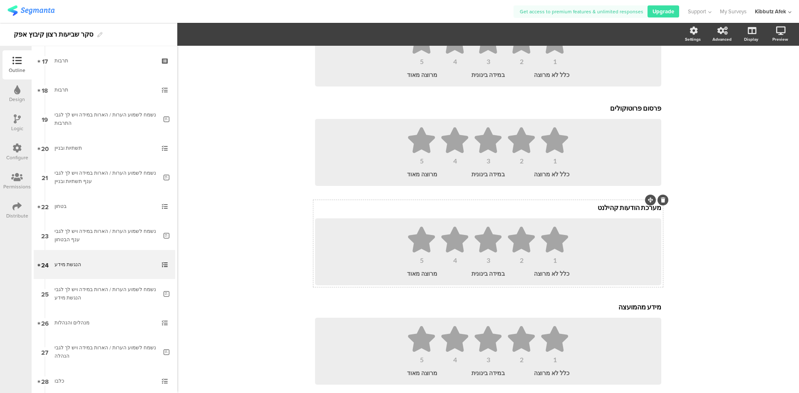
click at [632, 210] on div "מערכת הודעות קהילנט מערכת הודעות קהילנט 1 2 3 4 5 כלל לא מרוצה במידה בינונית מר…" at bounding box center [488, 243] width 350 height 87
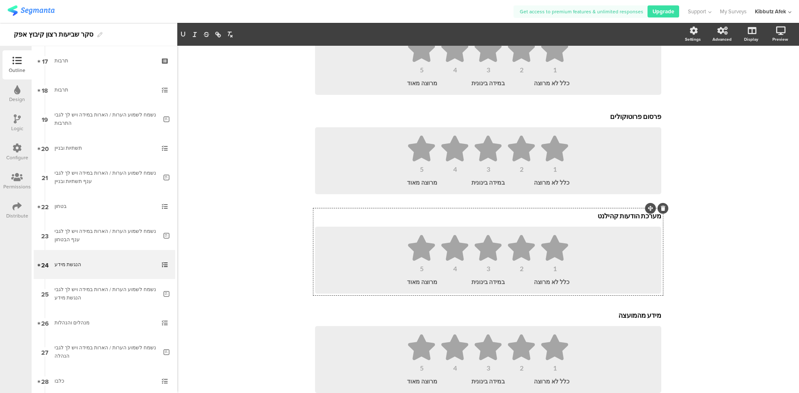
click at [632, 210] on div "מערכת הודעות קהילנט מערכת הודעות קהילנט 1 2 3 4 5 כלל לא מרוצה במידה בינונית מר…" at bounding box center [488, 252] width 350 height 87
click at [631, 216] on div "מערכת הודעות קהילנט מערכת הודעות קהילנט" at bounding box center [488, 216] width 350 height 13
click at [631, 216] on p "מערכת הודעות קהילנט" at bounding box center [488, 218] width 346 height 8
click at [630, 219] on p "מערכת הודעות קהילנט" at bounding box center [488, 218] width 346 height 8
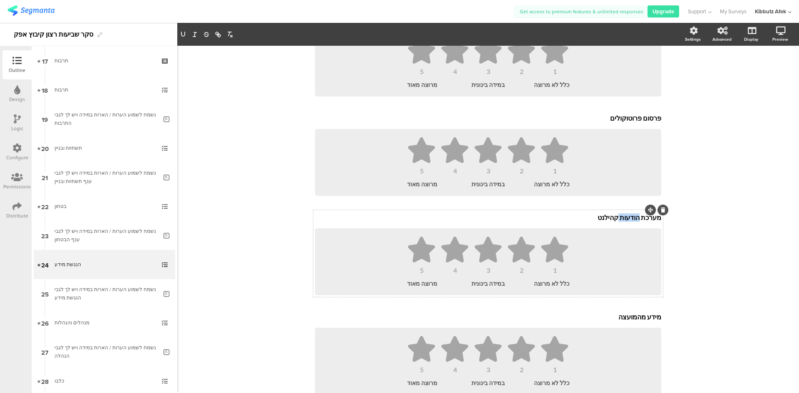
click at [630, 219] on p "מערכת הודעות קהילנט" at bounding box center [488, 218] width 346 height 8
click at [721, 243] on div "Type caption... 58% הנגשת מידע הנגשת מידע כיצד היית מדרג את שביעות רצונך מכל אח…" at bounding box center [488, 291] width 622 height 720
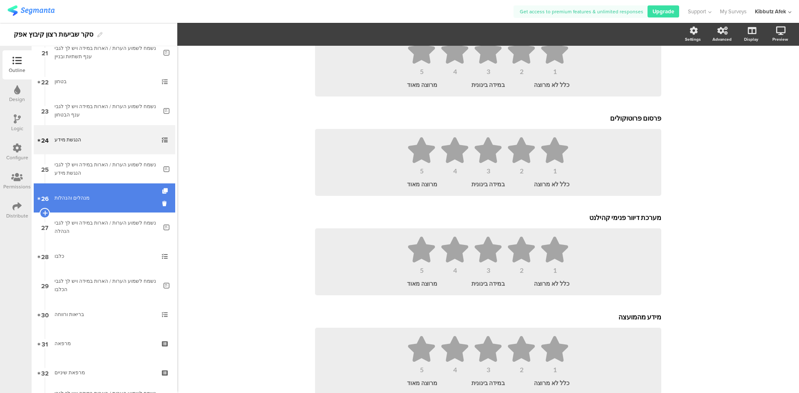
scroll to position [666, 0]
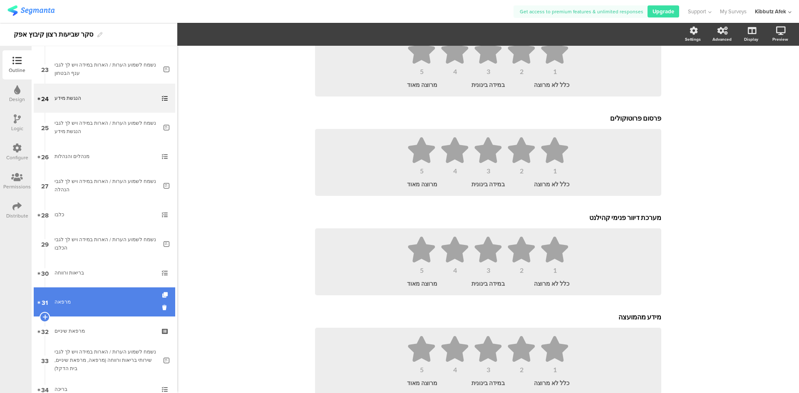
click at [65, 301] on div "מרפאה" at bounding box center [104, 302] width 99 height 8
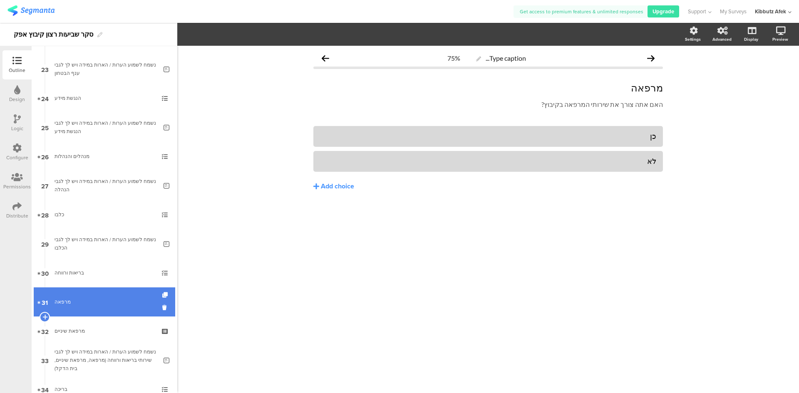
click at [65, 303] on div "מרפאה" at bounding box center [104, 302] width 99 height 8
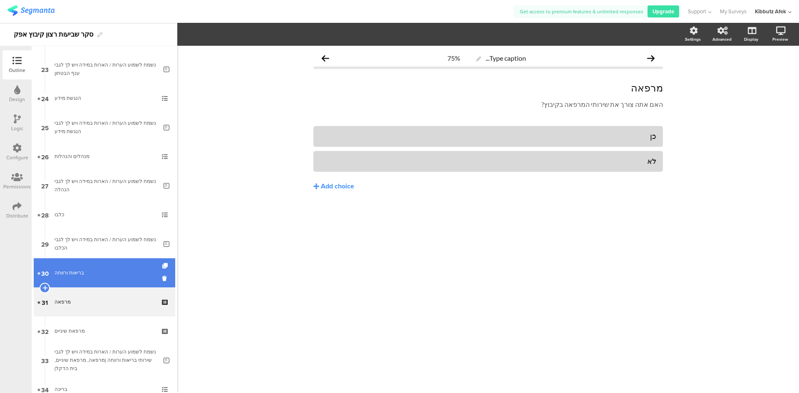
click at [71, 275] on div "בריאות ורווחה" at bounding box center [104, 273] width 99 height 8
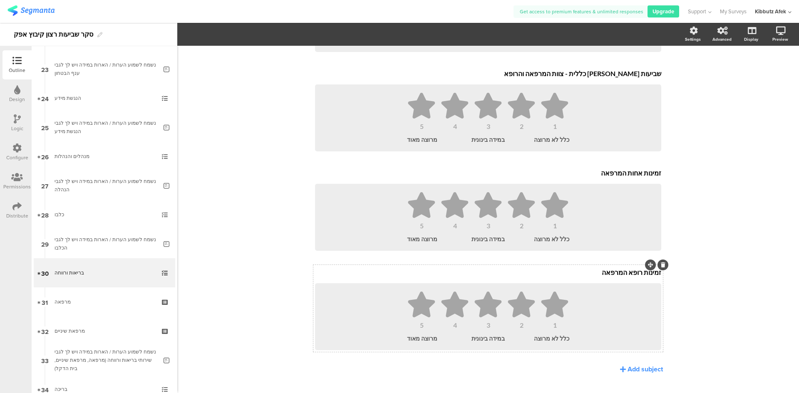
scroll to position [450, 0]
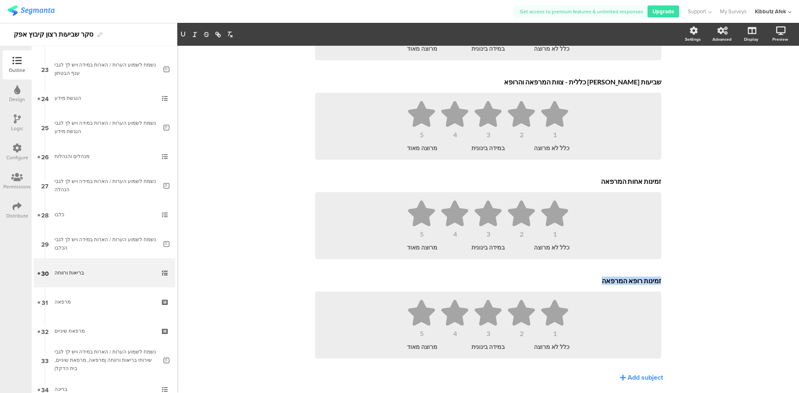
drag, startPoint x: 607, startPoint y: 276, endPoint x: 662, endPoint y: 281, distance: 55.2
click at [662, 281] on div "Type caption... 73% בריאות ורווחה בריאות ורווחה כיצד היית מדרג את שביעות רצונך …" at bounding box center [488, 6] width 366 height 820
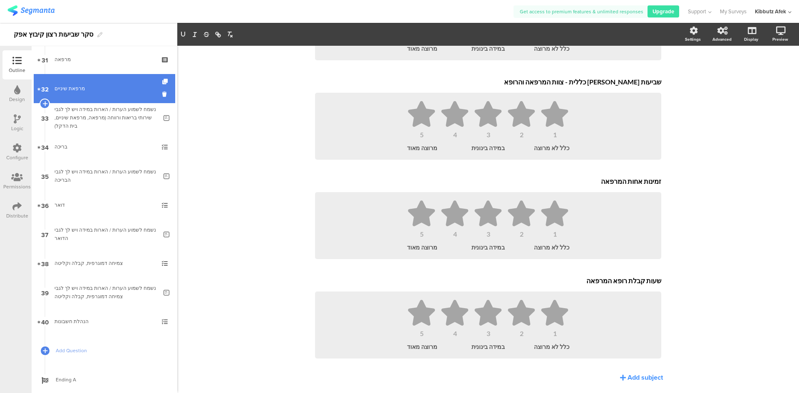
scroll to position [916, 0]
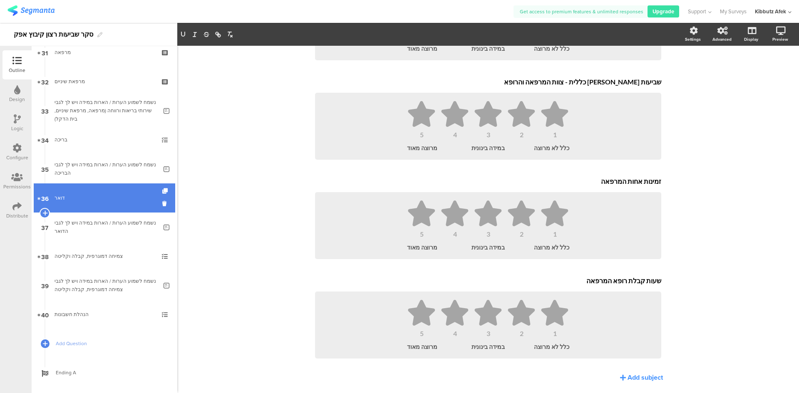
click at [99, 197] on div "דואר" at bounding box center [104, 198] width 99 height 8
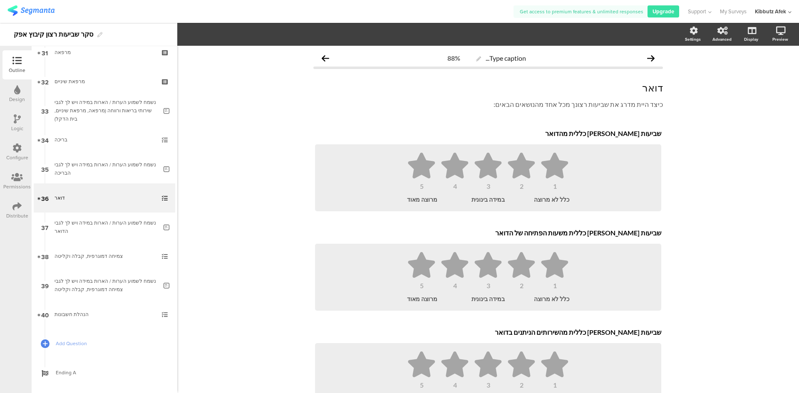
scroll to position [75, 0]
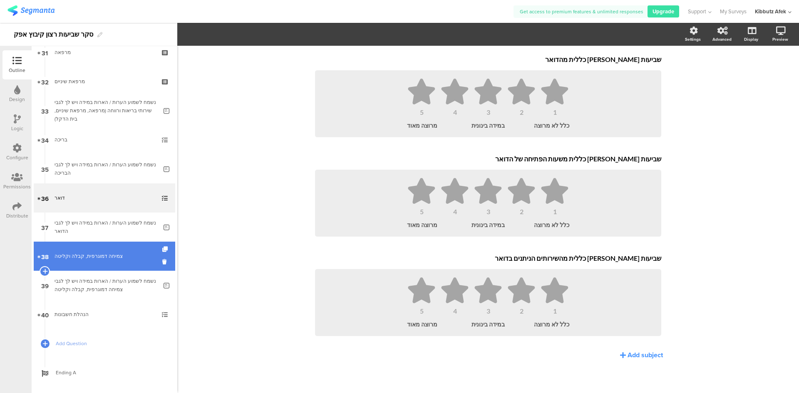
click at [87, 254] on div "צמיחה דמוגרפית, קבלה וקליטה" at bounding box center [104, 256] width 99 height 8
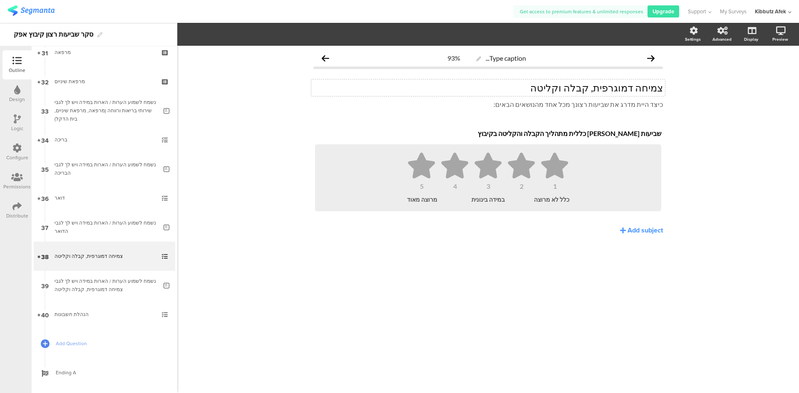
click at [597, 88] on div "צמיחה דמוגרפית, קבלה וקליטה צמיחה דמוגרפית, קבלה וקליטה" at bounding box center [488, 87] width 354 height 17
click at [597, 88] on p "צמיחה דמוגרפית, קבלה וקליטה" at bounding box center [488, 88] width 350 height 12
drag, startPoint x: 583, startPoint y: 89, endPoint x: 608, endPoint y: 89, distance: 24.6
click at [608, 89] on p "צמיחה דמוגרפיתוקליטה" at bounding box center [488, 88] width 350 height 12
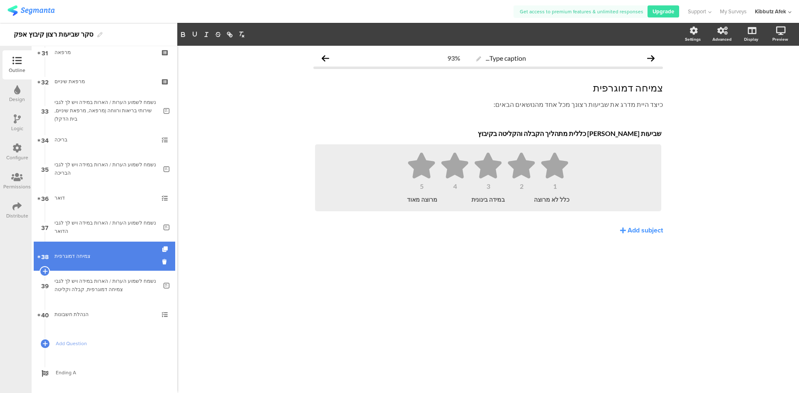
click at [80, 257] on div "צמיחה דמוגרפית" at bounding box center [104, 256] width 99 height 8
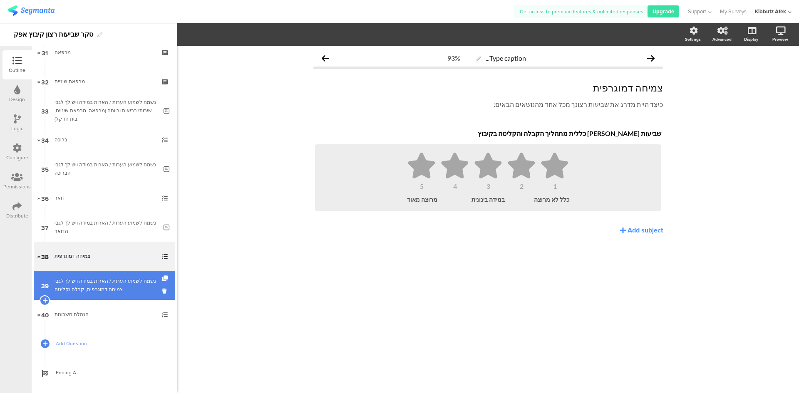
click at [89, 281] on div "נשמח לשמוע הערות / הארות במידה ויש לך לגבי צמיחה דמוגרפית, קבלה וקליטה" at bounding box center [106, 285] width 103 height 17
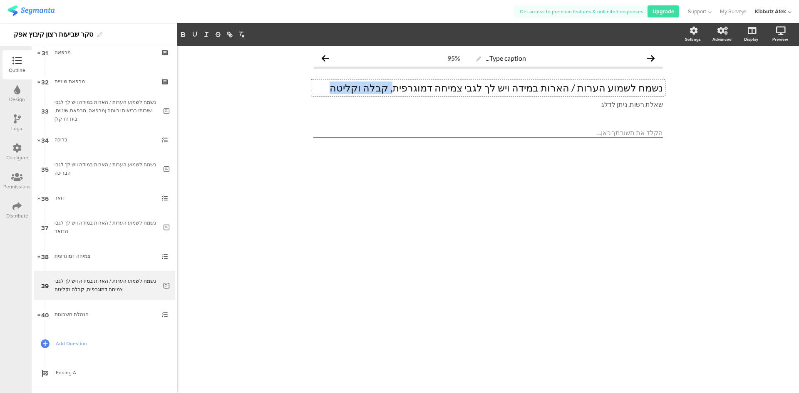
drag, startPoint x: 393, startPoint y: 87, endPoint x: 445, endPoint y: 89, distance: 51.3
click at [445, 89] on div "נשמח לשמוע הערות / הארות במידה ויש לך לגבי צמיחה דמוגרפית, קבלה וקליטה נשמח לשמ…" at bounding box center [488, 87] width 354 height 17
click at [438, 221] on div "Type caption... 95% נשמח לשמוע הערות / הארות במידה ויש לך לגבי צמיחה דמוגרפית, …" at bounding box center [488, 220] width 622 height 348
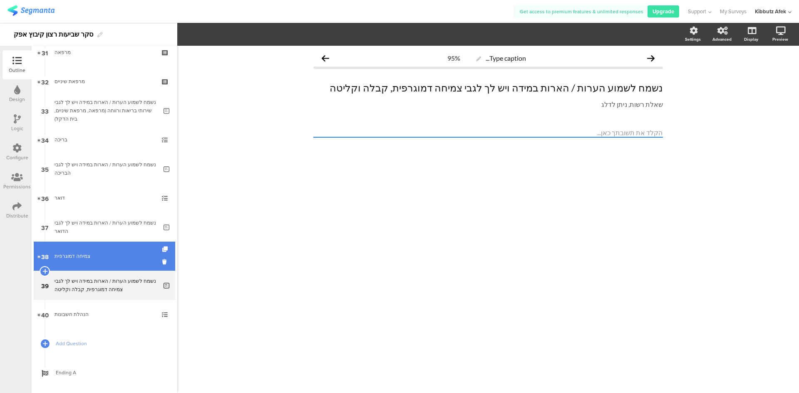
click at [83, 254] on div "צמיחה דמוגרפית" at bounding box center [104, 256] width 99 height 8
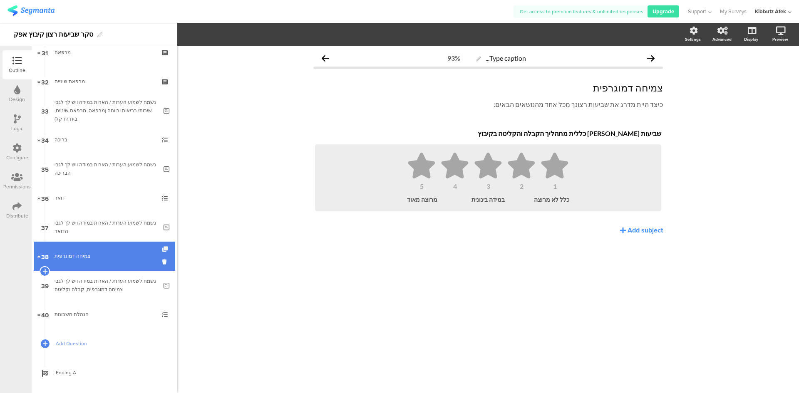
click at [162, 249] on icon at bounding box center [165, 249] width 7 height 5
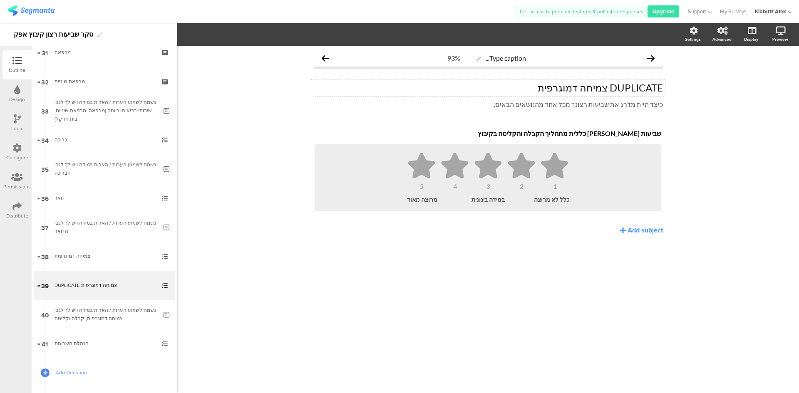
click at [553, 91] on div "DUPLICATE צמיחה דמוגרפית DUPLICATE צמיחה דמוגרפית" at bounding box center [488, 87] width 354 height 17
click at [553, 91] on p "DUPLICATE צמיחה דמוגרפית" at bounding box center [488, 88] width 350 height 12
click at [726, 161] on div "Type caption... 93% קליטה קליטה כיצד היית מדרג את שביעות רצונך מכל אחד מהנושאים…" at bounding box center [488, 220] width 622 height 348
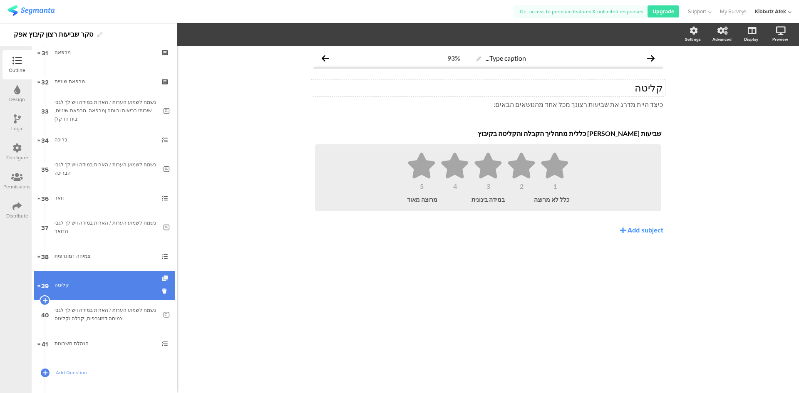
click at [162, 278] on icon at bounding box center [165, 278] width 7 height 5
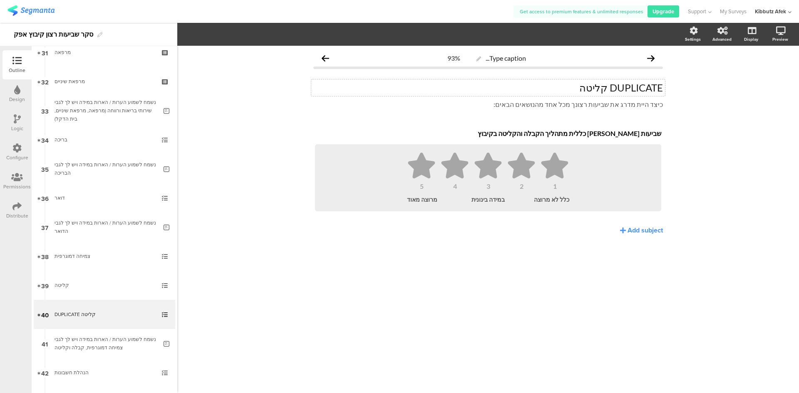
click at [588, 87] on div "DUPLICATE קליטה DUPLICATE קליטה" at bounding box center [488, 87] width 354 height 17
click at [588, 87] on p "DUPLICATE קליטה" at bounding box center [488, 88] width 350 height 12
drag, startPoint x: 536, startPoint y: 133, endPoint x: 629, endPoint y: 134, distance: 93.7
click at [629, 134] on div "שביעות רצון כללית מתהליך הקבלה והקליטה בקיבוץ שביעות רצון כללית מתהליך הקבלה וה…" at bounding box center [488, 133] width 350 height 13
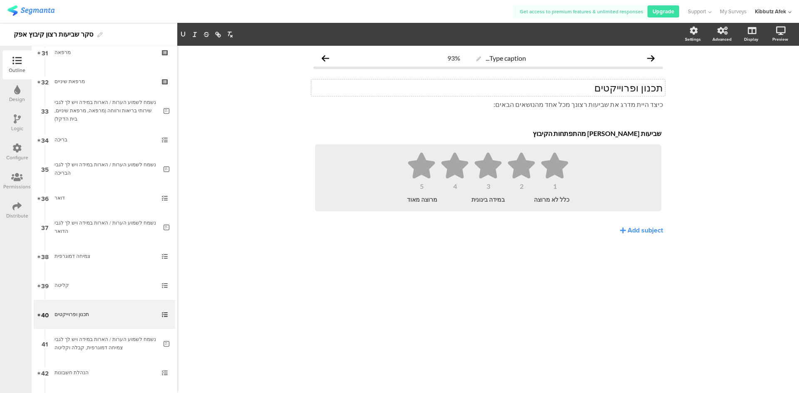
click at [564, 236] on div "שביעות רצון מהתפתחות הקיבוץ שביעות רצון מהתפתחות הקיבוץ 1 2 3 4 5 כלל לא מרוצה …" at bounding box center [488, 195] width 350 height 138
click at [634, 231] on div "Add subject" at bounding box center [645, 231] width 35 height 10
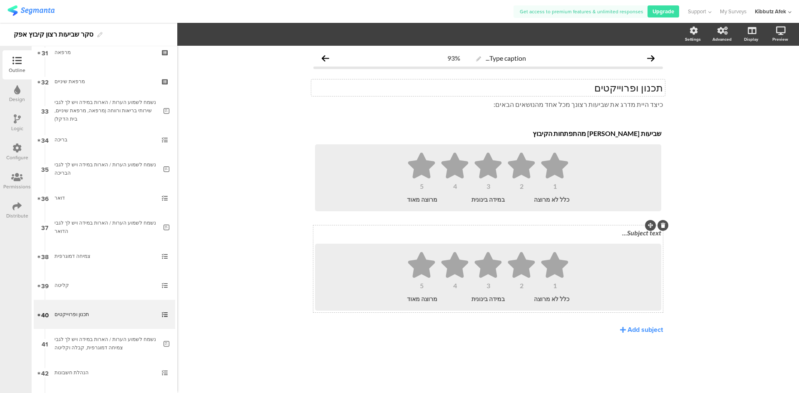
click at [635, 232] on div "Subject text..." at bounding box center [488, 233] width 350 height 13
click at [641, 331] on div "Add subject" at bounding box center [645, 330] width 35 height 10
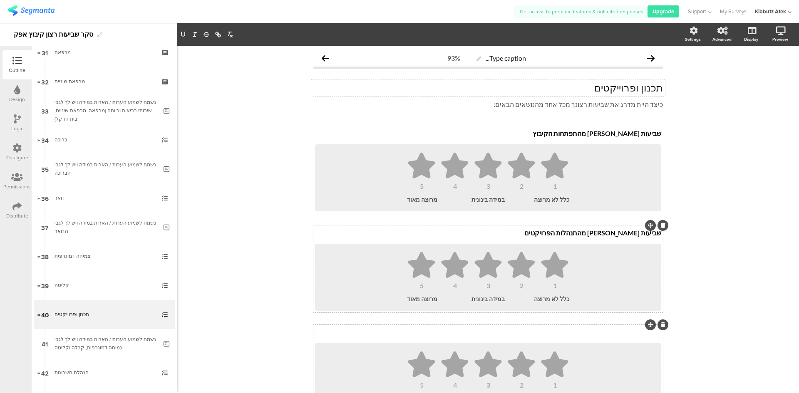
click at [639, 334] on div "Subject text..." at bounding box center [488, 332] width 350 height 13
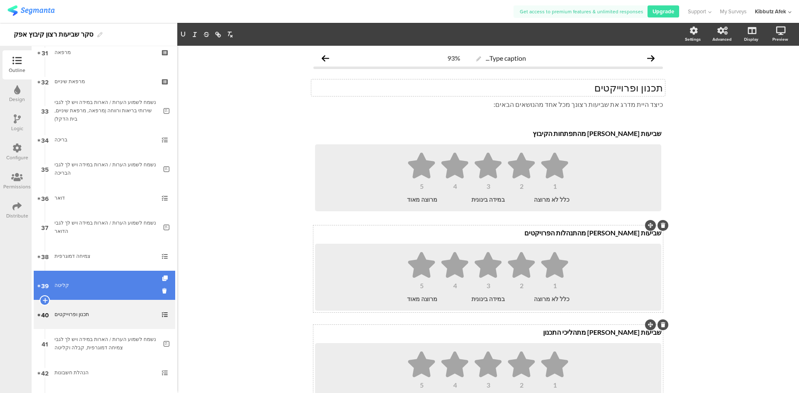
click at [94, 291] on link "39 קליטה" at bounding box center [105, 285] width 142 height 29
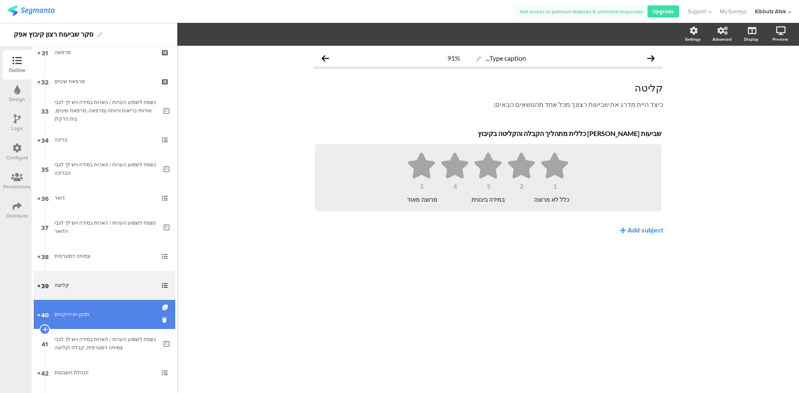
click at [87, 315] on div "תכנון ופרוייקטים" at bounding box center [104, 314] width 99 height 8
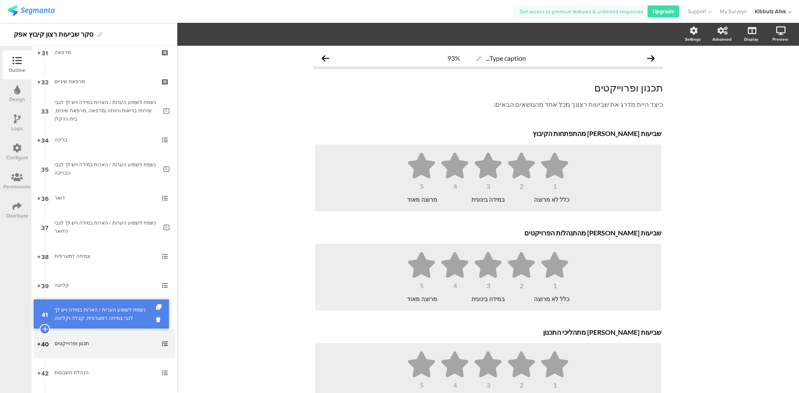
drag, startPoint x: 98, startPoint y: 347, endPoint x: 98, endPoint y: 317, distance: 29.6
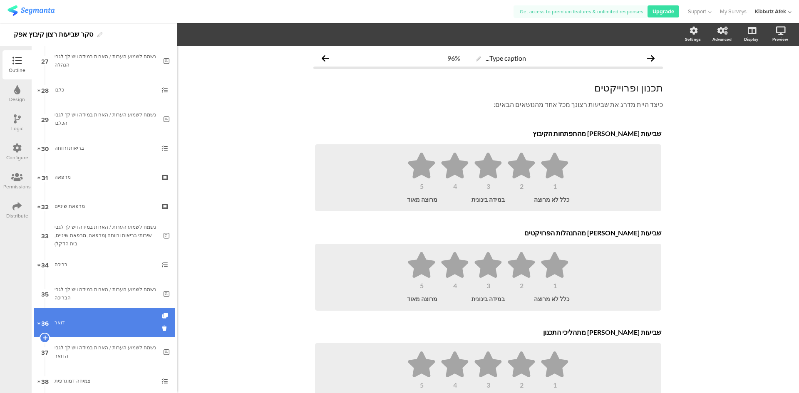
scroll to position [832, 0]
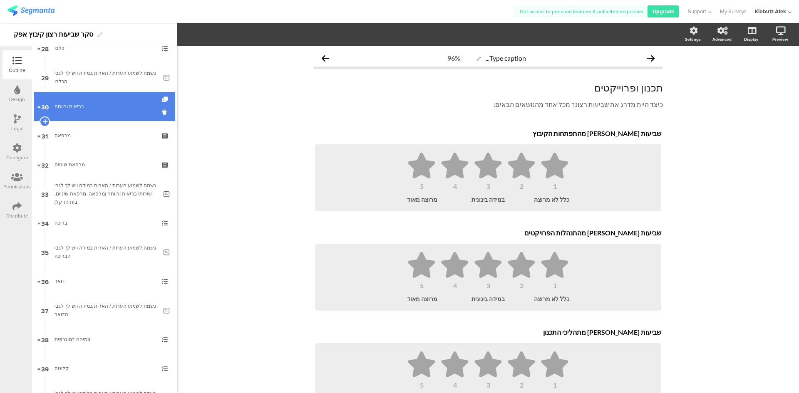
click at [88, 106] on div "בריאות ורווחה" at bounding box center [104, 106] width 99 height 8
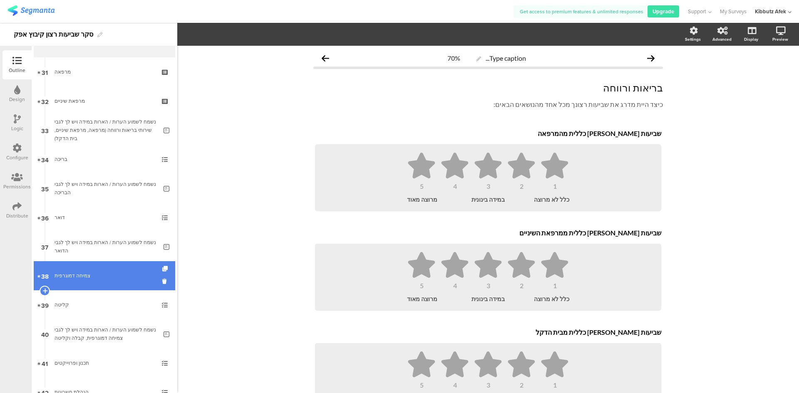
scroll to position [916, 0]
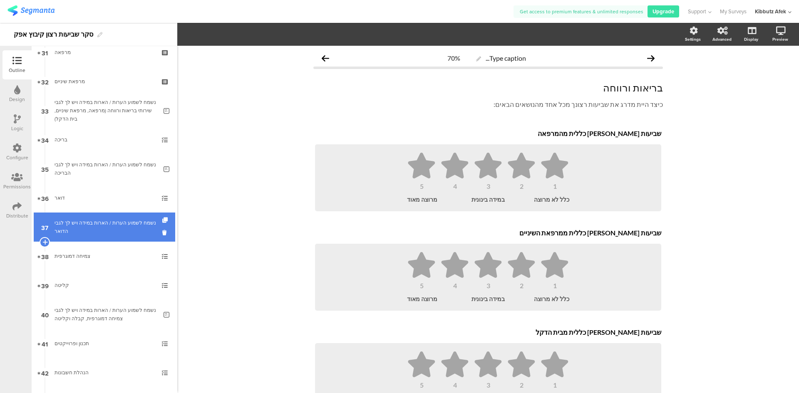
click at [67, 228] on div "נשמח לשמוע הערות / הארות במידה ויש לך לגבי הדואר" at bounding box center [106, 227] width 103 height 17
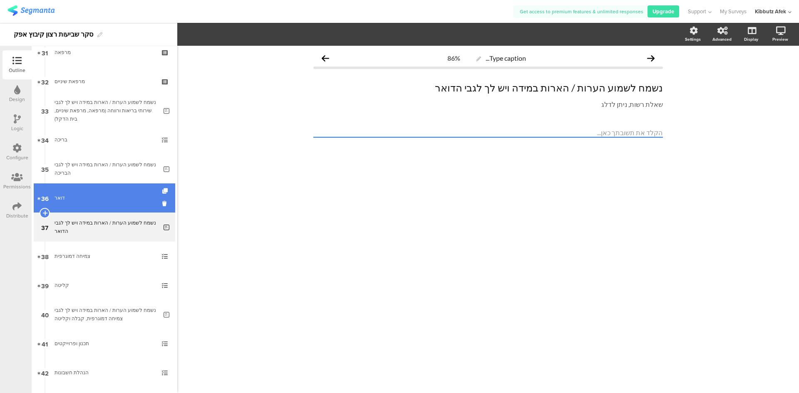
click at [108, 198] on div "דואר" at bounding box center [104, 198] width 99 height 8
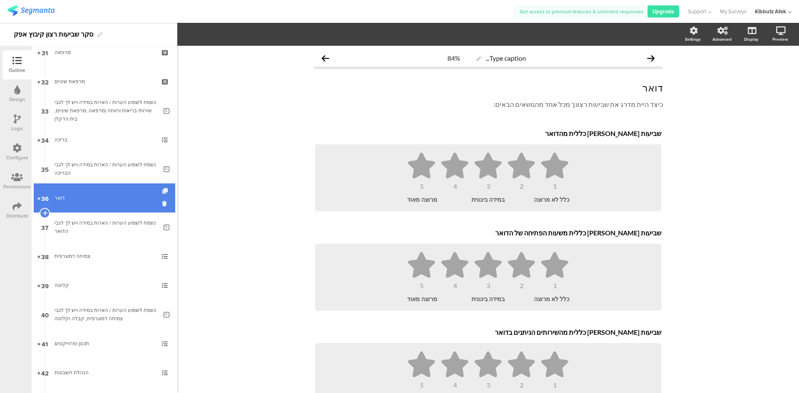
click at [162, 192] on icon at bounding box center [165, 191] width 7 height 5
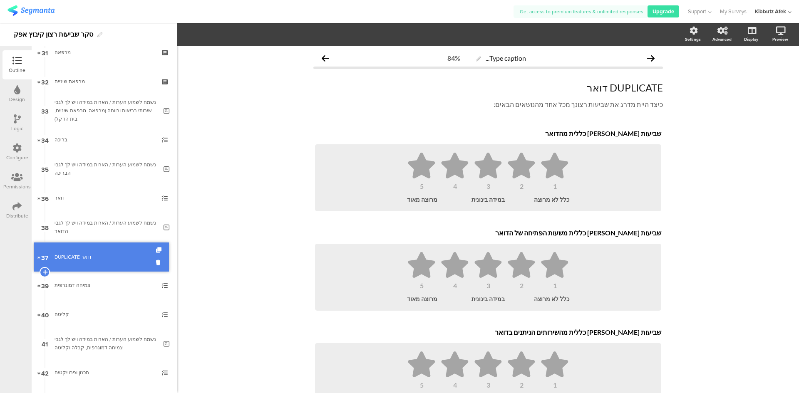
drag, startPoint x: 75, startPoint y: 227, endPoint x: 81, endPoint y: 257, distance: 30.5
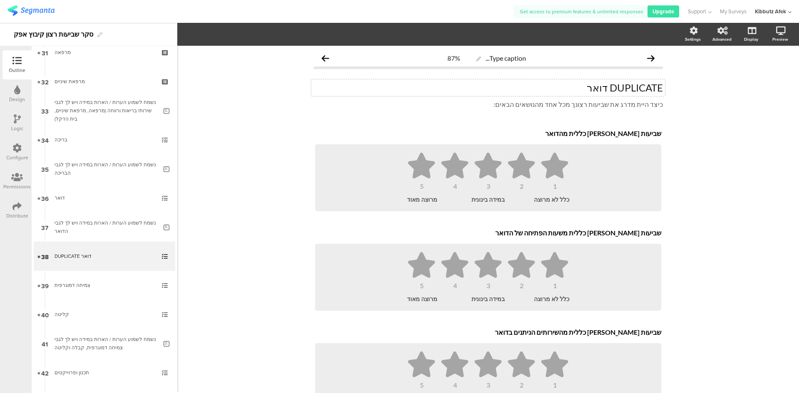
click at [615, 87] on div "DUPLICATE דואר DUPLICATE דואר" at bounding box center [488, 87] width 354 height 17
click at [615, 87] on p "DUPLICATE דואר" at bounding box center [488, 88] width 350 height 12
drag, startPoint x: 589, startPoint y: 133, endPoint x: 611, endPoint y: 134, distance: 21.2
click at [611, 134] on div "שביעות רצון כללית מהדואר שביעות רצון כללית מהדואר שביעות רצון כללית מהדואר" at bounding box center [488, 133] width 350 height 13
click at [592, 132] on p "שביעות רצון כללית מהדואר" at bounding box center [488, 133] width 346 height 8
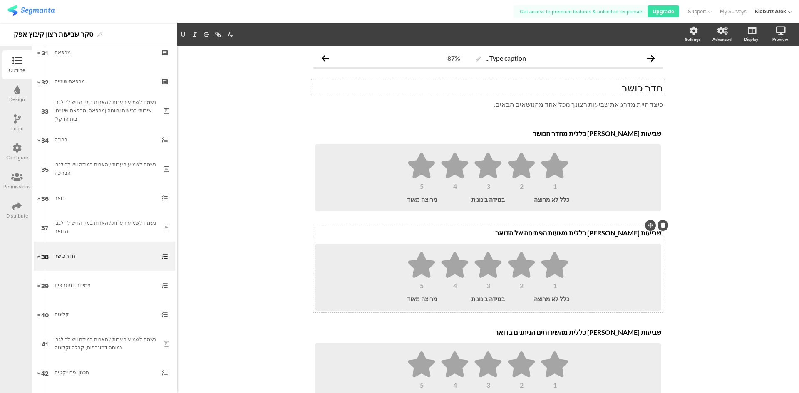
click at [559, 234] on div "שביעות רצון כללית משעות הפתיחה של הדואר שביעות רצון כללית משעות הפתיחה של הדואר" at bounding box center [488, 233] width 350 height 13
click at [559, 234] on p "שביעות רצון כללית משעות הפתיחה של הדואר" at bounding box center [488, 233] width 346 height 8
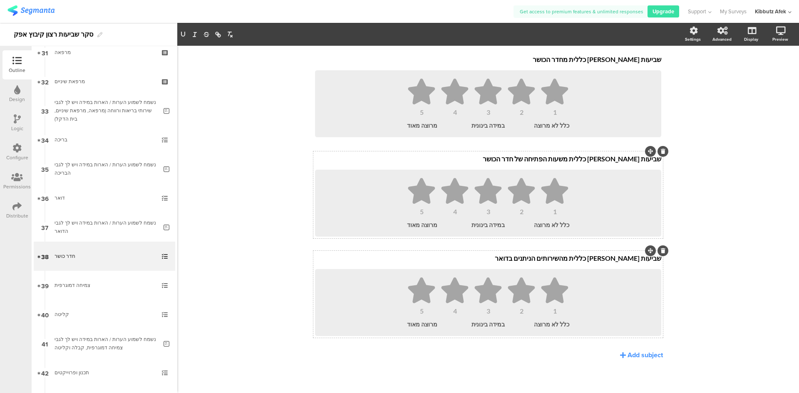
scroll to position [74, 0]
drag, startPoint x: 546, startPoint y: 258, endPoint x: 602, endPoint y: 261, distance: 55.9
click at [602, 261] on div "שביעות רצון כללית מהשירותים הניתנים בדואר שביעות רצון כללית מהשירותים הניתנים ב…" at bounding box center [488, 259] width 350 height 13
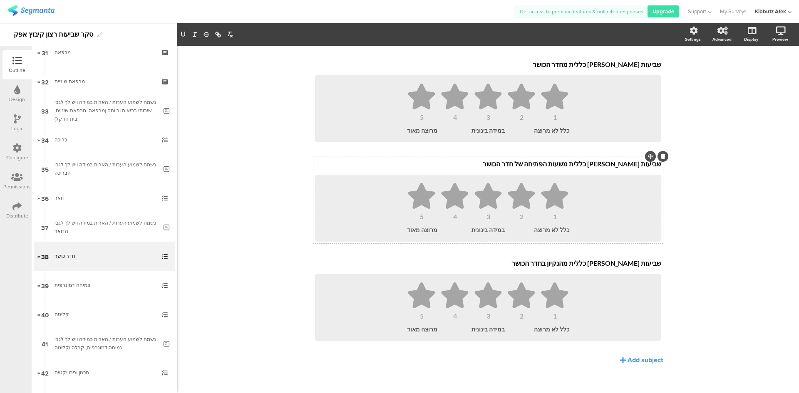
scroll to position [75, 0]
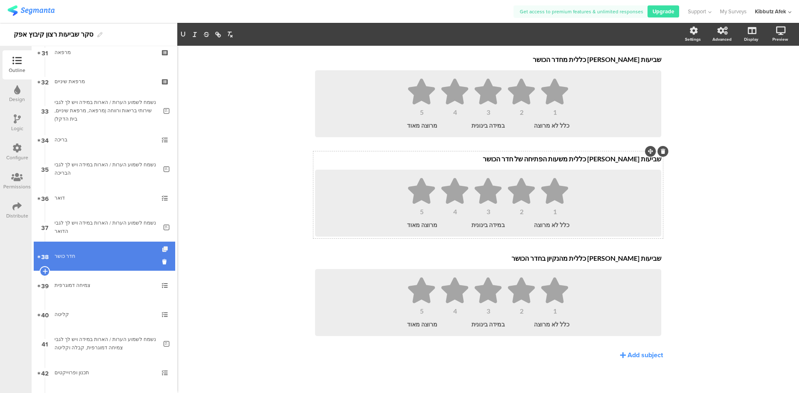
click at [162, 249] on icon at bounding box center [165, 249] width 7 height 5
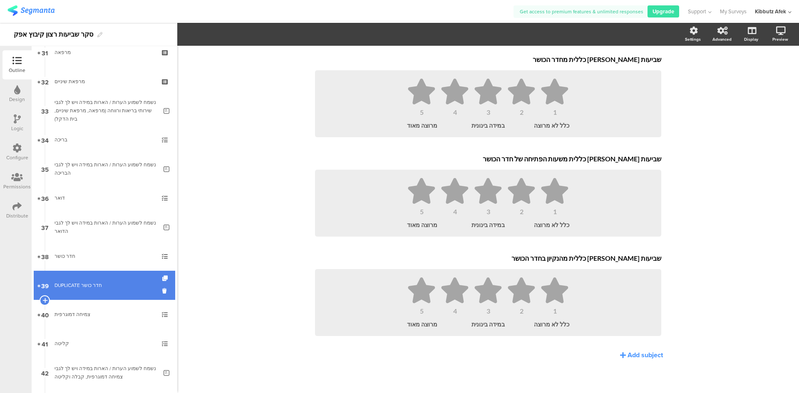
click at [82, 286] on div "DUPLICATE חדר כושר" at bounding box center [104, 285] width 99 height 8
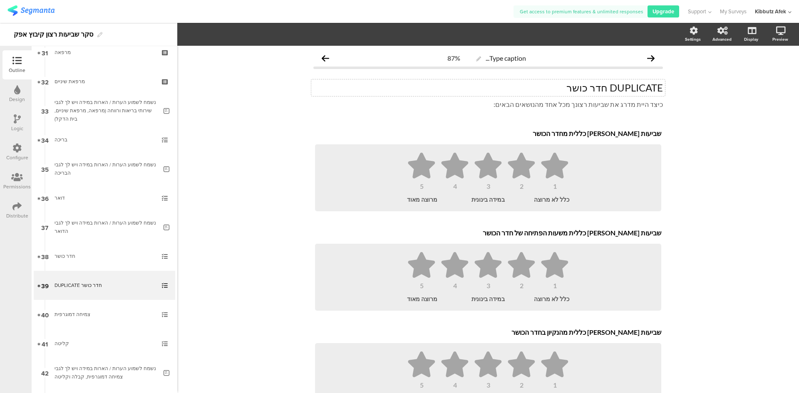
click at [570, 89] on div "DUPLICATE חדר כושר DUPLICATE חדר כושר" at bounding box center [488, 87] width 354 height 17
click at [570, 89] on p "DUPLICATE חדר כושר" at bounding box center [488, 88] width 350 height 12
drag, startPoint x: 580, startPoint y: 134, endPoint x: 607, endPoint y: 134, distance: 27.5
click at [607, 134] on div "שביעות רצון כללית מחדר הכושר שביעות רצון כללית מחדר הכושר שביעות רצון כללית מחד…" at bounding box center [488, 133] width 350 height 13
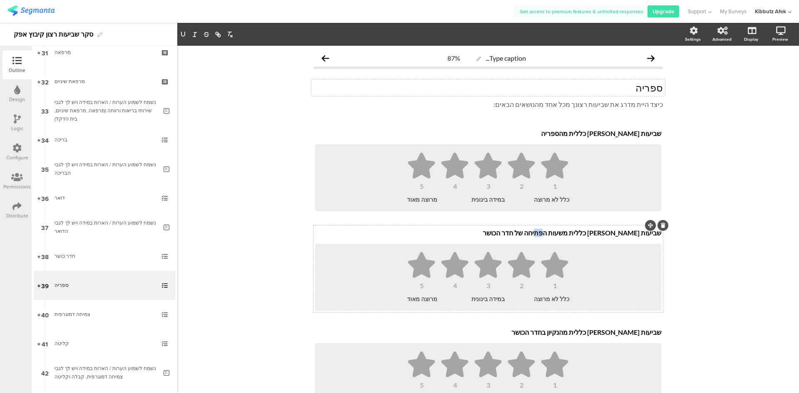
drag, startPoint x: 537, startPoint y: 232, endPoint x: 564, endPoint y: 233, distance: 27.1
click at [564, 233] on div "שביעות רצון כללית משעות הפתיחה של חדר הכושר שביעות רצון כללית משעות הפתיחה של ח…" at bounding box center [488, 233] width 350 height 13
drag, startPoint x: 536, startPoint y: 233, endPoint x: 562, endPoint y: 232, distance: 26.2
click at [562, 232] on p "שביעות רצון כללית משעות הפתיחה של חדר הכושר" at bounding box center [488, 233] width 346 height 8
drag, startPoint x: 559, startPoint y: 334, endPoint x: 608, endPoint y: 334, distance: 48.3
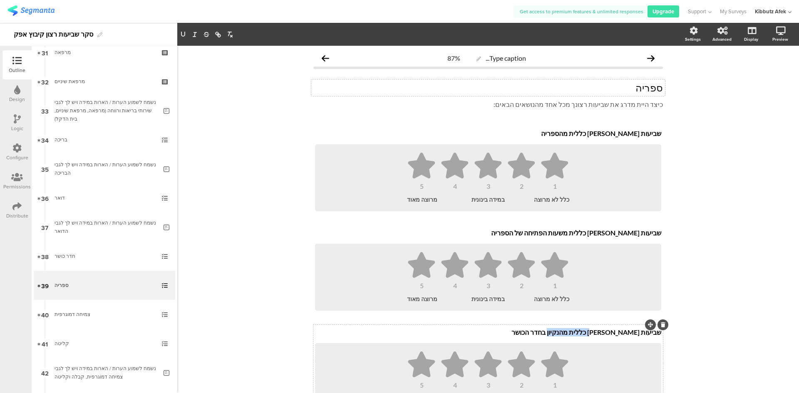
click at [608, 334] on div "שביעות רצון כללית מהנקיון בחדר הכושר שביעות רצון כללית מהנקיון בחדר הכושר שביעו…" at bounding box center [488, 332] width 350 height 13
drag, startPoint x: 562, startPoint y: 333, endPoint x: 611, endPoint y: 332, distance: 48.7
click at [611, 332] on p "שביעות רצון כללית מהנקיון בחדר הכושר" at bounding box center [488, 332] width 346 height 8
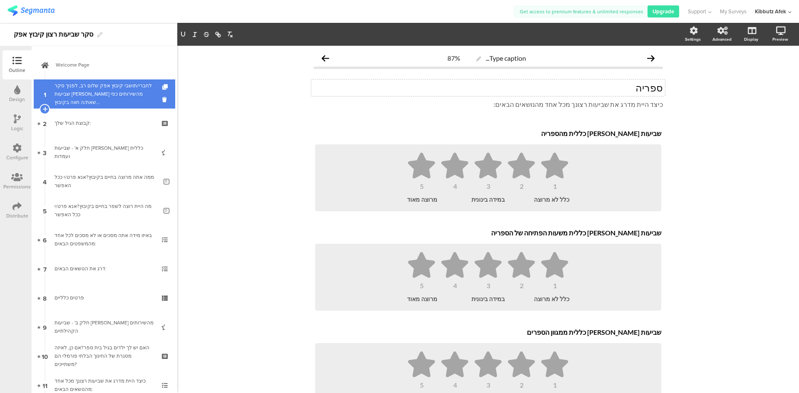
click at [96, 89] on div "לחברי/תושבי קיבוץ אפק שלום רב, לפניך סקר שביעות רצון מהשירותים כפי שאת/ה חווה ב…" at bounding box center [104, 94] width 99 height 25
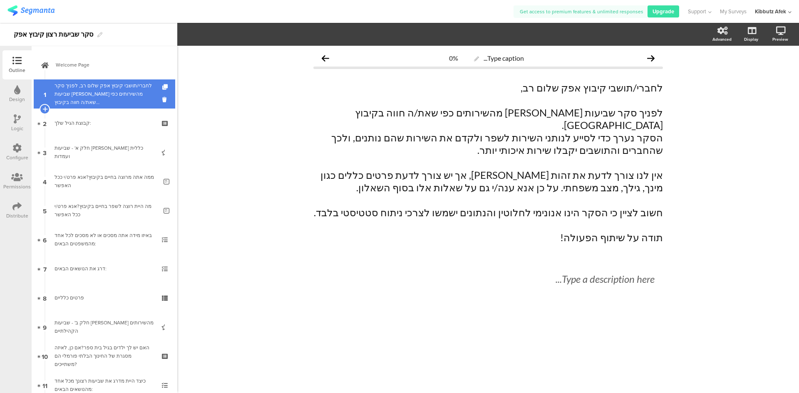
click at [98, 94] on div "לחברי/תושבי קיבוץ אפק שלום רב, לפניך סקר שביעות רצון מהשירותים כפי שאת/ה חווה ב…" at bounding box center [104, 94] width 99 height 25
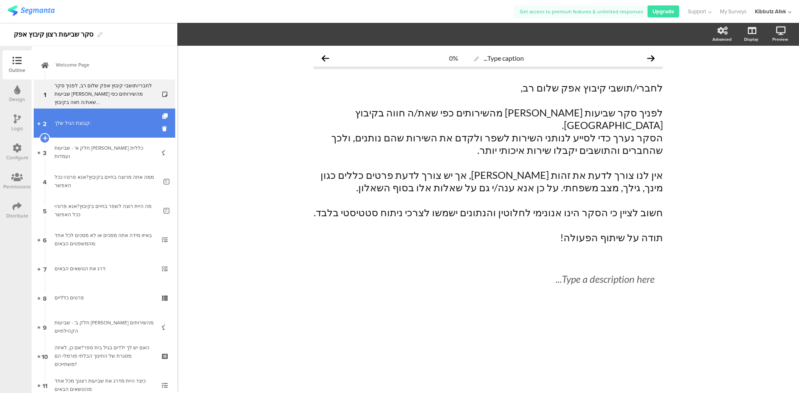
click at [74, 124] on div "קבוצת הגיל שלך:" at bounding box center [104, 123] width 99 height 8
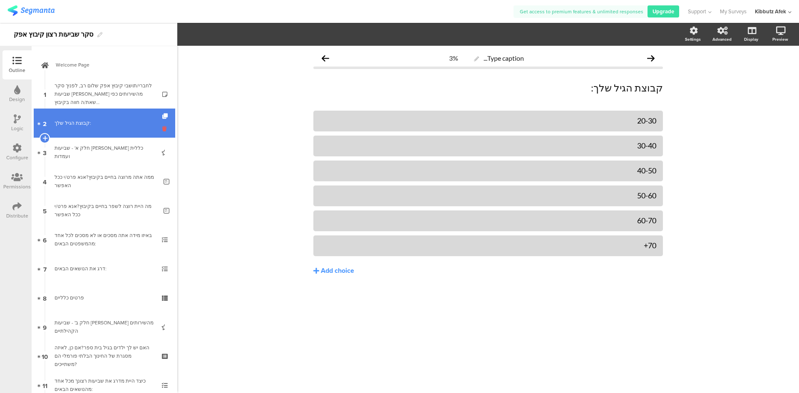
click at [162, 128] on icon at bounding box center [165, 129] width 7 height 8
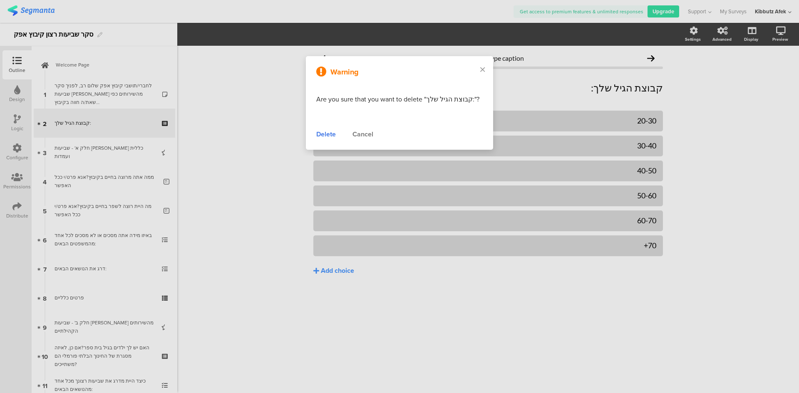
click at [322, 133] on div "Delete" at bounding box center [326, 134] width 20 height 10
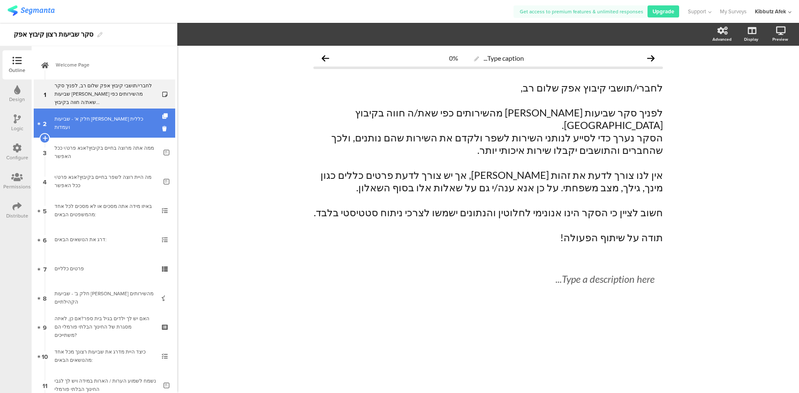
click at [112, 122] on div "חלק א' - שביעות רצון כללית ועמדות" at bounding box center [104, 123] width 99 height 17
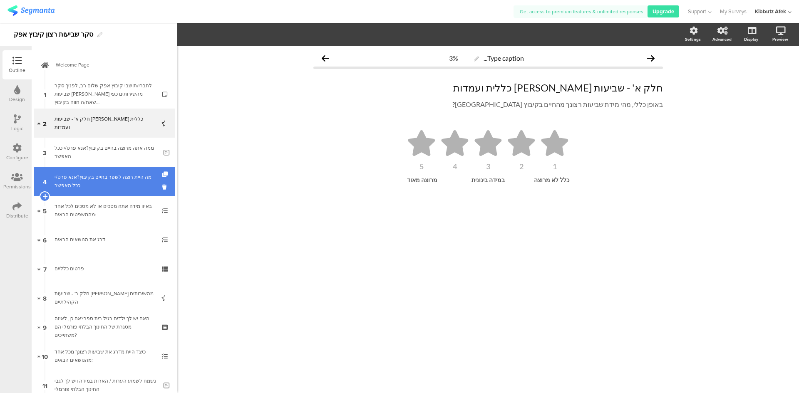
click at [87, 176] on div "מה היית רוצה לשפר בחיים בקיבוץ?אנא פרט/י ככל האפשר" at bounding box center [106, 181] width 103 height 17
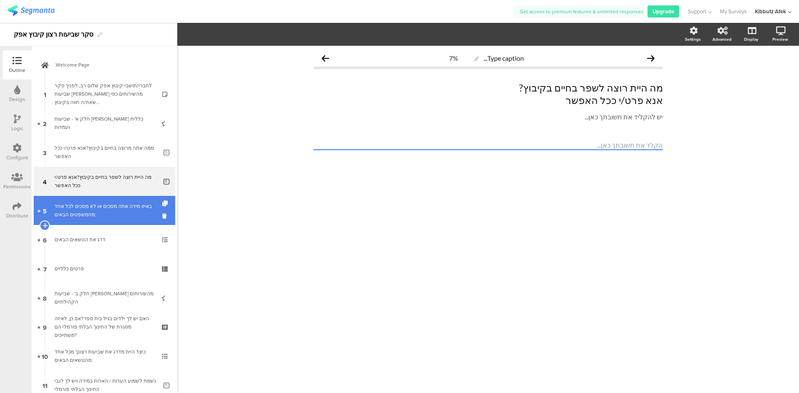
click at [105, 208] on div "באיזו מידה אתה מסכים או לא מסכים לכל אחד מהמשפטים הבאים:" at bounding box center [104, 210] width 99 height 17
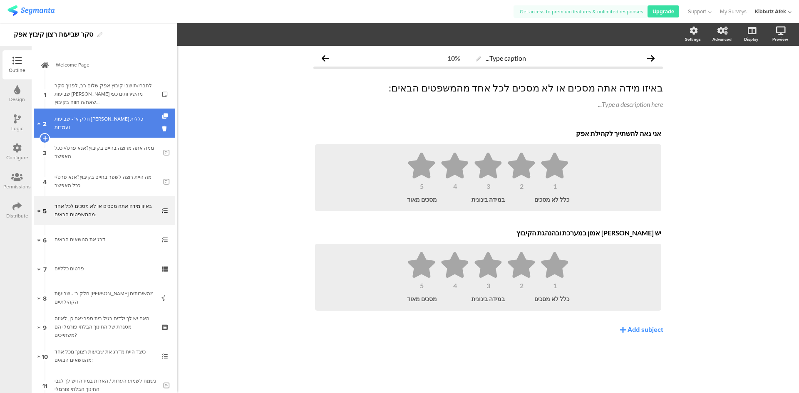
click at [87, 120] on div "חלק א' - שביעות רצון כללית ועמדות" at bounding box center [104, 123] width 99 height 17
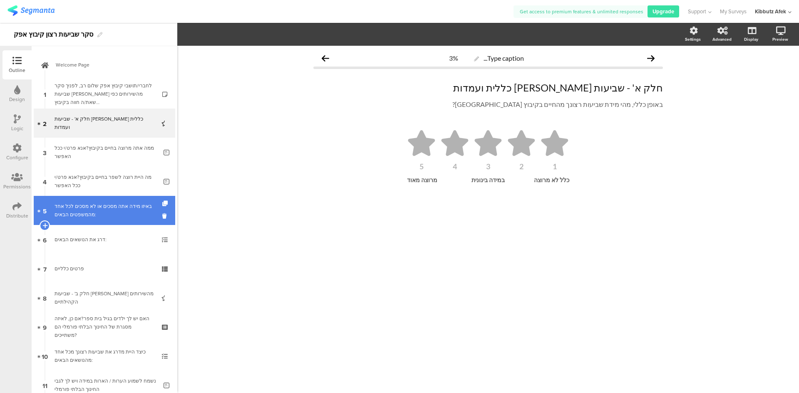
click at [103, 213] on div "באיזו מידה אתה מסכים או לא מסכים לכל אחד מהמשפטים הבאים:" at bounding box center [104, 210] width 99 height 17
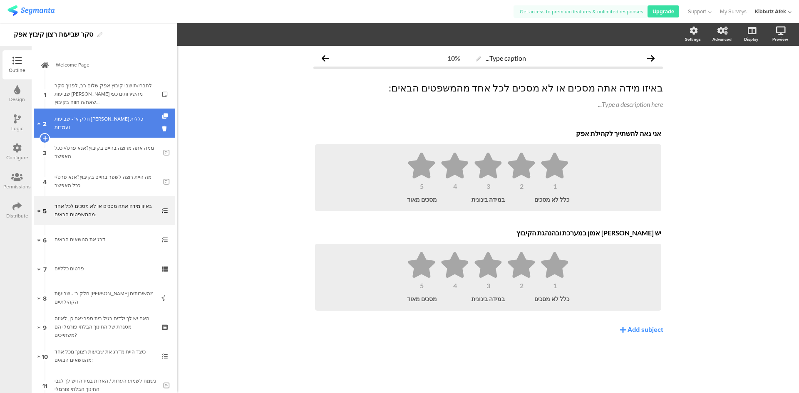
click at [65, 126] on div "חלק א' - שביעות רצון כללית ועמדות" at bounding box center [104, 123] width 99 height 17
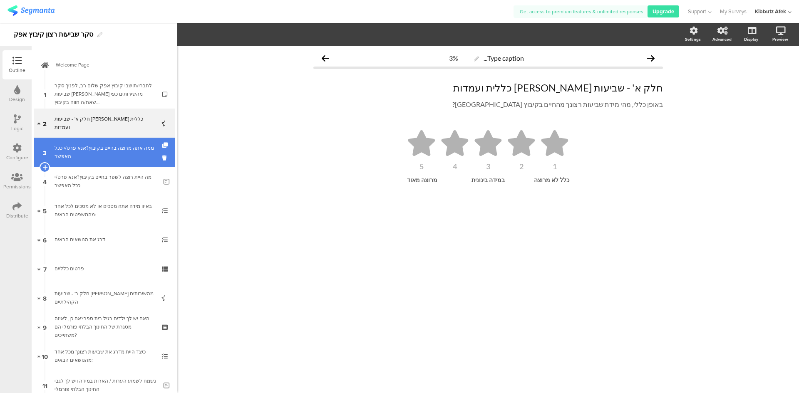
click at [93, 152] on div "ממה אתה מרוצה בחיים בקיבוץ?אנא פרט/י ככל האפשר" at bounding box center [106, 152] width 103 height 17
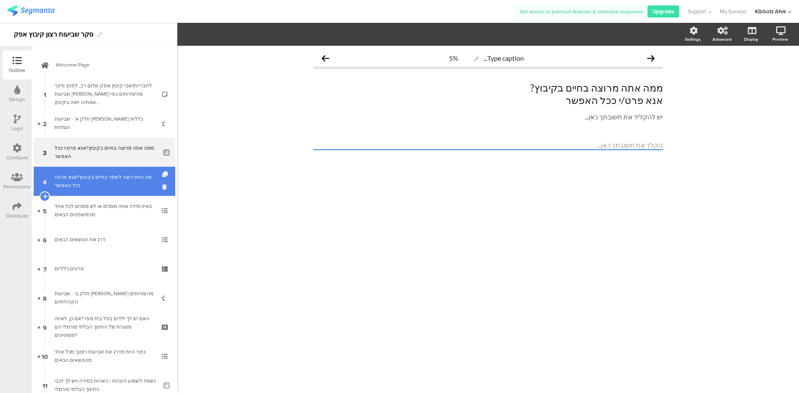
click at [101, 178] on div "מה היית רוצה לשפר בחיים בקיבוץ?אנא פרט/י ככל האפשר" at bounding box center [106, 181] width 103 height 17
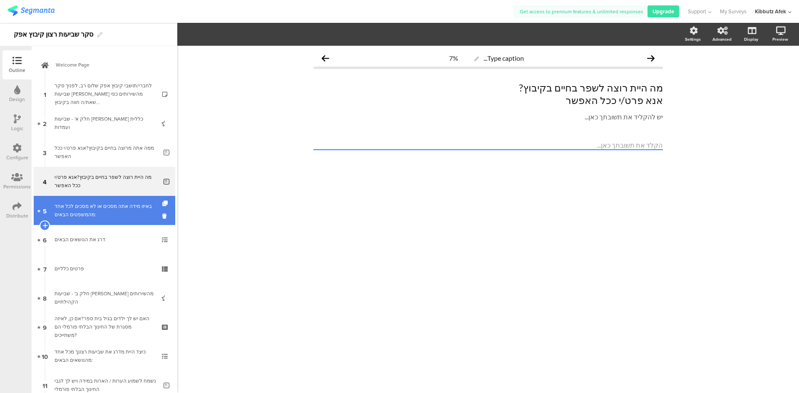
click at [97, 213] on div "באיזו מידה אתה מסכים או לא מסכים לכל אחד מהמשפטים הבאים:" at bounding box center [104, 210] width 99 height 17
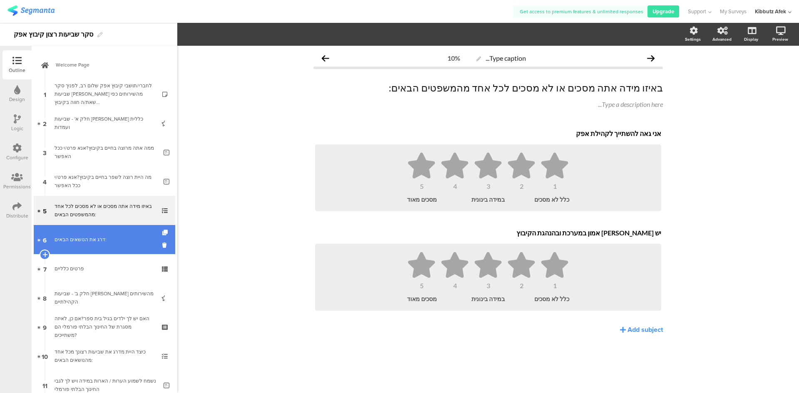
click at [82, 238] on div "דרג את הנושאים הבאים:" at bounding box center [104, 240] width 99 height 8
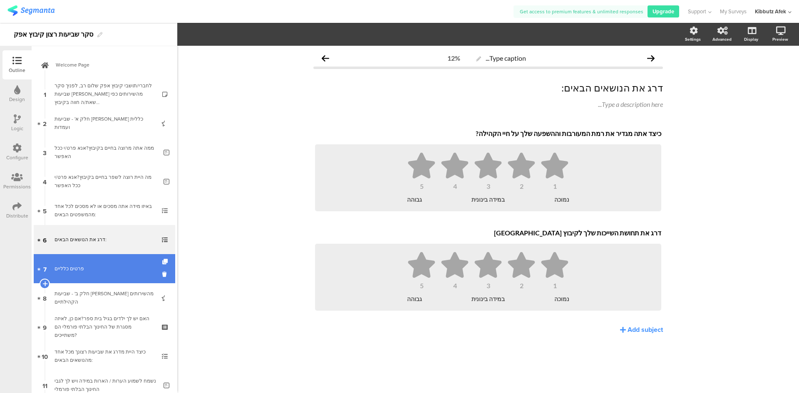
click at [70, 262] on link "7 פרטים כלליים" at bounding box center [105, 268] width 142 height 29
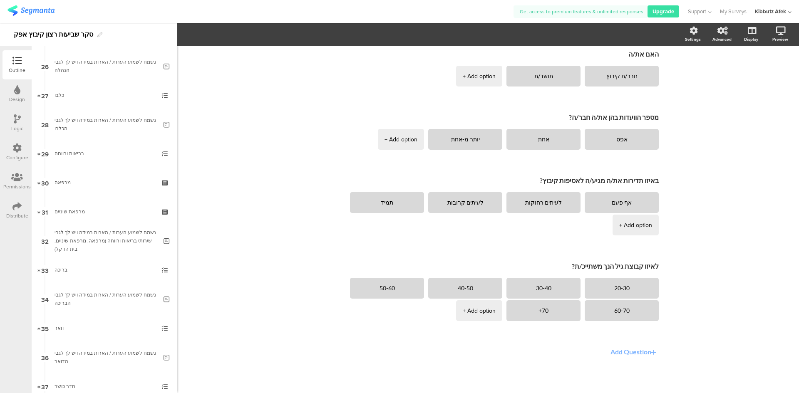
scroll to position [749, 0]
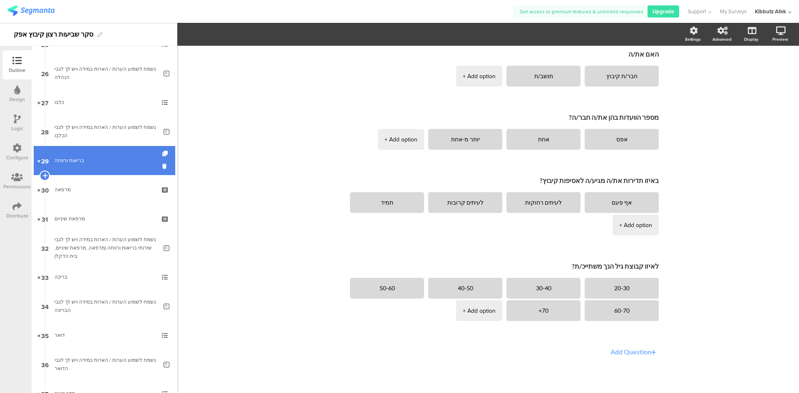
click at [72, 163] on div "בריאות ורווחה" at bounding box center [104, 160] width 99 height 8
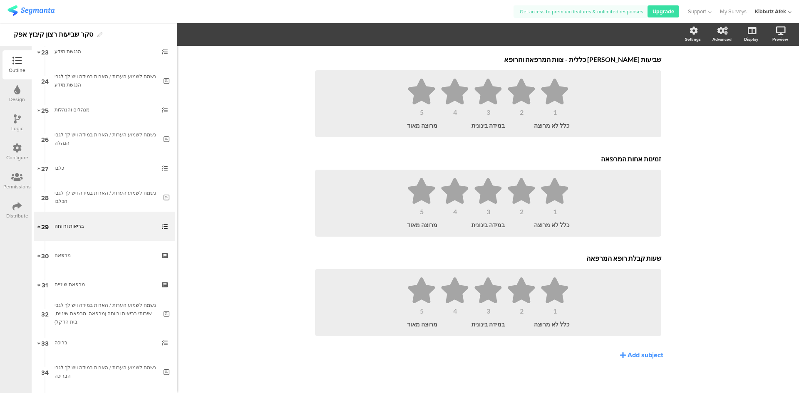
scroll to position [683, 0]
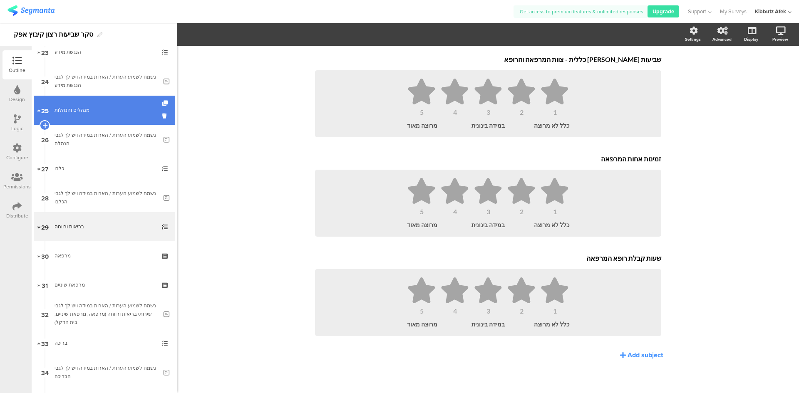
click at [75, 115] on link "25 מנהלים והנהלות" at bounding box center [105, 110] width 142 height 29
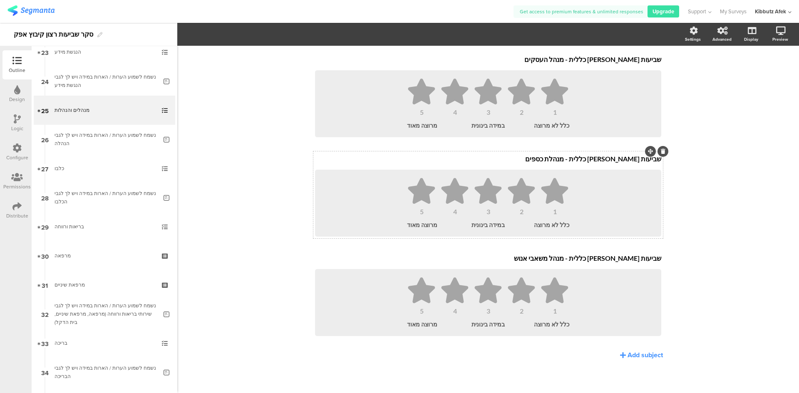
click at [661, 149] on icon at bounding box center [663, 151] width 5 height 5
click at [661, 251] on icon at bounding box center [663, 250] width 5 height 5
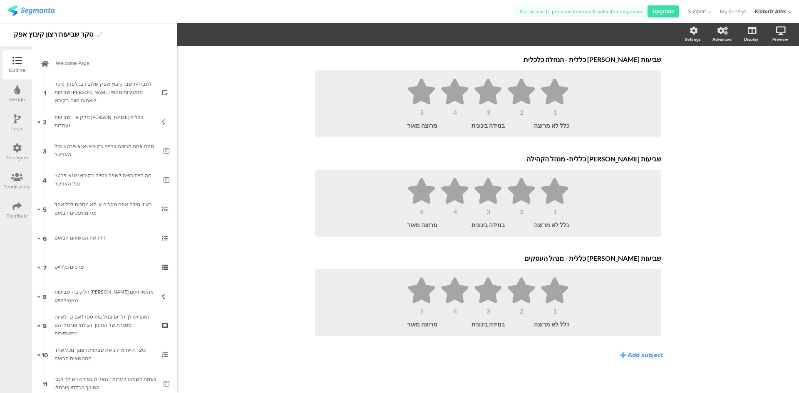
scroll to position [0, 0]
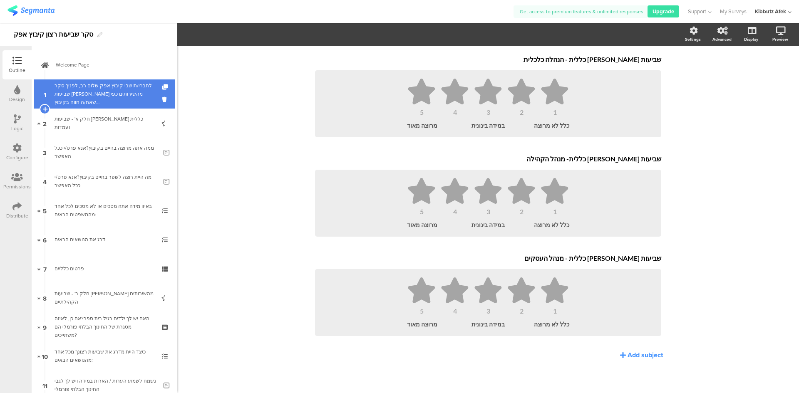
click at [92, 91] on div "לחברי/תושבי קיבוץ אפק שלום רב, לפניך סקר שביעות רצון מהשירותים כפי שאת/ה חווה ב…" at bounding box center [104, 94] width 99 height 25
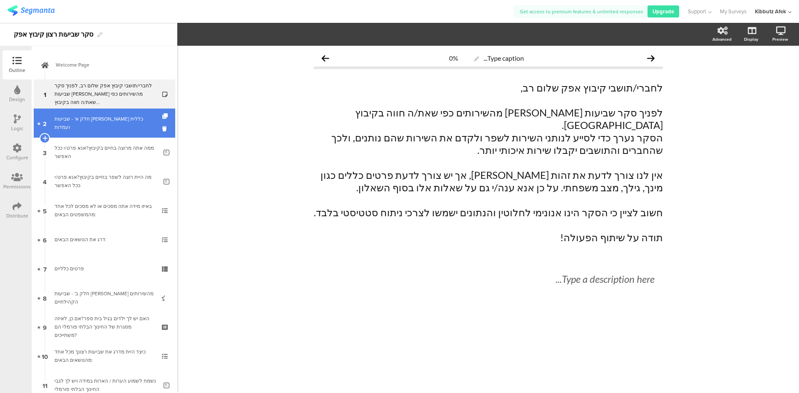
click at [106, 131] on link "2 חלק א' - שביעות רצון כללית ועמדות" at bounding box center [105, 123] width 142 height 29
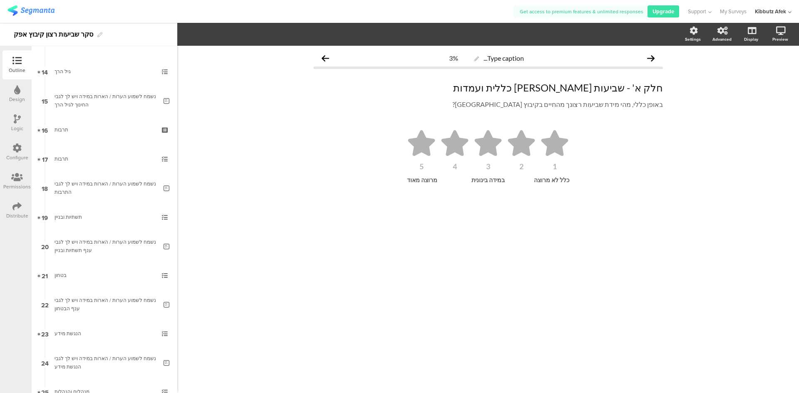
scroll to position [416, 0]
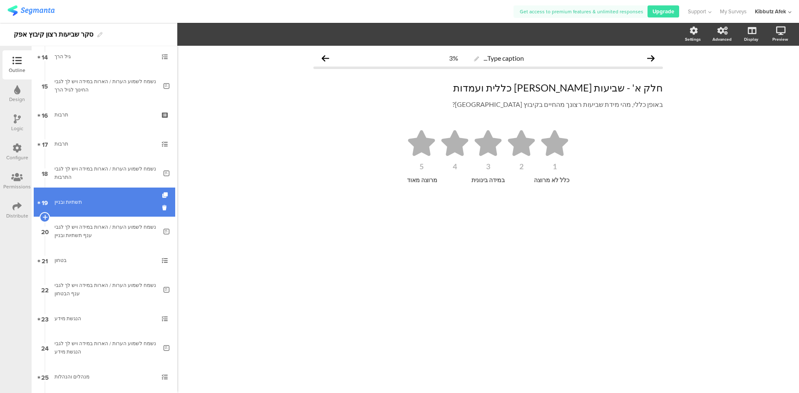
click at [72, 201] on div "תשתיות ובניין" at bounding box center [104, 202] width 99 height 8
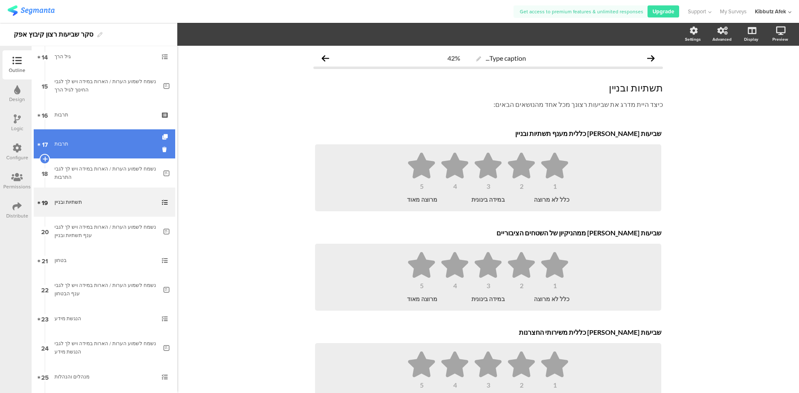
click at [66, 144] on div "תרבות" at bounding box center [104, 144] width 99 height 8
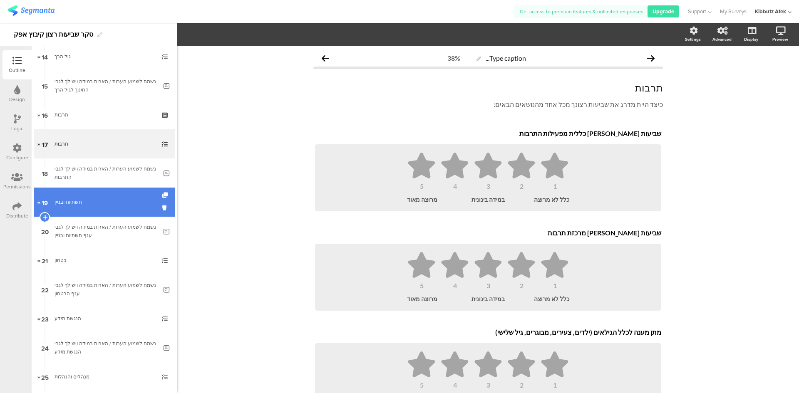
click at [75, 200] on div "תשתיות ובניין" at bounding box center [104, 202] width 99 height 8
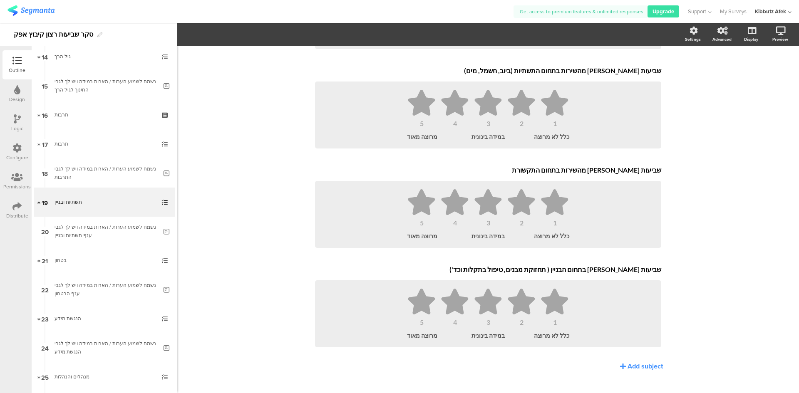
scroll to position [575, 0]
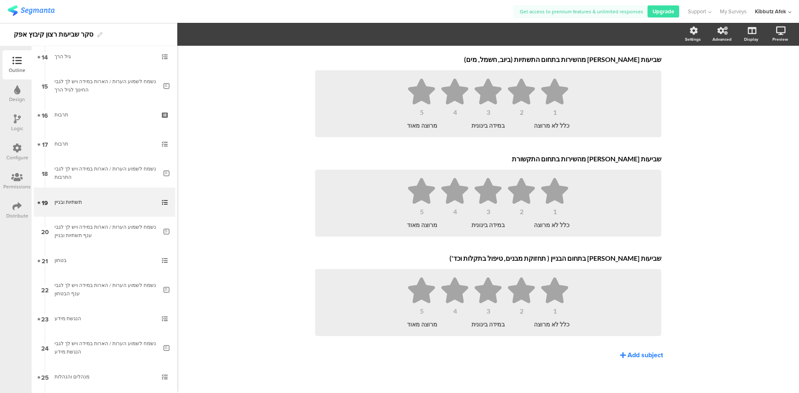
click at [628, 354] on div "Add subject" at bounding box center [645, 355] width 35 height 10
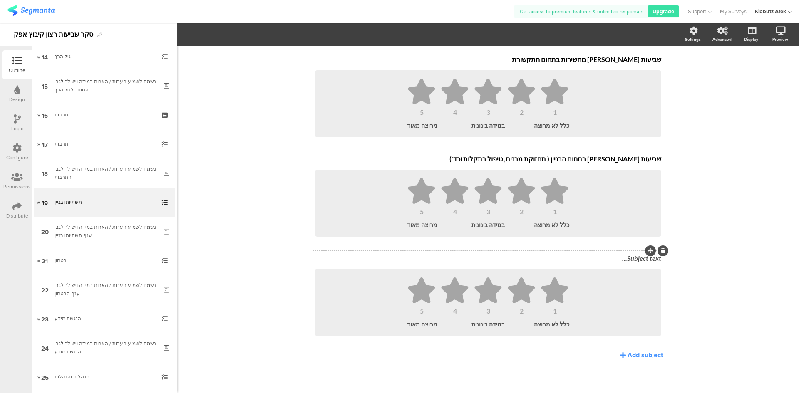
click at [646, 259] on div "Subject text... 1 2 3 4 5 כלל לא מרוצה במידה בינונית מרוצה מאוד" at bounding box center [488, 294] width 350 height 87
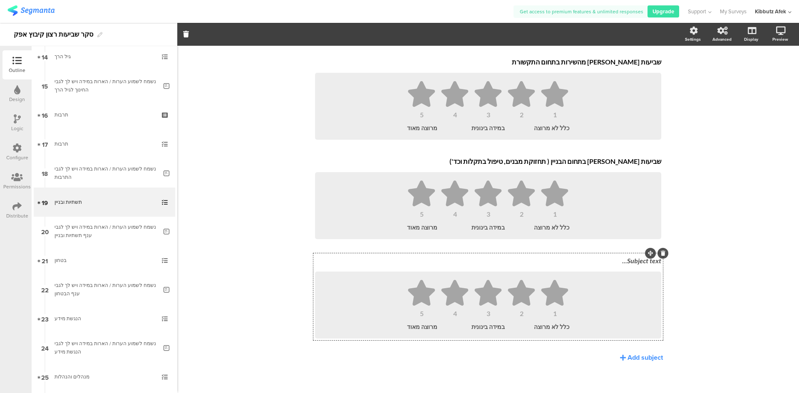
click at [634, 265] on div "Subject text..." at bounding box center [488, 261] width 350 height 13
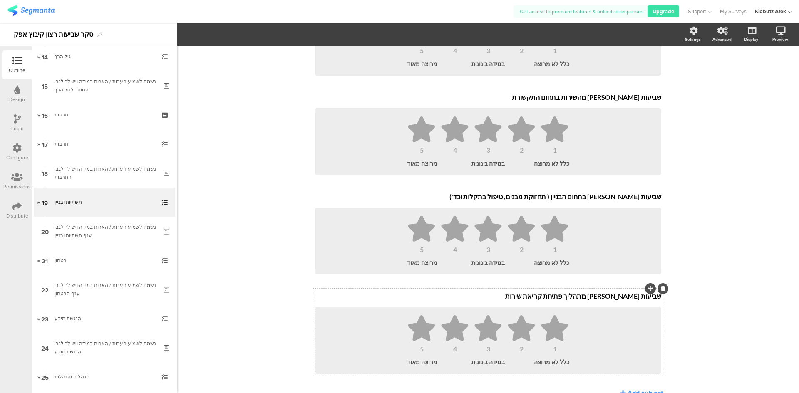
scroll to position [675, 0]
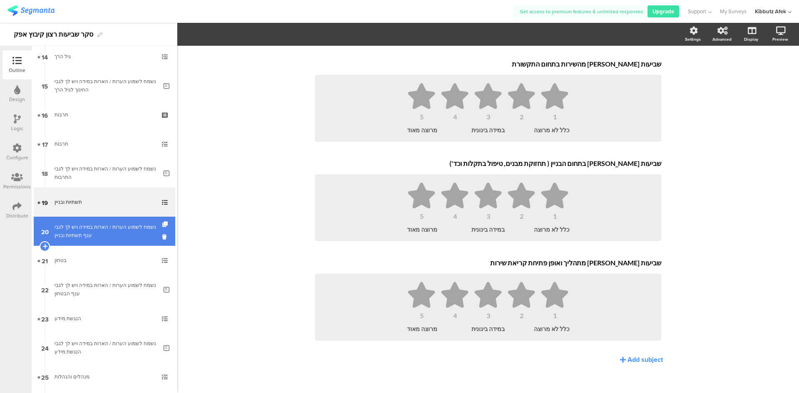
click at [93, 232] on div "נשמח לשמוע הערות / הארות במידה ויש לך לגבי ענף תשתיות ובניין" at bounding box center [106, 231] width 103 height 17
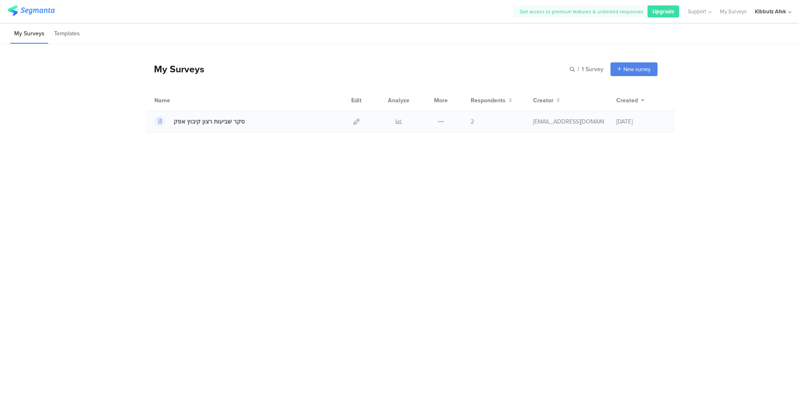
click at [440, 122] on icon at bounding box center [441, 122] width 6 height 6
click at [489, 155] on div "My Surveys | 1 Survey New survey Start from scratch Choose from templates Name …" at bounding box center [399, 198] width 799 height 308
click at [216, 122] on div "סקר שביעות רצון קיבוץ אפק" at bounding box center [209, 121] width 71 height 9
click at [438, 122] on icon at bounding box center [441, 122] width 6 height 6
click at [428, 142] on button "Duplicate" at bounding box center [425, 142] width 46 height 15
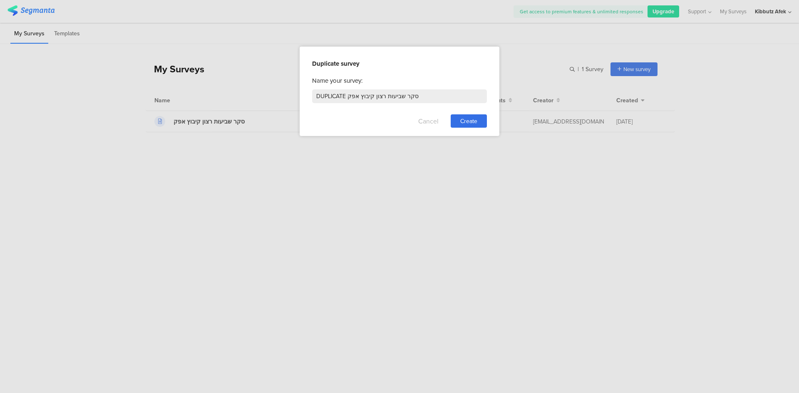
click at [433, 124] on button "Cancel" at bounding box center [428, 120] width 20 height 13
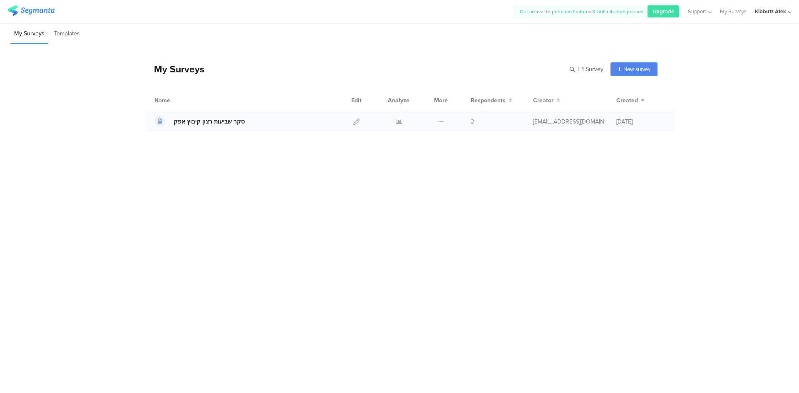
click at [189, 121] on div "סקר שביעות רצון קיבוץ אפק" at bounding box center [209, 121] width 71 height 9
